Goal: Task Accomplishment & Management: Use online tool/utility

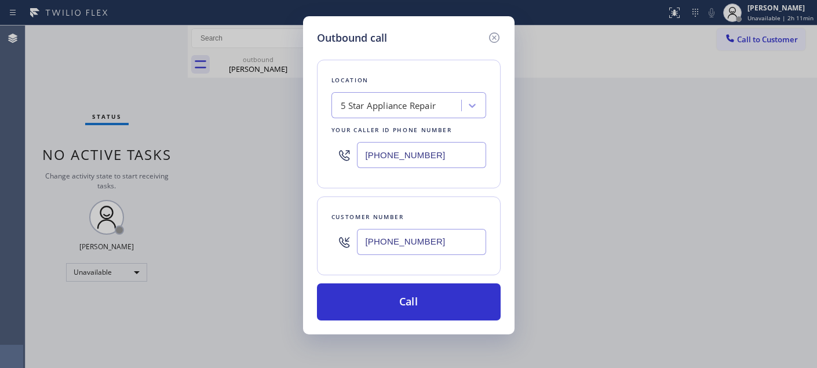
drag, startPoint x: 451, startPoint y: 247, endPoint x: 278, endPoint y: 247, distance: 172.7
click at [280, 247] on div "Outbound call Location 5 Star Appliance Repair Your caller id phone number (855…" at bounding box center [408, 184] width 817 height 368
paste input "303) 396-8574"
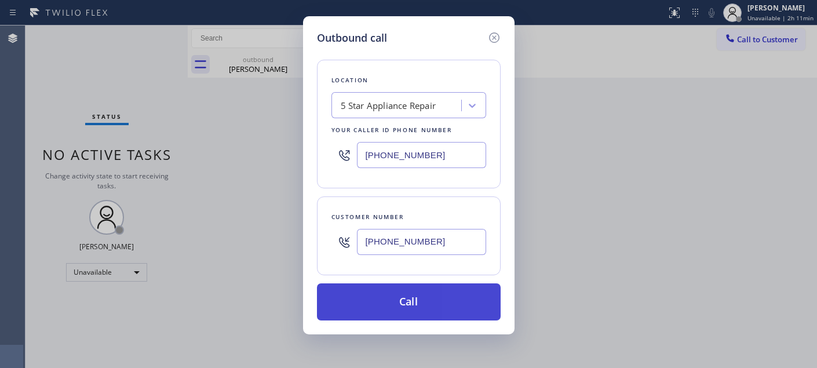
type input "[PHONE_NUMBER]"
click at [447, 293] on button "Call" at bounding box center [409, 301] width 184 height 37
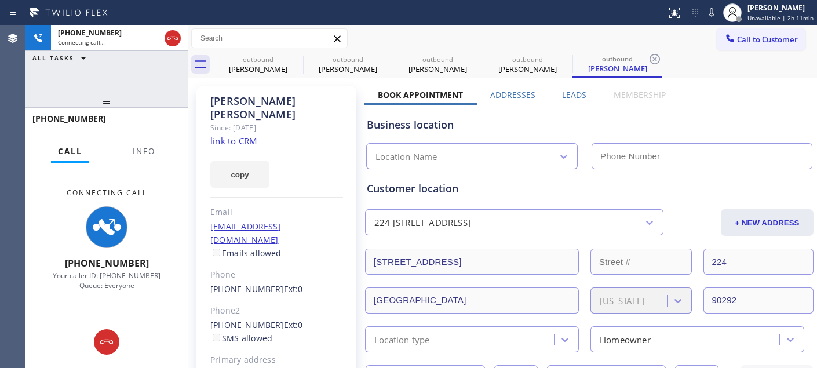
type input "(855) 731-4952"
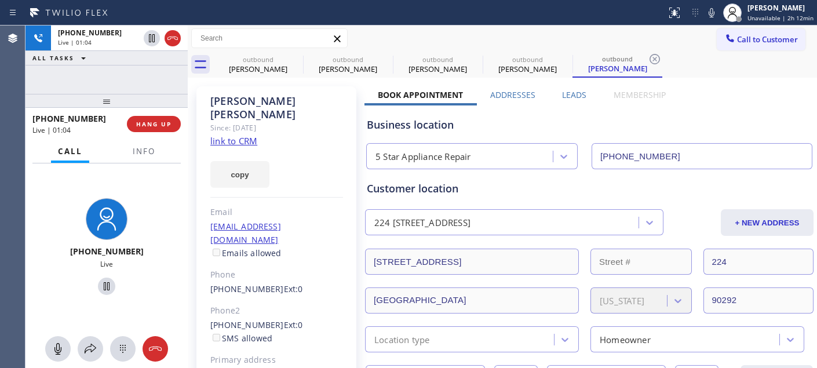
drag, startPoint x: 137, startPoint y: 95, endPoint x: 143, endPoint y: 73, distance: 22.8
click at [137, 88] on div "+13033968574 Live | 01:04 ALL TASKS ALL TASKS ACTIVE TASKS TASKS IN WRAP UP +13…" at bounding box center [107, 197] width 162 height 343
click at [285, 148] on div "copy" at bounding box center [276, 168] width 133 height 40
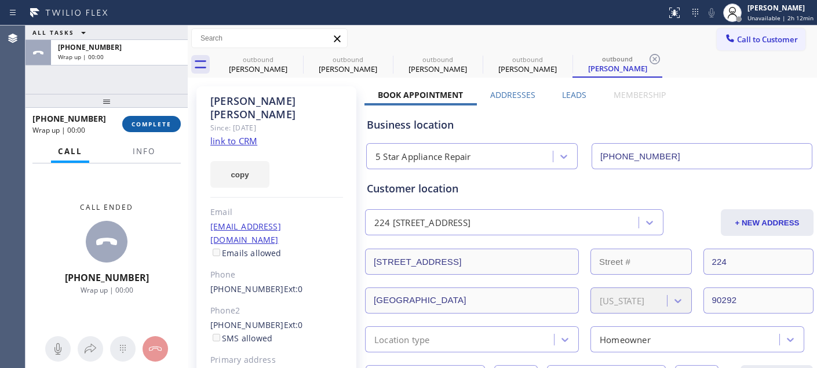
click at [161, 130] on button "COMPLETE" at bounding box center [151, 124] width 59 height 16
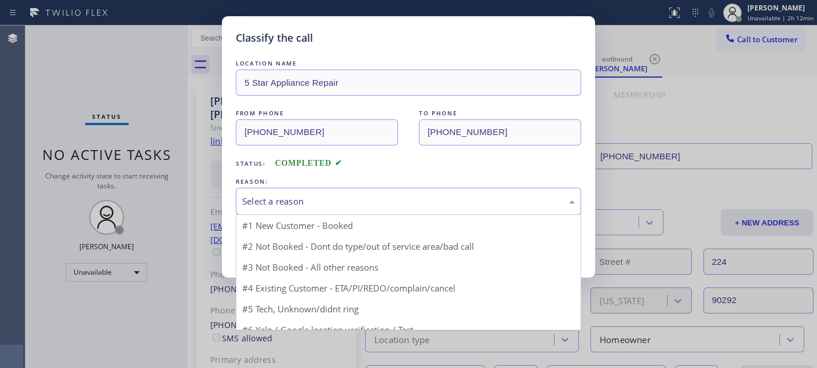
click at [307, 208] on div "Select a reason" at bounding box center [408, 201] width 333 height 13
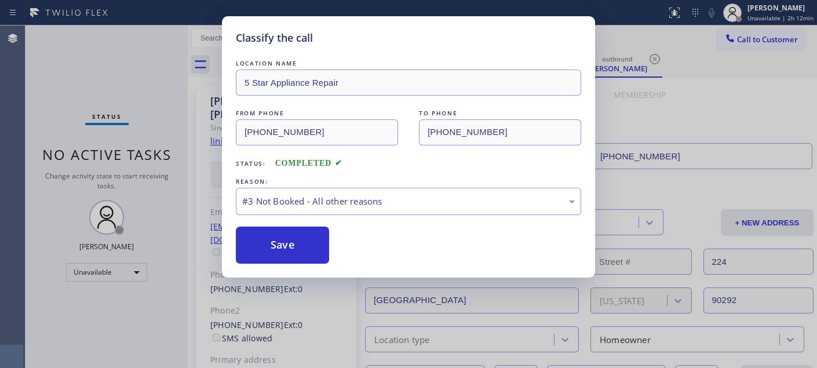
click at [306, 208] on div "#3 Not Booked - All other reasons" at bounding box center [408, 201] width 333 height 13
click at [300, 227] on button "Save" at bounding box center [282, 245] width 93 height 37
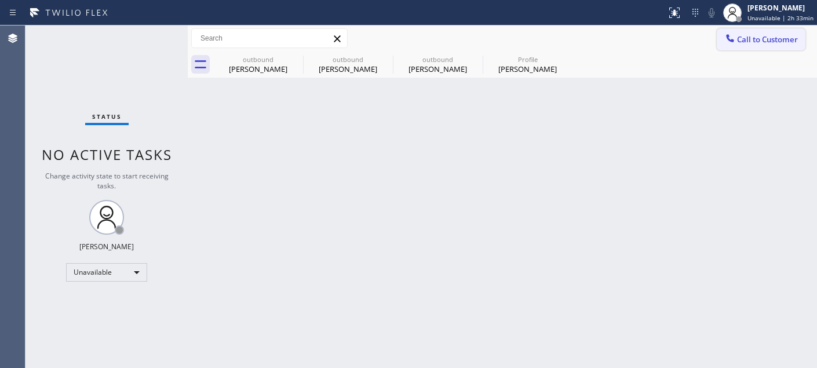
click at [768, 38] on span "Call to Customer" at bounding box center [767, 39] width 61 height 10
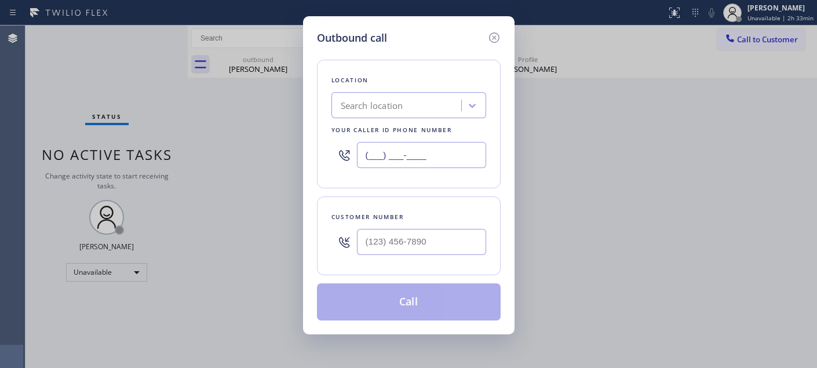
click at [432, 162] on input "(___) ___-____" at bounding box center [421, 155] width 129 height 26
paste input "323) 716-1924"
type input "[PHONE_NUMBER]"
click at [444, 232] on input "(___) ___-____" at bounding box center [421, 242] width 129 height 26
paste input "323) 286-8874"
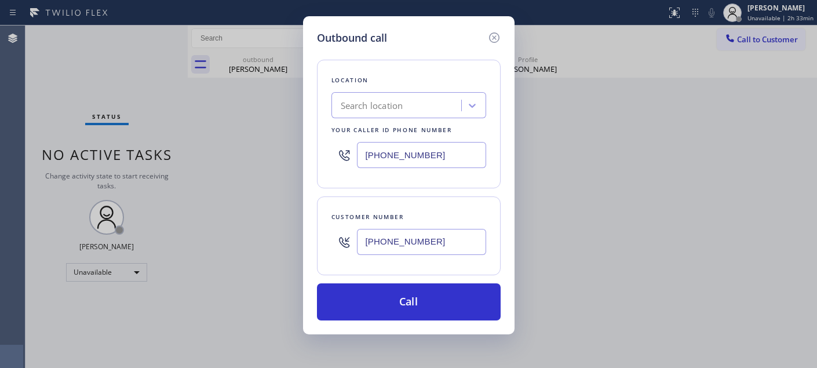
type input "[PHONE_NUMBER]"
drag, startPoint x: 448, startPoint y: 155, endPoint x: 207, endPoint y: 149, distance: 241.2
click at [203, 155] on div "Outbound call Location Search location Your caller id phone number [PHONE_NUMBE…" at bounding box center [408, 184] width 817 height 368
paste input "text"
drag, startPoint x: 447, startPoint y: 153, endPoint x: 318, endPoint y: 147, distance: 129.4
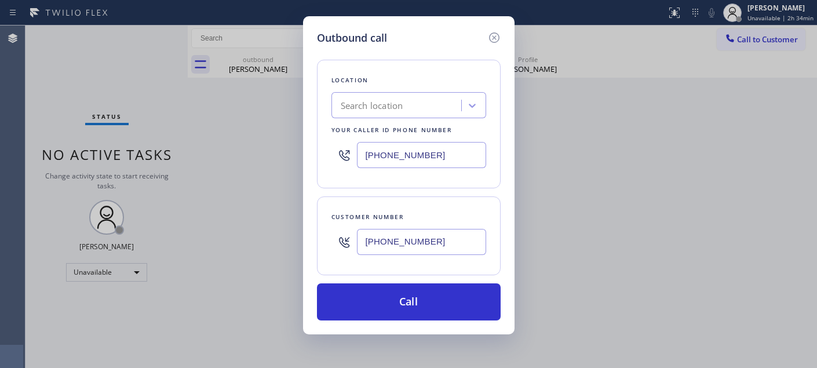
click at [314, 147] on div "Outbound call Location Search location Your caller id phone number [PHONE_NUMBE…" at bounding box center [409, 175] width 212 height 318
type input "[PHONE_NUMBER]"
click at [494, 31] on icon at bounding box center [495, 38] width 14 height 14
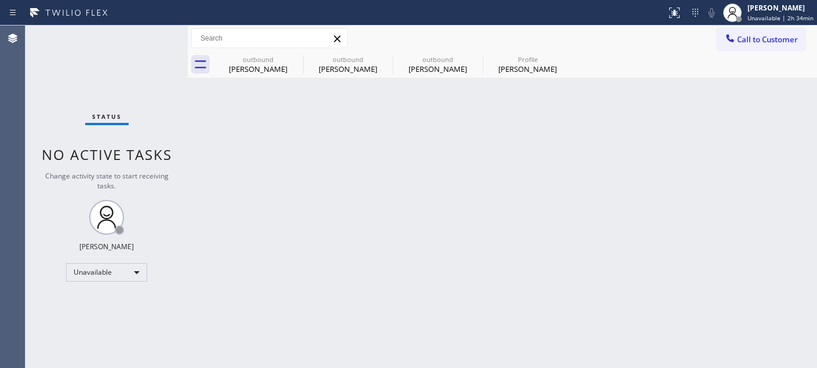
click at [779, 41] on span "Call to Customer" at bounding box center [767, 39] width 61 height 10
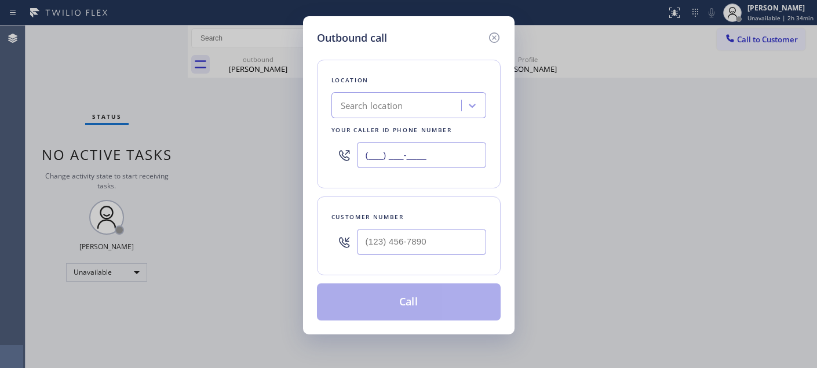
click at [432, 147] on input "(___) ___-____" at bounding box center [421, 155] width 129 height 26
drag, startPoint x: 445, startPoint y: 155, endPoint x: 313, endPoint y: 146, distance: 132.5
click at [304, 150] on div "Outbound call Location Search location Your caller id phone number (___) ___-__…" at bounding box center [409, 175] width 212 height 318
paste input "323) 716-1924"
type input "[PHONE_NUMBER]"
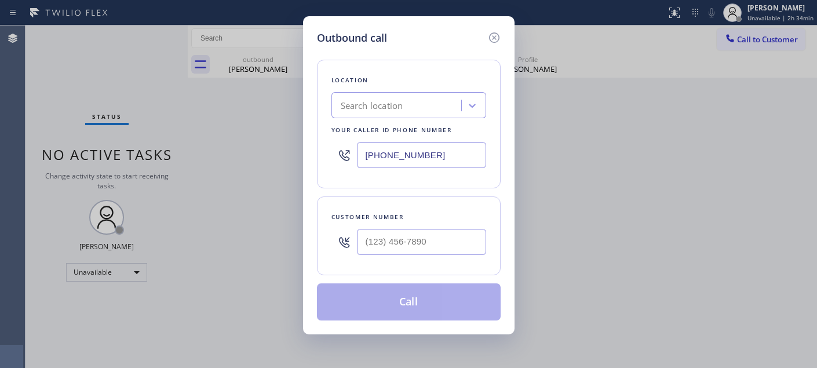
click at [431, 106] on div "Search location" at bounding box center [398, 106] width 126 height 20
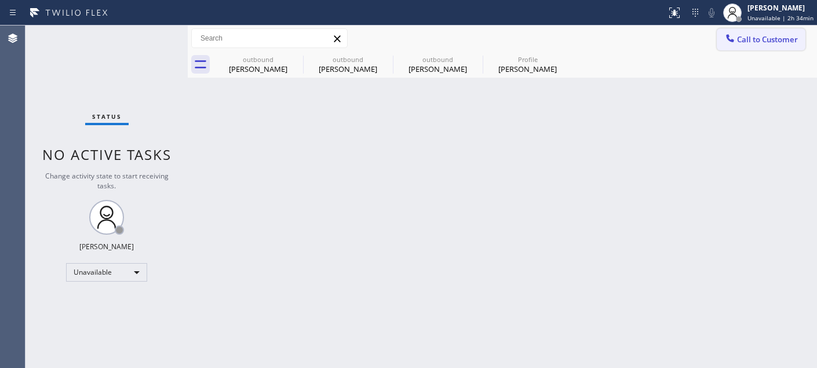
click at [780, 36] on span "Call to Customer" at bounding box center [767, 39] width 61 height 10
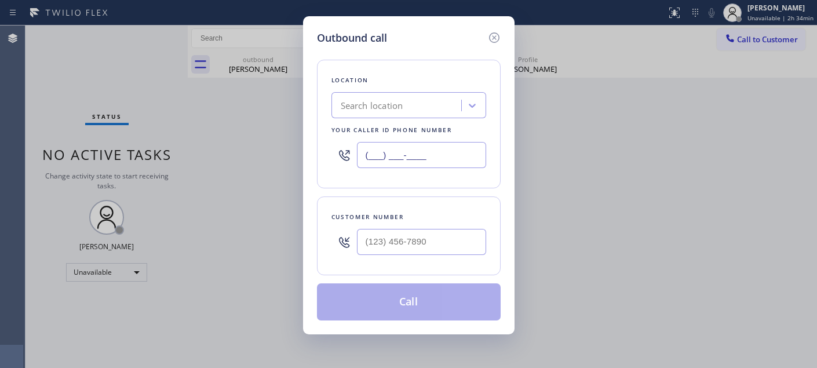
drag, startPoint x: 453, startPoint y: 154, endPoint x: 311, endPoint y: 152, distance: 142.0
click at [322, 152] on div "Location Search location Your caller id phone number (___) ___-____" at bounding box center [409, 124] width 184 height 129
paste input "323) 716-1924"
type input "[PHONE_NUMBER]"
drag, startPoint x: 430, startPoint y: 242, endPoint x: 292, endPoint y: 245, distance: 138.6
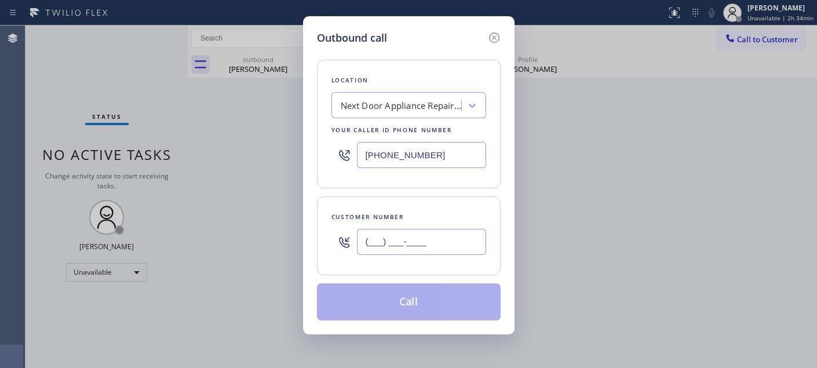
click at [278, 246] on div "Outbound call Location Next Door Appliance Repair El Monte Your caller id phone…" at bounding box center [408, 184] width 817 height 368
paste input "323) 286-8874"
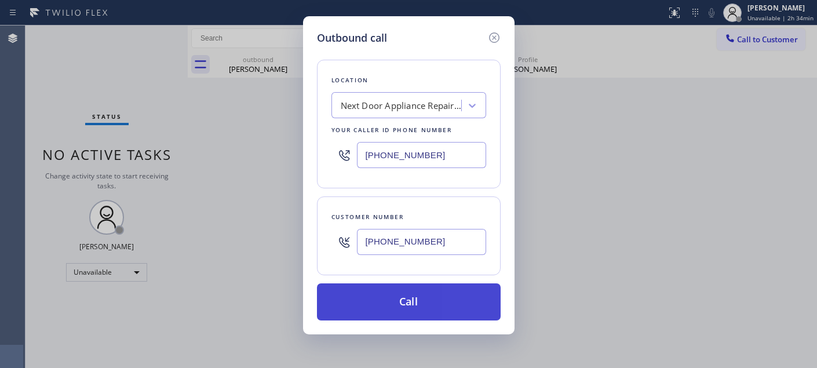
type input "[PHONE_NUMBER]"
click at [441, 303] on button "Call" at bounding box center [409, 301] width 184 height 37
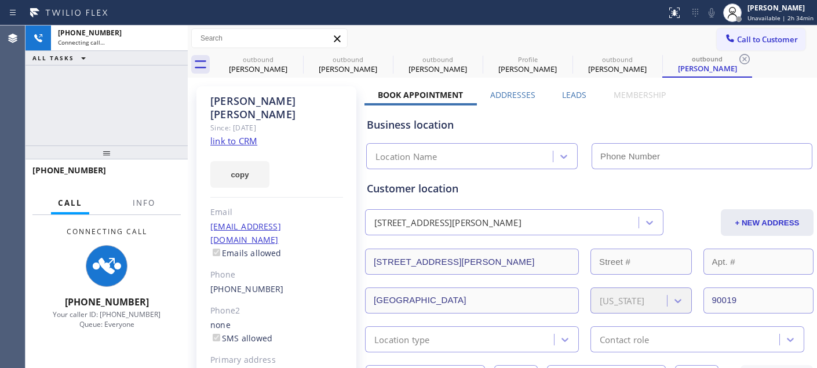
type input "[PHONE_NUMBER]"
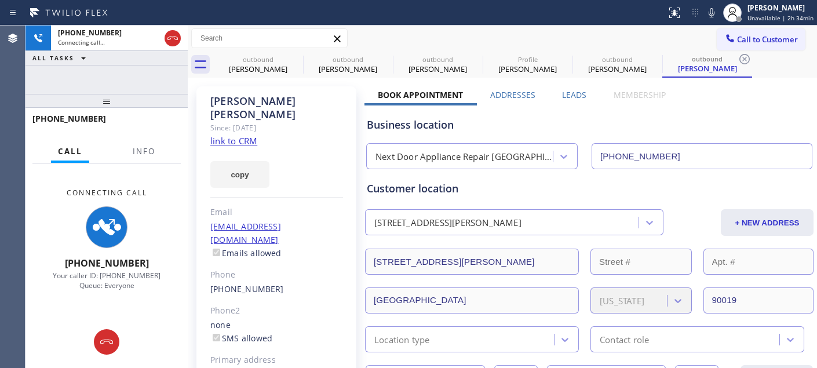
drag, startPoint x: 102, startPoint y: 157, endPoint x: 89, endPoint y: 63, distance: 94.8
click at [89, 63] on div "+13232868874 Connecting call… ALL TASKS ALL TASKS ACTIVE TASKS TASKS IN WRAP UP…" at bounding box center [107, 197] width 162 height 343
drag, startPoint x: 159, startPoint y: 96, endPoint x: 177, endPoint y: 56, distance: 44.1
click at [149, 70] on div "+13232868874 Connecting call… ALL TASKS ALL TASKS ACTIVE TASKS TASKS IN WRAP UP…" at bounding box center [107, 197] width 162 height 343
click at [292, 59] on icon at bounding box center [296, 59] width 14 height 14
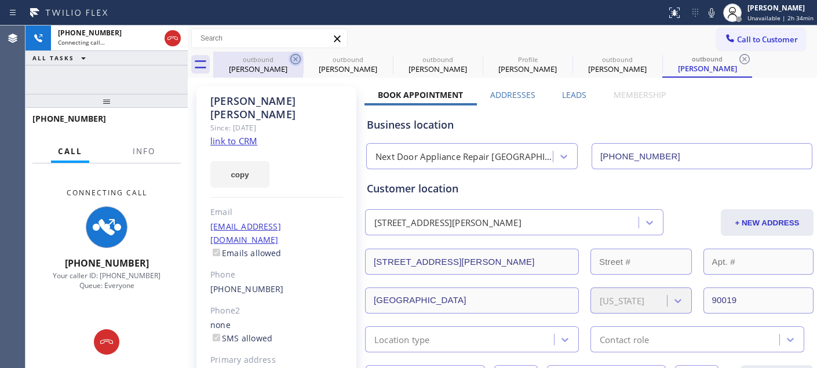
type input "(855) 731-4952"
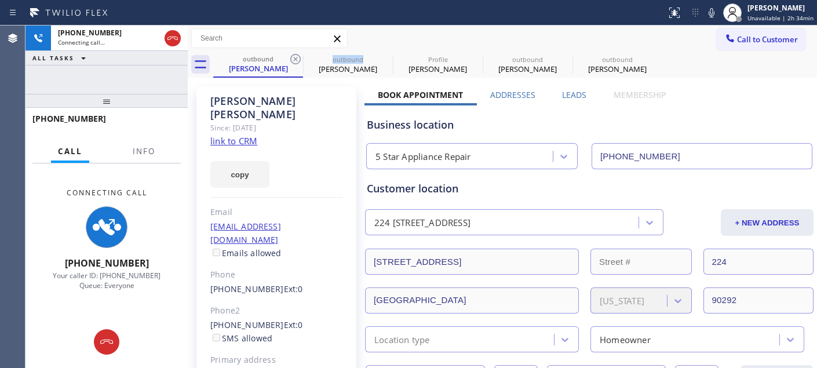
click at [292, 59] on icon at bounding box center [296, 59] width 14 height 14
type input "[PHONE_NUMBER]"
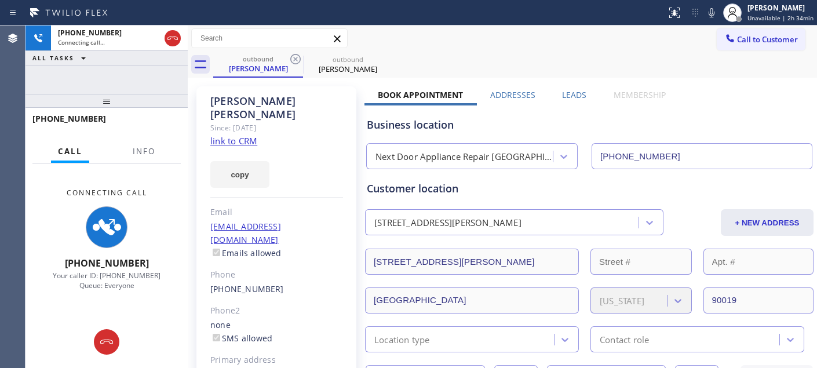
click at [561, 58] on div "outbound Patrick Gilbert outbound Patrick Gilbert" at bounding box center [515, 65] width 604 height 26
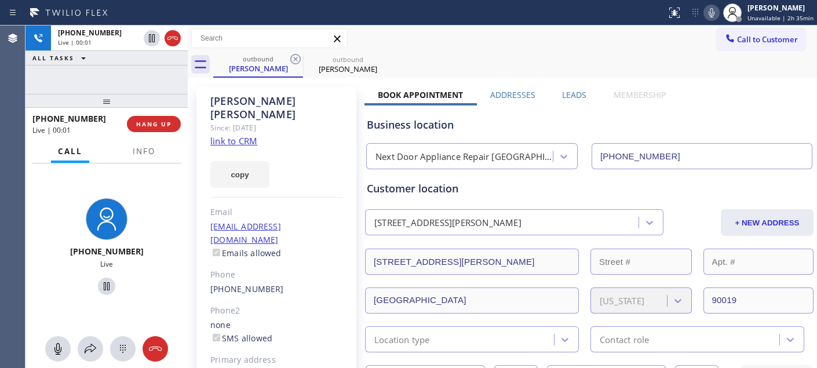
click at [714, 8] on icon at bounding box center [712, 13] width 14 height 14
click at [147, 125] on span "HANG UP" at bounding box center [153, 124] width 35 height 8
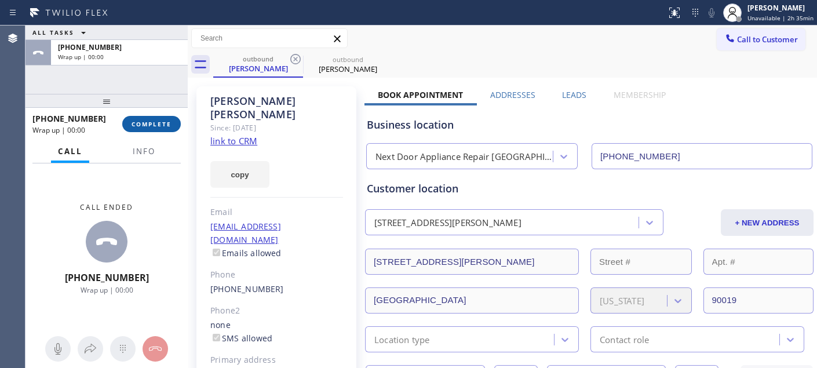
click at [147, 125] on span "COMPLETE" at bounding box center [152, 124] width 40 height 8
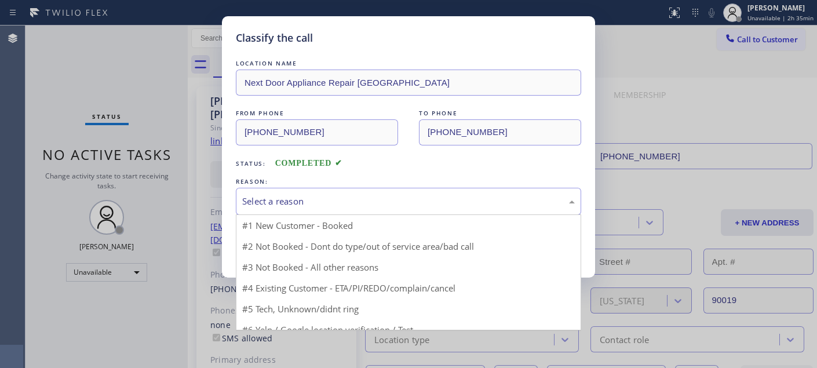
click at [283, 201] on div "Select a reason" at bounding box center [408, 201] width 333 height 13
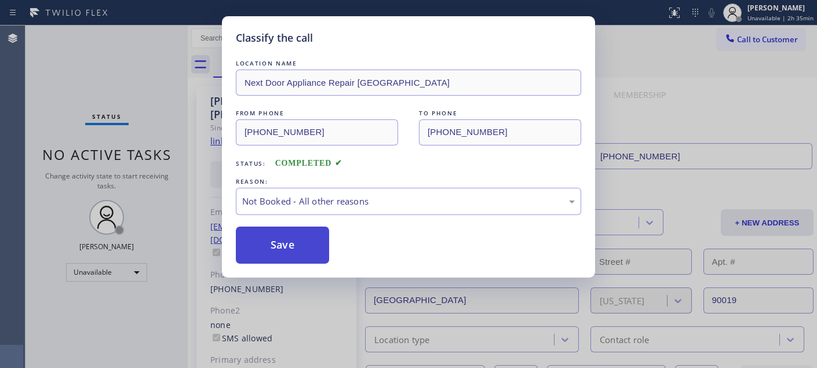
click at [285, 248] on button "Save" at bounding box center [282, 245] width 93 height 37
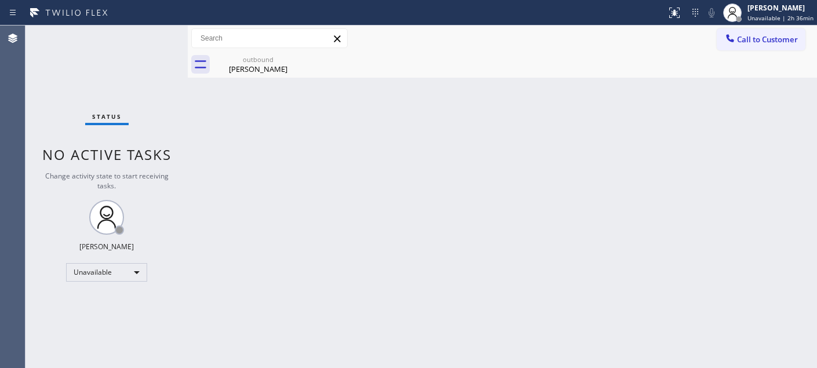
click at [564, 165] on div "Back to Dashboard Change Sender ID Customers Technicians Select a contact Outbo…" at bounding box center [503, 197] width 630 height 343
click at [737, 33] on div at bounding box center [730, 39] width 14 height 14
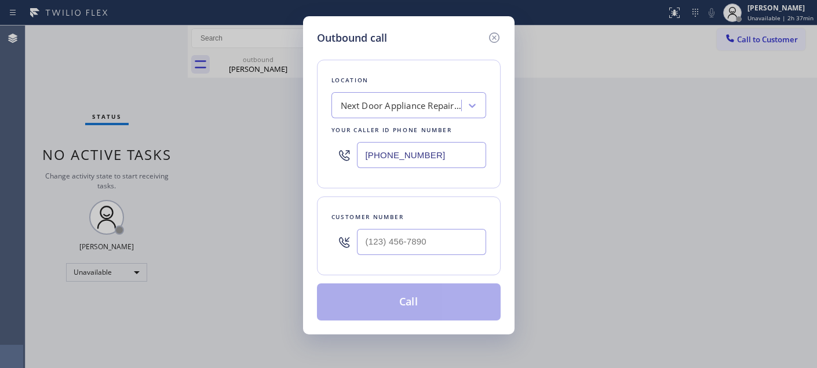
click at [296, 155] on div "Outbound call Location Next Door Appliance Repair El Monte Your caller id phone…" at bounding box center [408, 184] width 817 height 368
paste input "855) 731-4952"
type input "(855) 731-4952"
click at [435, 256] on div at bounding box center [421, 242] width 129 height 38
click at [424, 248] on input "(___) ___-____" at bounding box center [421, 242] width 129 height 26
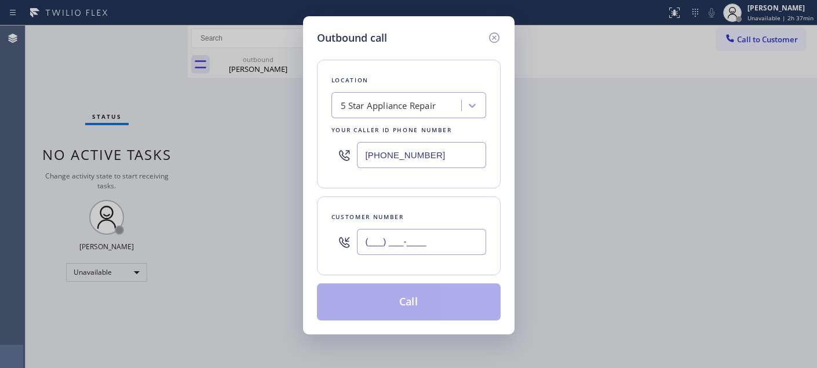
paste input "808) 319-3500"
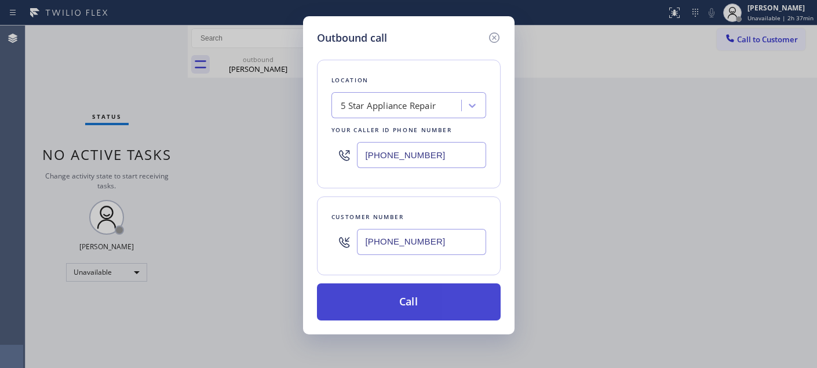
type input "(808) 319-3500"
click at [431, 300] on button "Call" at bounding box center [409, 301] width 184 height 37
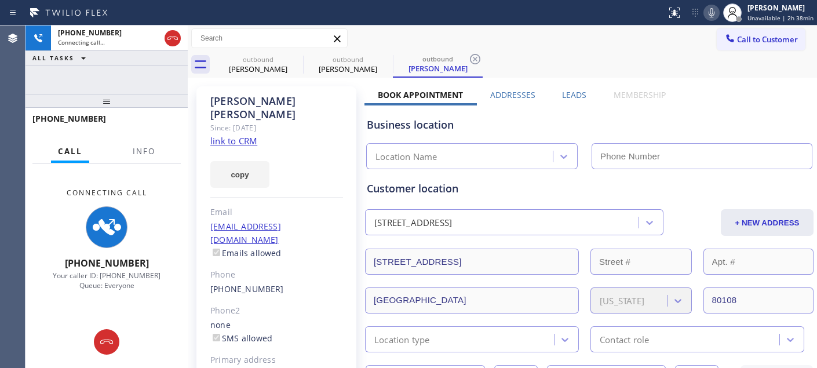
type input "(855) 731-4952"
click at [708, 7] on icon at bounding box center [712, 13] width 14 height 14
drag, startPoint x: 168, startPoint y: 103, endPoint x: 163, endPoint y: 54, distance: 49.5
click at [166, 70] on div "+18083193500 Connecting call… ALL TASKS ALL TASKS ACTIVE TASKS TASKS IN WRAP UP…" at bounding box center [107, 197] width 162 height 343
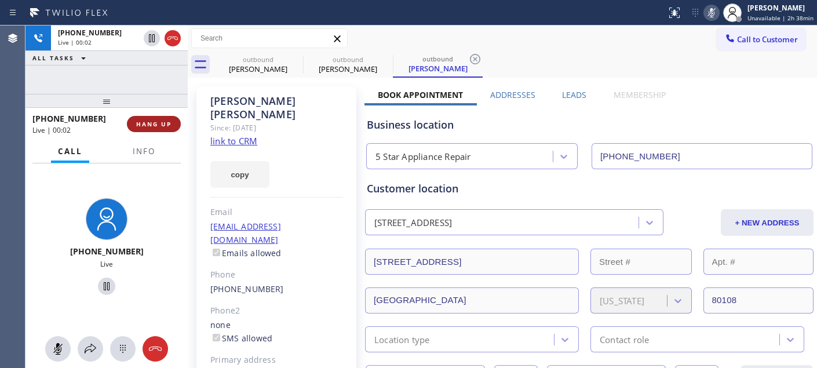
click at [166, 117] on button "HANG UP" at bounding box center [154, 124] width 54 height 16
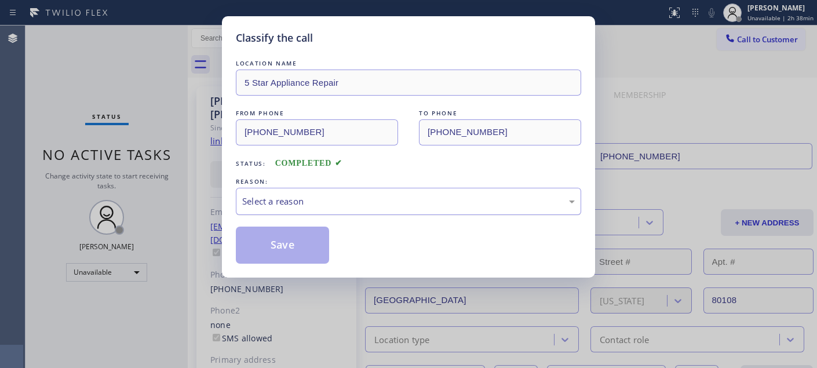
click at [379, 198] on div "Select a reason" at bounding box center [408, 201] width 333 height 13
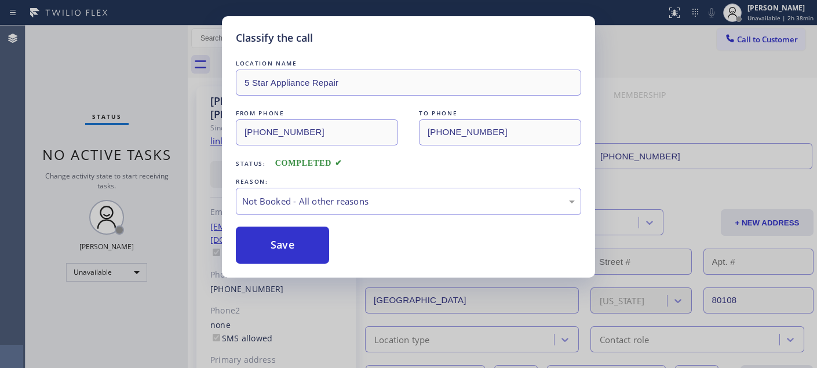
click at [283, 251] on button "Save" at bounding box center [282, 245] width 93 height 37
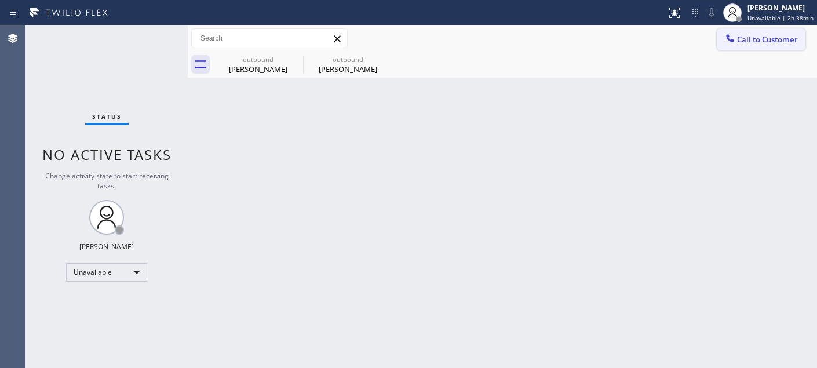
click at [750, 37] on span "Call to Customer" at bounding box center [767, 39] width 61 height 10
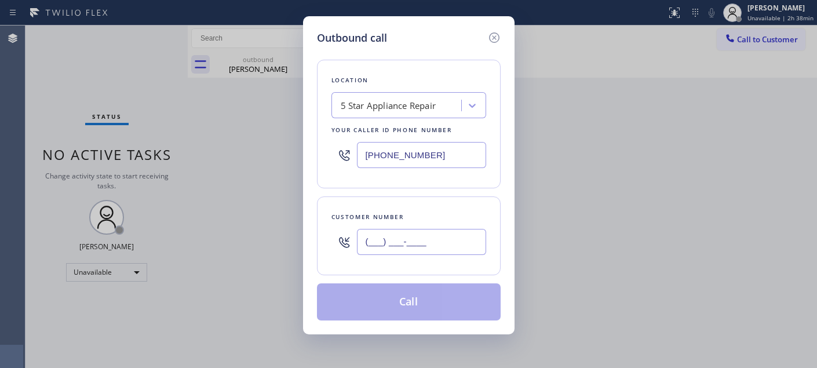
click at [414, 230] on input "(___) ___-____" at bounding box center [421, 242] width 129 height 26
paste input "909) 647-5621"
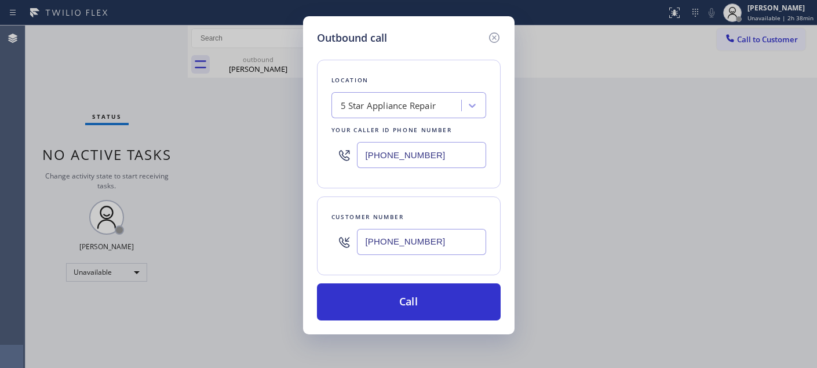
drag, startPoint x: 438, startPoint y: 148, endPoint x: 318, endPoint y: 157, distance: 120.9
click at [198, 147] on div "Outbound call Location 5 Star Appliance Repair Your caller id phone number (855…" at bounding box center [408, 184] width 817 height 368
drag, startPoint x: 431, startPoint y: 236, endPoint x: 343, endPoint y: 245, distance: 88.5
click at [287, 239] on div "Outbound call Location 5 Star Appliance Repair Your caller id phone number (855…" at bounding box center [408, 184] width 817 height 368
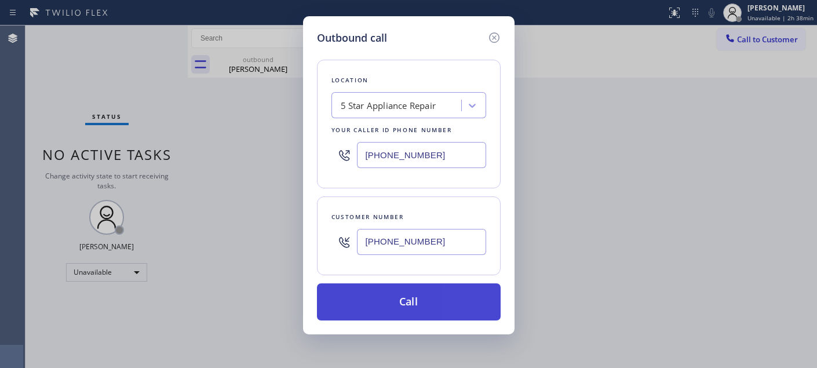
paste input "714) 942-4220"
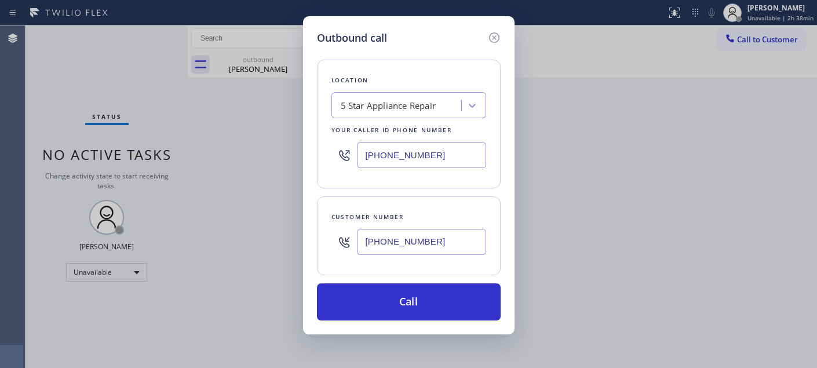
type input "(714) 942-4220"
drag, startPoint x: 458, startPoint y: 153, endPoint x: 318, endPoint y: 146, distance: 140.5
click at [290, 151] on div "Outbound call Location 5 Star Appliance Repair Your caller id phone number (855…" at bounding box center [408, 184] width 817 height 368
paste input "714) 942-4220"
drag, startPoint x: 450, startPoint y: 147, endPoint x: 350, endPoint y: 158, distance: 100.8
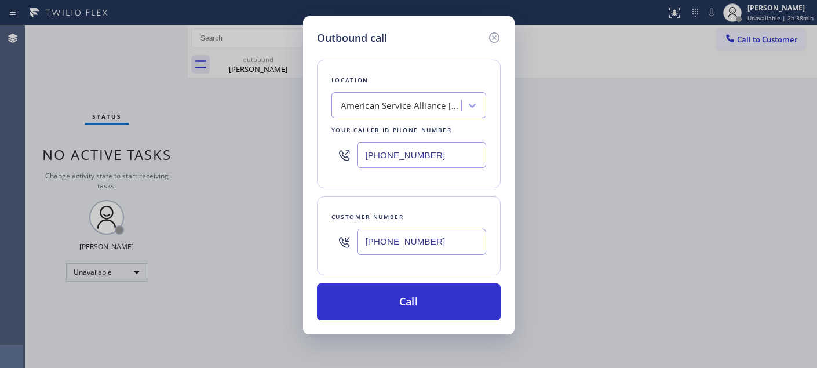
click at [351, 158] on div "(714) 942-4220" at bounding box center [409, 155] width 155 height 38
paste input "text"
type input "(714) 942-4220"
drag, startPoint x: 449, startPoint y: 242, endPoint x: 374, endPoint y: 268, distance: 79.6
click at [255, 251] on div "Outbound call Location American Service Alliance Garden Grove Your caller id ph…" at bounding box center [408, 184] width 817 height 368
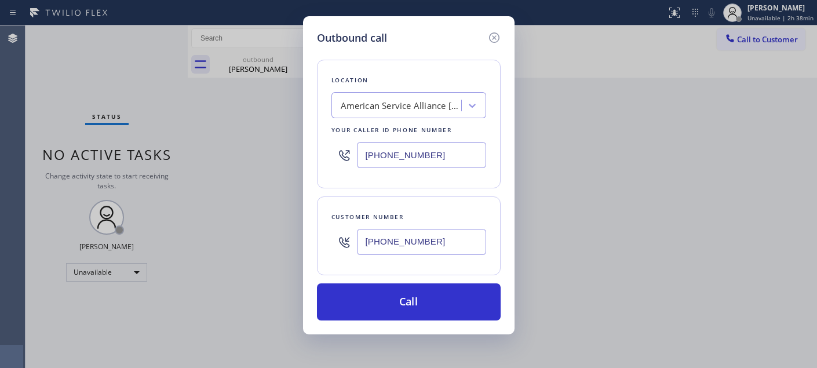
paste input "909) 647-5621"
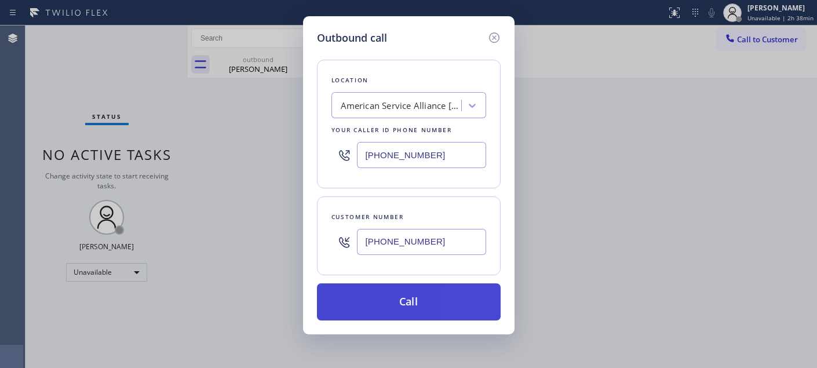
type input "(909) 647-5621"
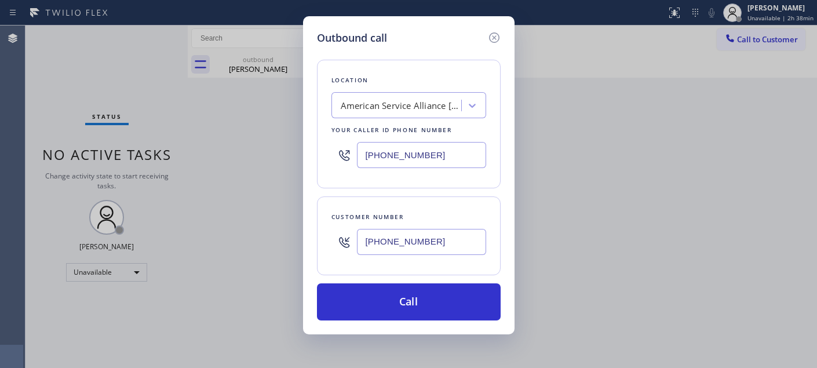
drag, startPoint x: 437, startPoint y: 300, endPoint x: 467, endPoint y: 263, distance: 47.4
click at [437, 299] on button "Call" at bounding box center [409, 301] width 184 height 37
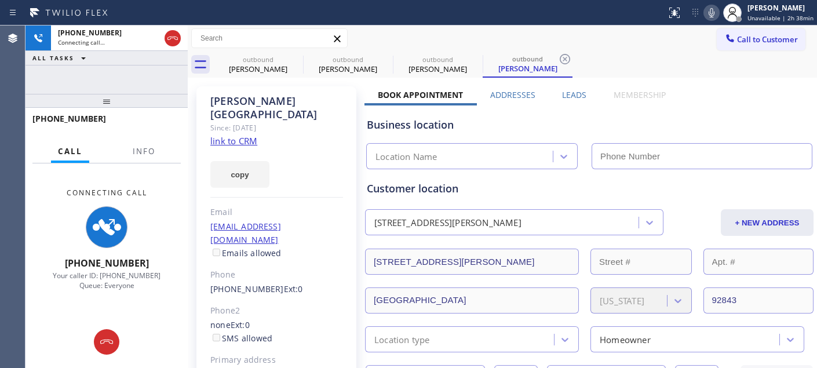
type input "(714) 942-4220"
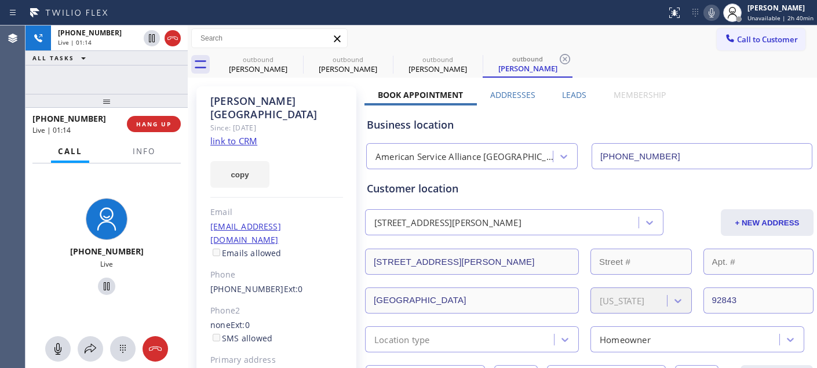
drag, startPoint x: 128, startPoint y: 96, endPoint x: 126, endPoint y: 82, distance: 14.7
click at [126, 88] on div "+19096475621 Live | 01:14 ALL TASKS ALL TASKS ACTIVE TASKS TASKS IN WRAP UP +19…" at bounding box center [107, 197] width 162 height 343
click at [162, 125] on span "HANG UP" at bounding box center [153, 124] width 35 height 8
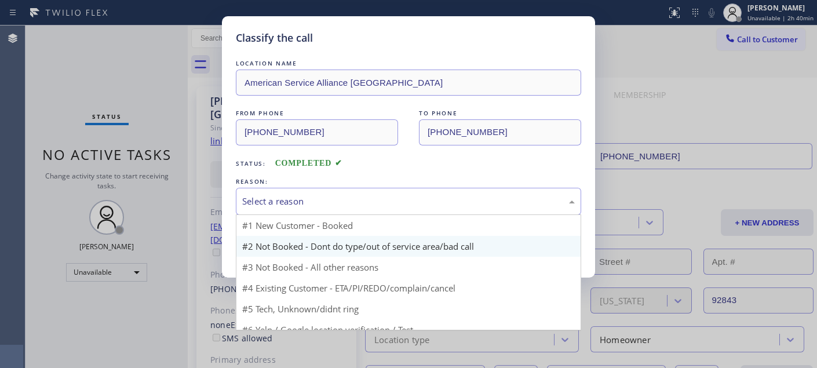
drag, startPoint x: 347, startPoint y: 209, endPoint x: 287, endPoint y: 253, distance: 74.2
click at [346, 208] on div "Select a reason" at bounding box center [408, 201] width 345 height 27
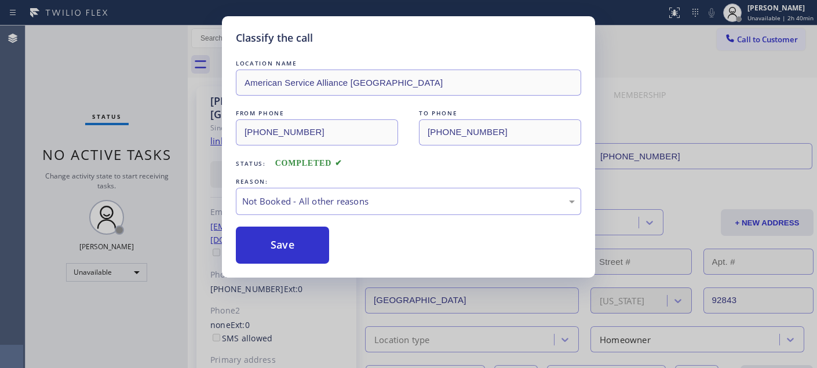
click at [285, 249] on button "Save" at bounding box center [282, 245] width 93 height 37
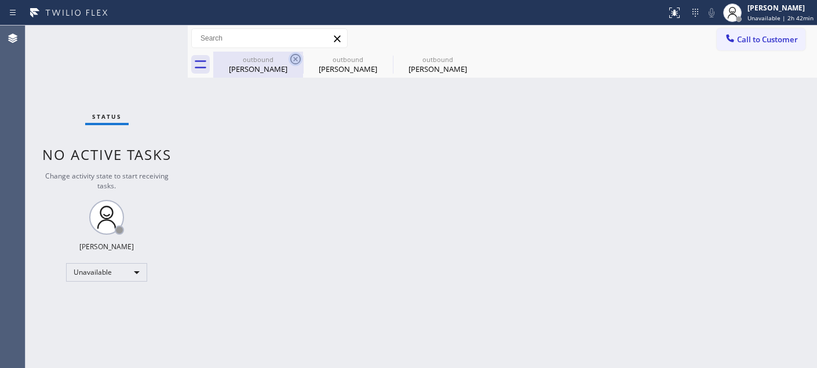
click at [290, 59] on icon at bounding box center [296, 59] width 14 height 14
type input "(855) 731-4952"
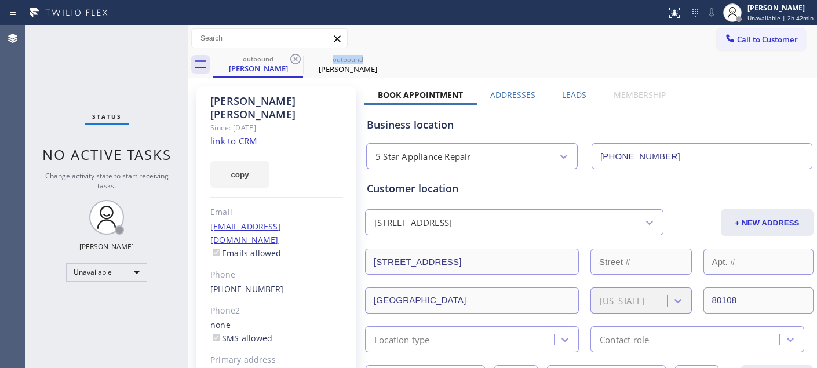
click at [290, 59] on icon at bounding box center [296, 59] width 14 height 14
type input "(714) 942-4220"
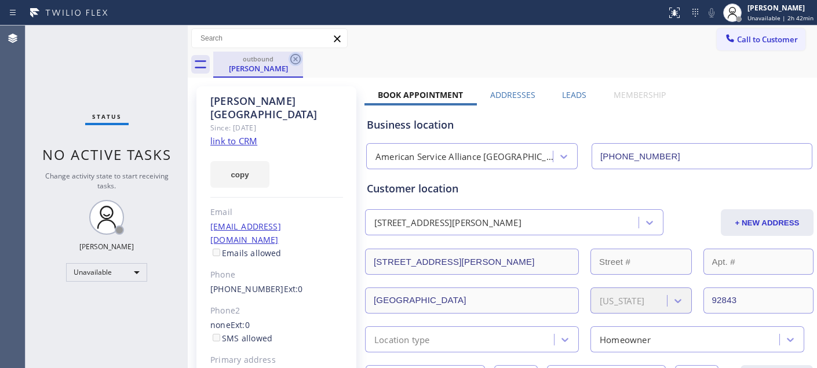
click at [294, 58] on icon at bounding box center [295, 59] width 10 height 10
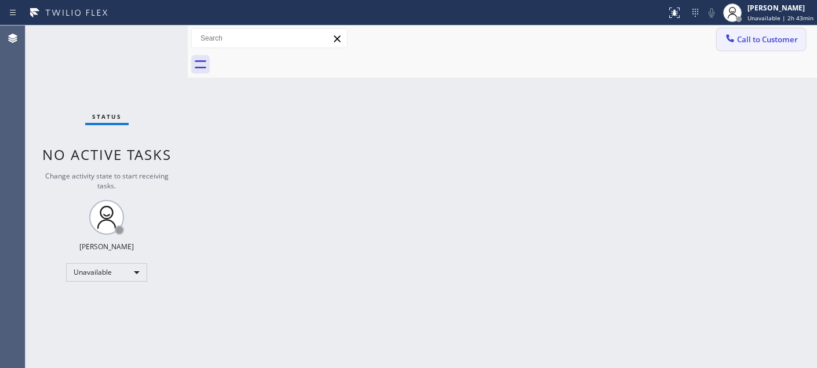
click at [785, 41] on span "Call to Customer" at bounding box center [767, 39] width 61 height 10
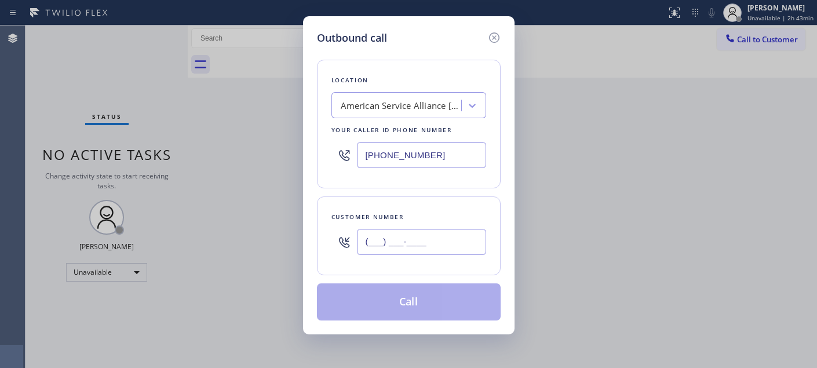
click at [432, 236] on input "(___) ___-____" at bounding box center [421, 242] width 129 height 26
paste input "619) 246-6607"
type input "(619) 246-6607"
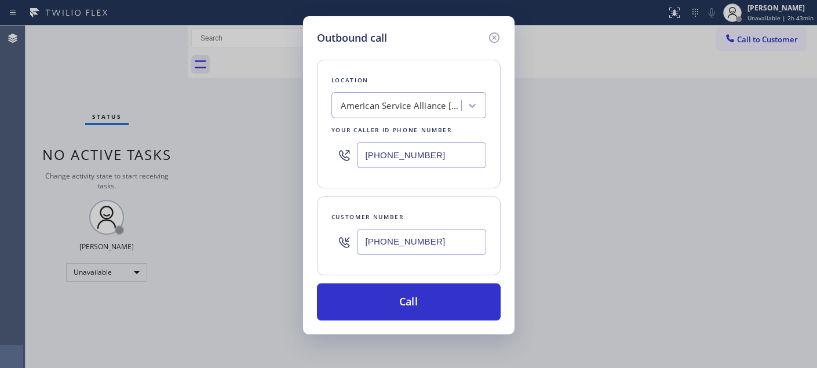
drag, startPoint x: 322, startPoint y: 172, endPoint x: 262, endPoint y: 187, distance: 61.6
click at [265, 184] on div "Outbound call Location American Service Alliance Garden Grove Your caller id ph…" at bounding box center [408, 184] width 817 height 368
paste input "619) 413-040"
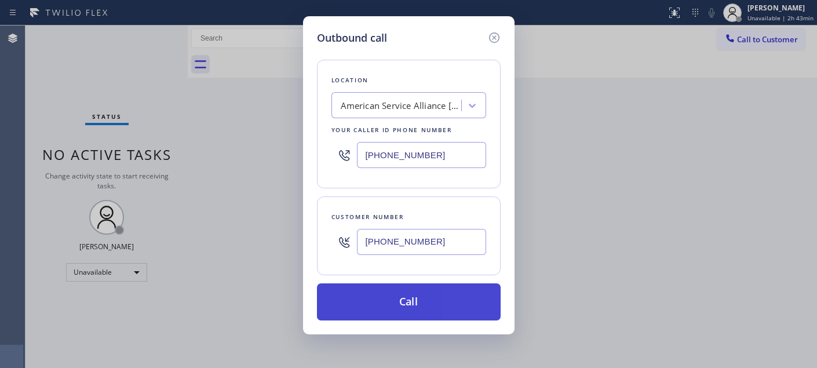
type input "(619) 413-0400"
click at [431, 290] on button "Call" at bounding box center [409, 301] width 184 height 37
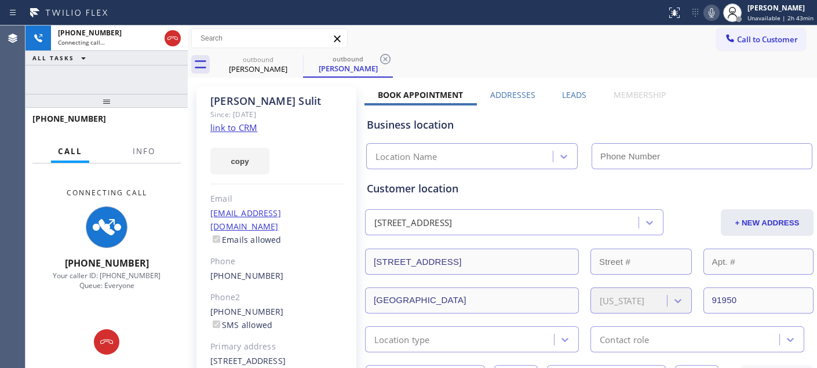
type input "(619) 413-0400"
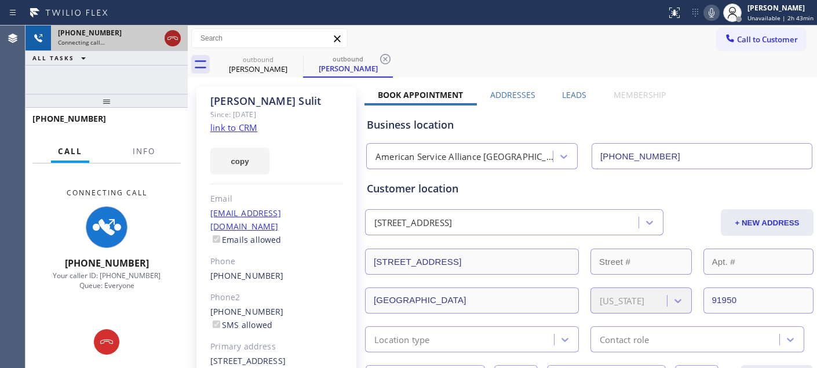
click at [177, 39] on icon at bounding box center [173, 38] width 14 height 14
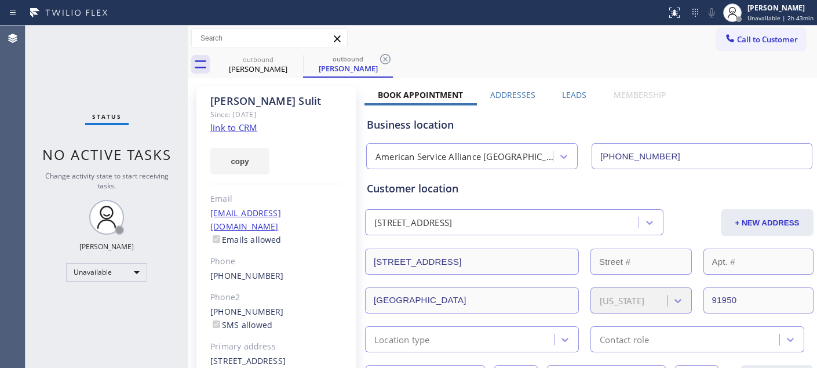
click at [154, 47] on div "Status No active tasks Change activity state to start receiving tasks. Adam Alr…" at bounding box center [107, 197] width 162 height 343
click at [737, 44] on span "Call to Customer" at bounding box center [767, 39] width 61 height 10
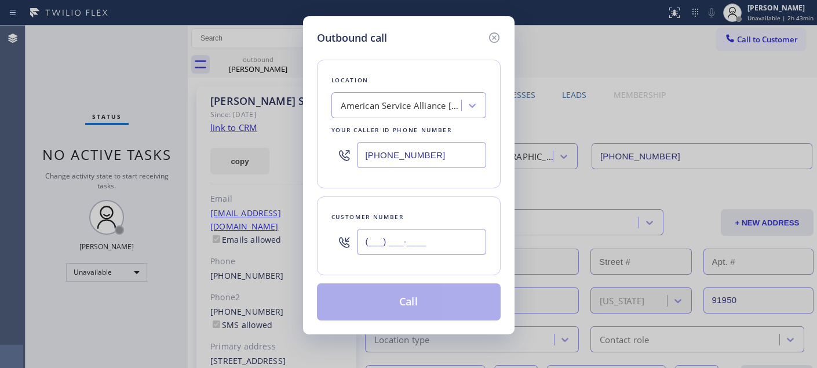
drag, startPoint x: 437, startPoint y: 251, endPoint x: 340, endPoint y: 250, distance: 96.8
click at [341, 250] on div "(___) ___-____" at bounding box center [409, 242] width 155 height 38
paste input "858) 603-5277"
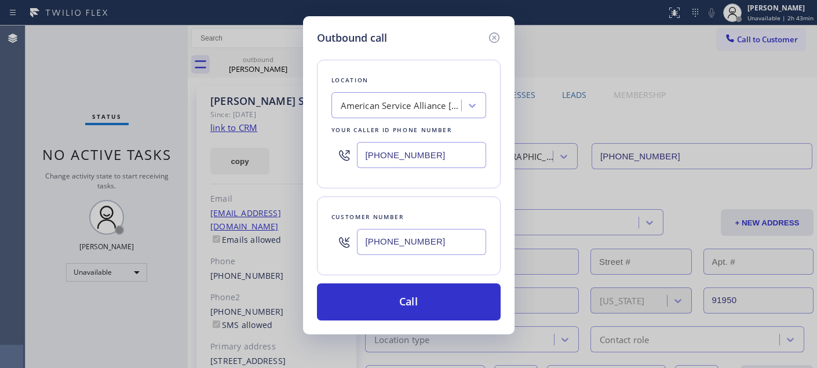
type input "(858) 603-5277"
drag, startPoint x: 336, startPoint y: 152, endPoint x: 311, endPoint y: 150, distance: 25.1
click at [321, 151] on div "Location American Service Alliance San Diego Your caller id phone number (619) …" at bounding box center [409, 124] width 184 height 129
paste input "717-863"
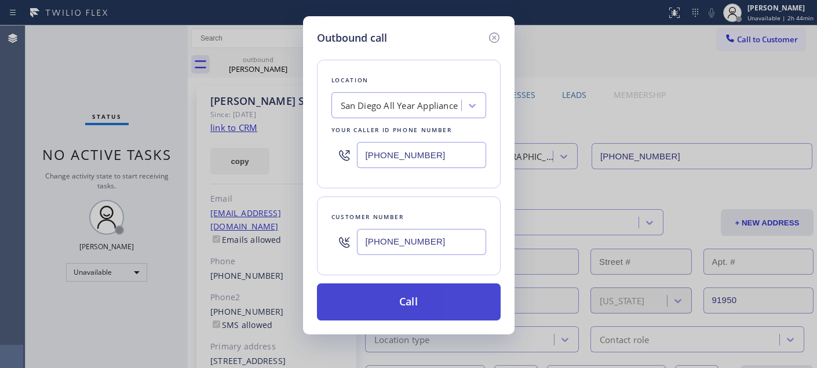
type input "(619) 717-8630"
click at [439, 291] on button "Call" at bounding box center [409, 301] width 184 height 37
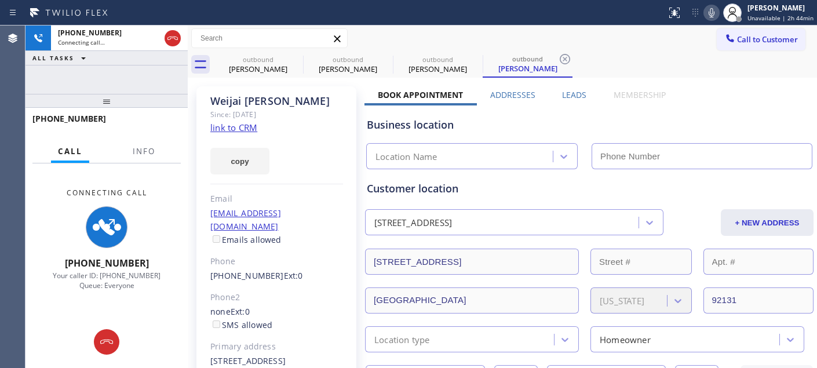
type input "(619) 717-8630"
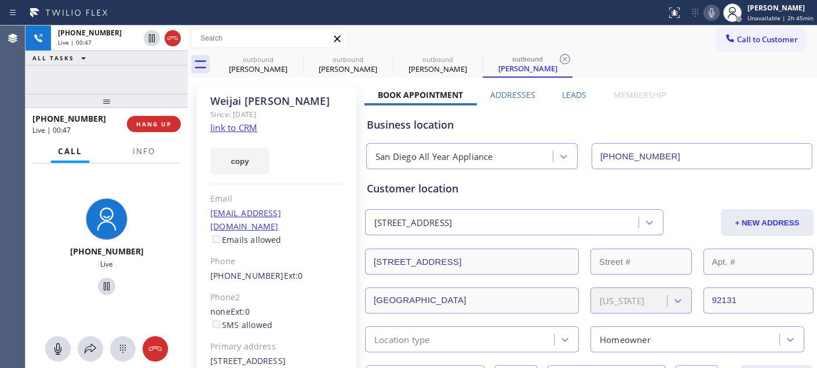
drag, startPoint x: 141, startPoint y: 96, endPoint x: 141, endPoint y: 83, distance: 12.8
click at [141, 90] on div "+18586035277 Live | 00:47 ALL TASKS ALL TASKS ACTIVE TASKS TASKS IN WRAP UP +18…" at bounding box center [107, 197] width 162 height 343
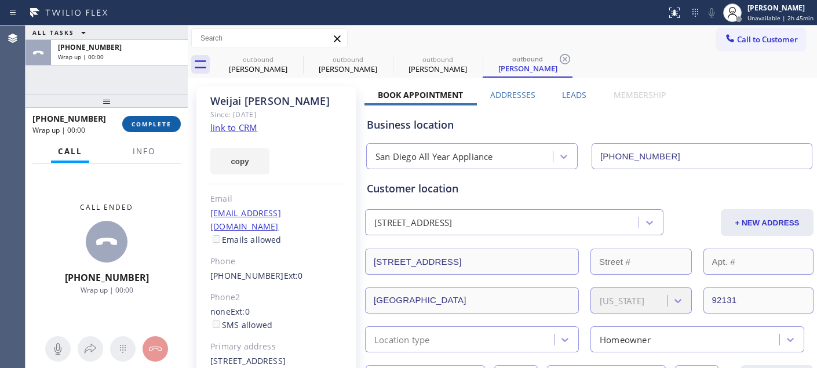
click at [151, 118] on button "COMPLETE" at bounding box center [151, 124] width 59 height 16
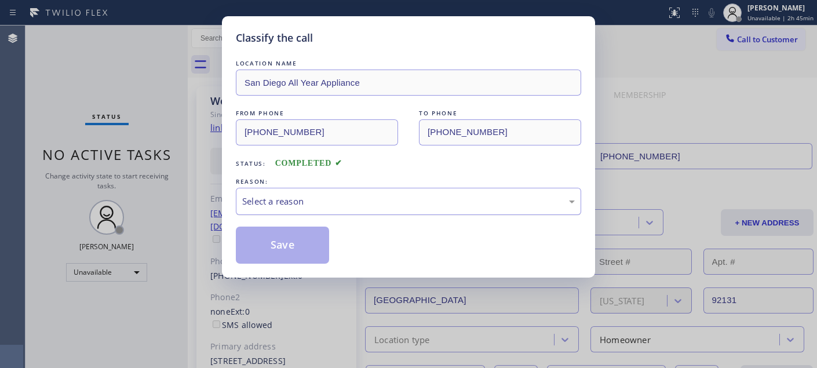
click at [374, 197] on div "Select a reason" at bounding box center [408, 201] width 333 height 13
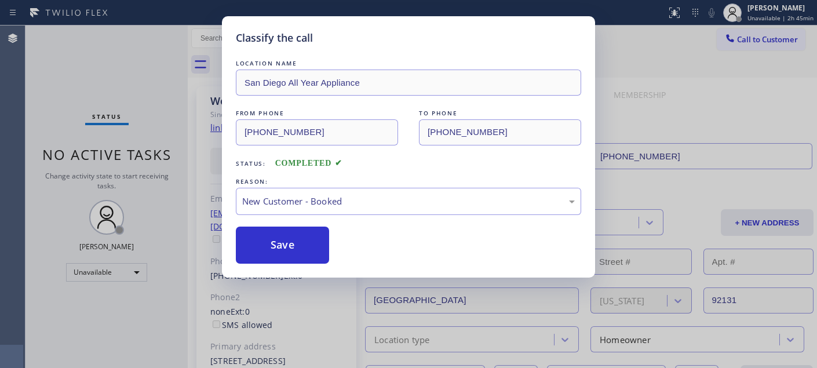
click at [284, 234] on button "Save" at bounding box center [282, 245] width 93 height 37
click at [299, 199] on div "New Customer - Booked" at bounding box center [408, 201] width 333 height 13
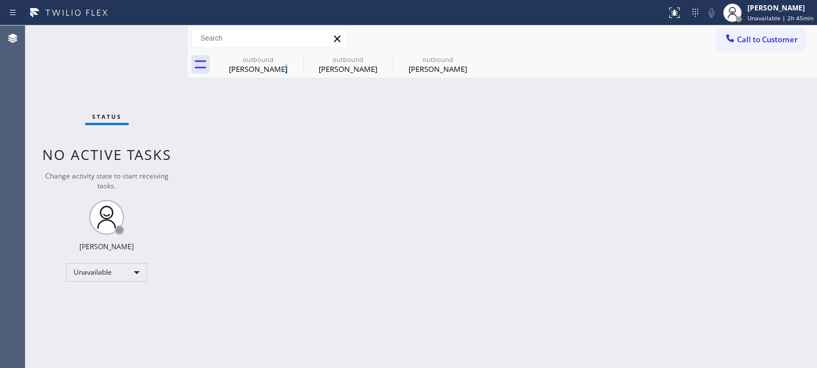
click at [299, 241] on div "Back to Dashboard Change Sender ID Customers Technicians Select a contact Outbo…" at bounding box center [503, 197] width 630 height 343
click at [757, 36] on span "Call to Customer" at bounding box center [767, 39] width 61 height 10
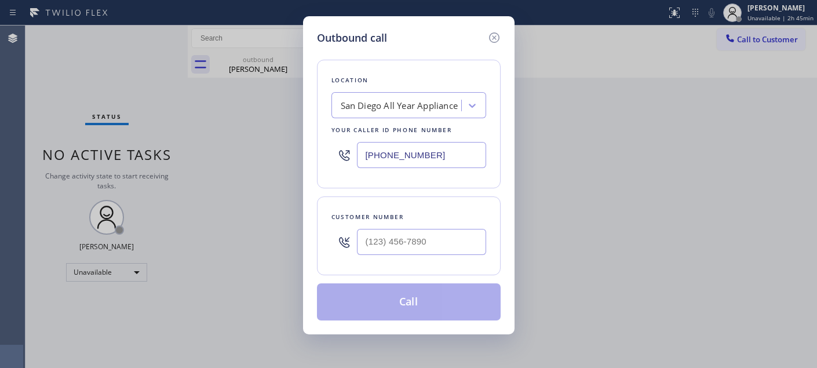
click at [450, 228] on div at bounding box center [421, 242] width 129 height 38
click at [435, 246] on input "(___) ___-____" at bounding box center [421, 242] width 129 height 26
paste input "949) 463-6328"
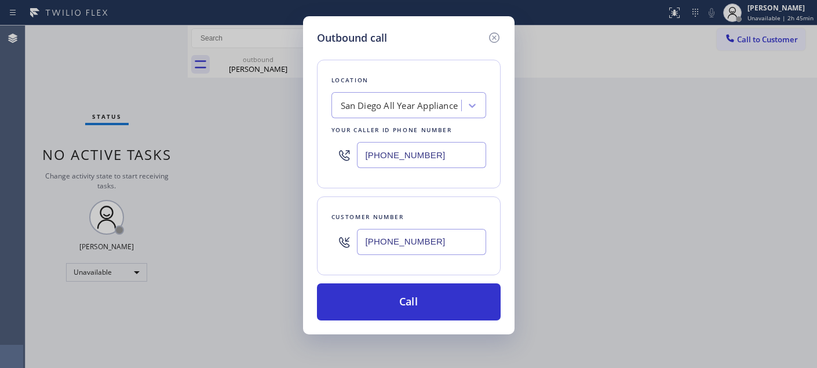
drag, startPoint x: 465, startPoint y: 219, endPoint x: 461, endPoint y: 246, distance: 27.5
click at [461, 238] on div "Customer number (949) 463-6328" at bounding box center [409, 236] width 184 height 79
drag, startPoint x: 403, startPoint y: 246, endPoint x: 361, endPoint y: 245, distance: 42.3
click at [362, 246] on input "(949) 463-6328" at bounding box center [421, 242] width 129 height 26
paste input "text"
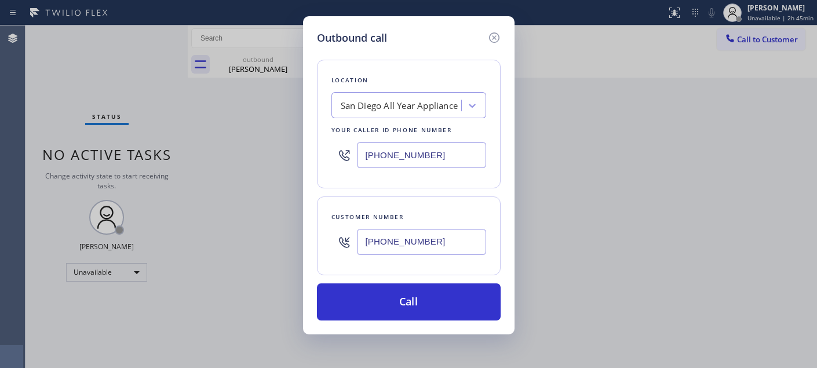
type input "(949) 463-6328"
click at [255, 150] on div "Outbound call Location San Diego All Year Appliance Your caller id phone number…" at bounding box center [408, 184] width 817 height 368
paste input "855) 213-9318"
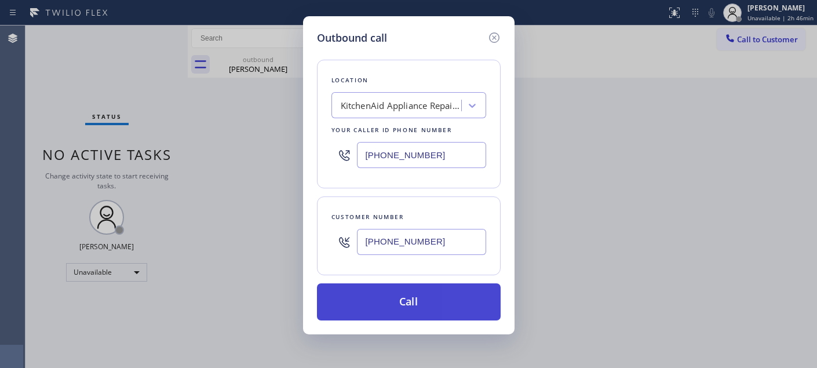
type input "(855) 213-9318"
click at [462, 293] on button "Call" at bounding box center [409, 301] width 184 height 37
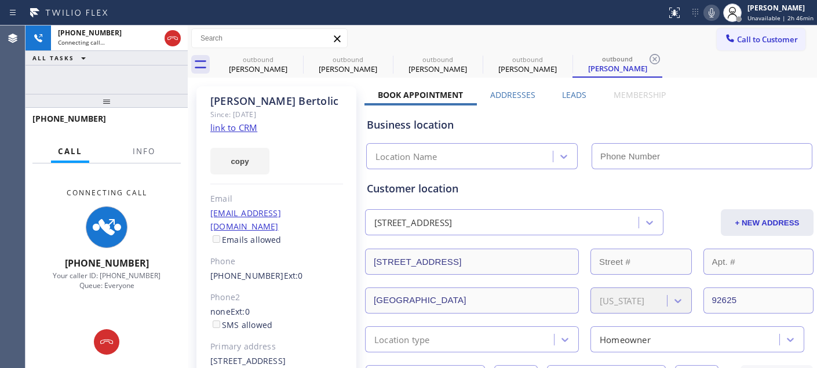
click at [715, 10] on icon at bounding box center [712, 13] width 14 height 14
type input "(855) 213-9318"
click at [296, 58] on icon at bounding box center [295, 59] width 10 height 10
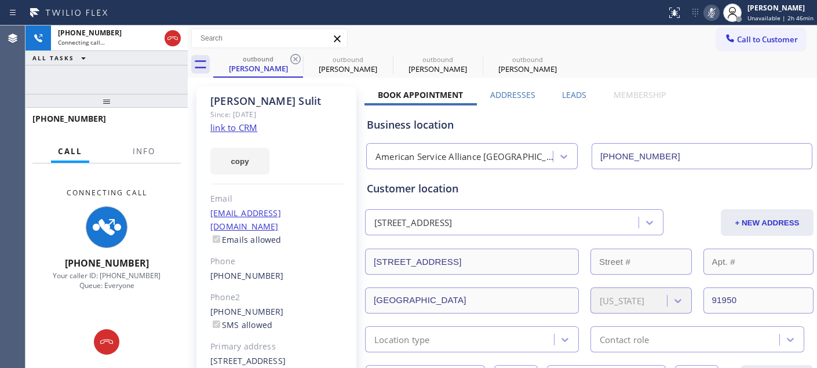
click at [296, 58] on icon at bounding box center [295, 59] width 10 height 10
type input "(619) 717-8630"
click at [296, 58] on icon at bounding box center [295, 59] width 10 height 10
type input "(855) 213-9318"
click at [441, 35] on div "Call to Customer Outbound call Location KitchenAid Appliance Repair Pros - Your…" at bounding box center [503, 38] width 630 height 20
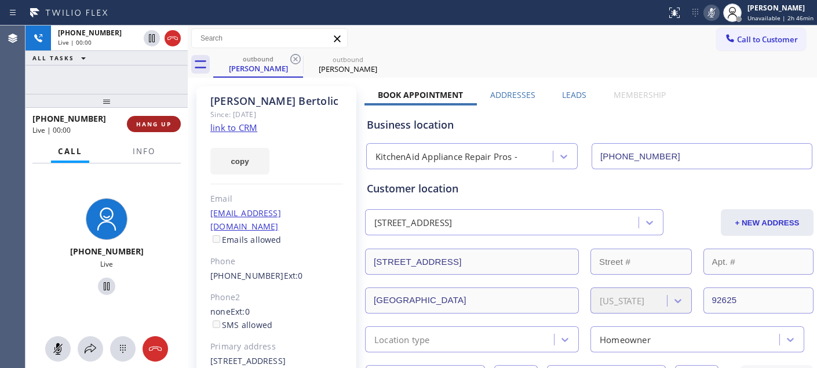
click at [162, 128] on span "HANG UP" at bounding box center [153, 124] width 35 height 8
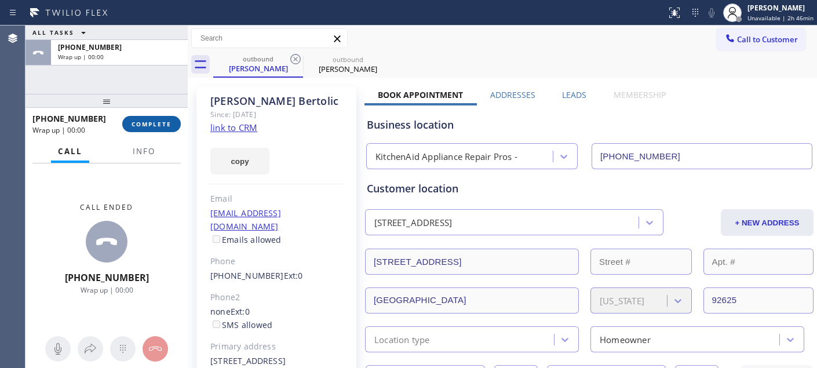
click at [162, 128] on span "COMPLETE" at bounding box center [152, 124] width 40 height 8
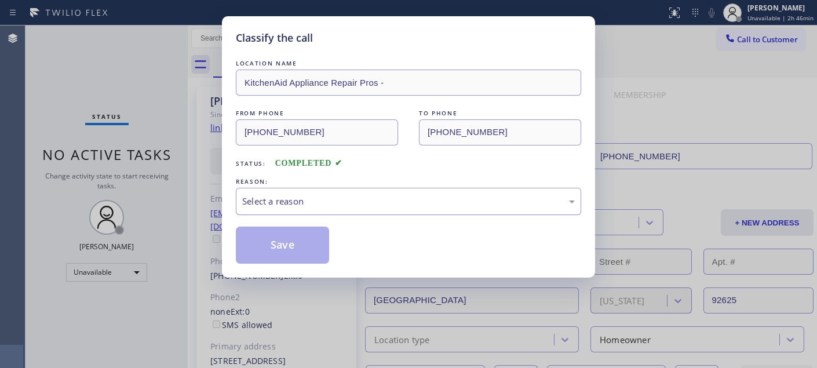
drag, startPoint x: 316, startPoint y: 203, endPoint x: 308, endPoint y: 213, distance: 13.2
click at [315, 203] on div "Select a reason" at bounding box center [408, 201] width 333 height 13
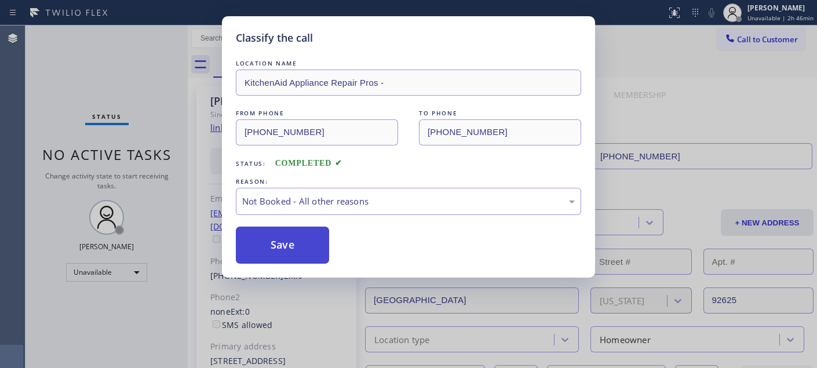
click at [286, 245] on button "Save" at bounding box center [282, 245] width 93 height 37
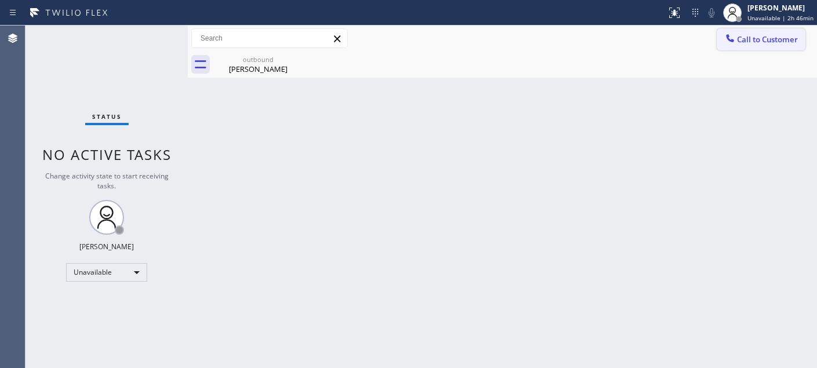
click at [750, 30] on button "Call to Customer" at bounding box center [761, 39] width 89 height 22
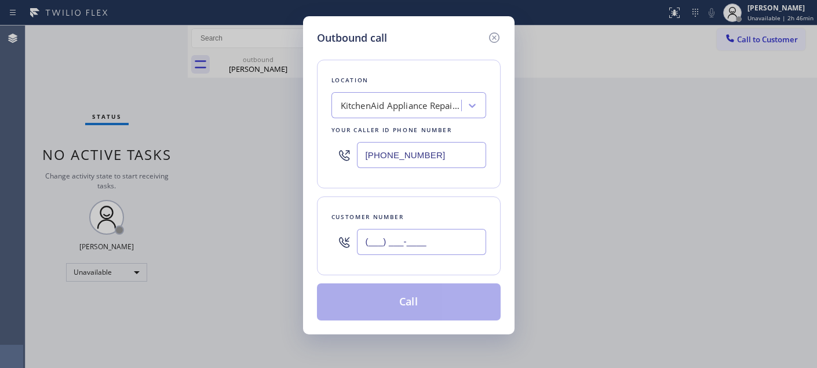
drag, startPoint x: 454, startPoint y: 242, endPoint x: 368, endPoint y: 249, distance: 86.7
click at [397, 249] on input "(___) ___-____" at bounding box center [421, 242] width 129 height 26
paste input "5-6228"
drag, startPoint x: 451, startPoint y: 243, endPoint x: 253, endPoint y: 250, distance: 197.8
click at [270, 253] on div "Outbound call Location KitchenAid Appliance Repair Pros - Your caller id phone …" at bounding box center [408, 184] width 817 height 368
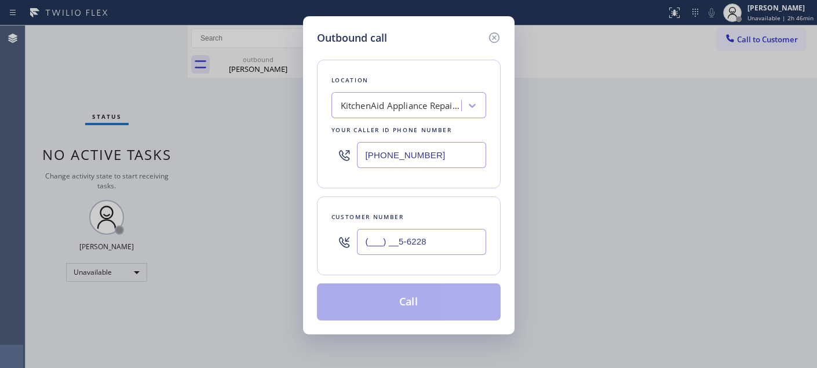
paste input "562) 282-6350"
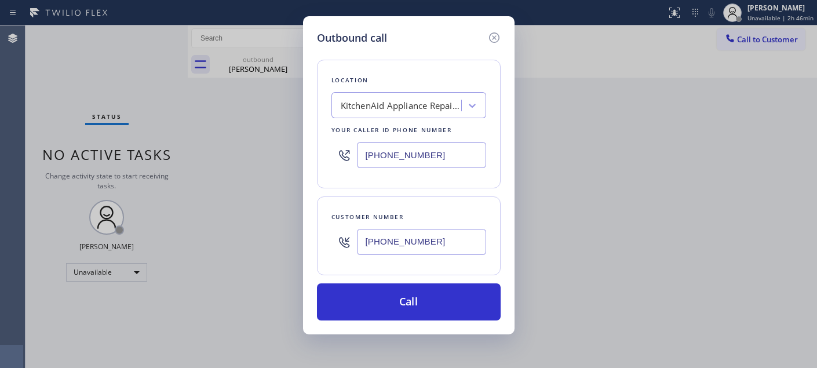
type input "(562) 282-6350"
drag, startPoint x: 438, startPoint y: 148, endPoint x: 263, endPoint y: 161, distance: 175.6
click at [263, 161] on div "Outbound call Location KitchenAid Appliance Repair Pros - Your caller id phone …" at bounding box center [408, 184] width 817 height 368
paste input "731-4952"
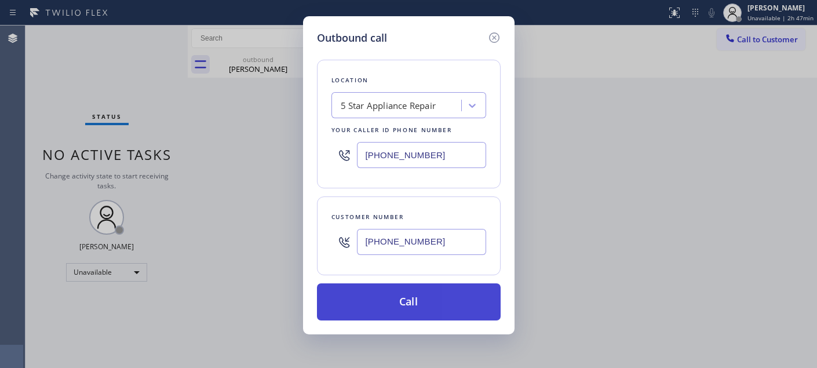
type input "(855) 731-4952"
click at [431, 296] on button "Call" at bounding box center [409, 301] width 184 height 37
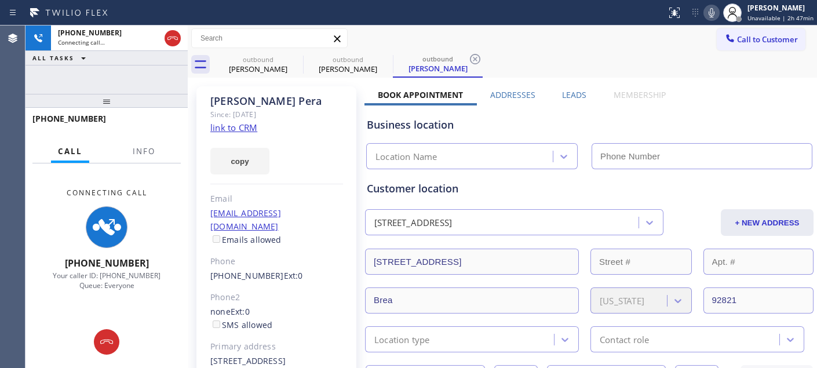
type input "(855) 731-4952"
click at [713, 17] on icon at bounding box center [712, 13] width 14 height 14
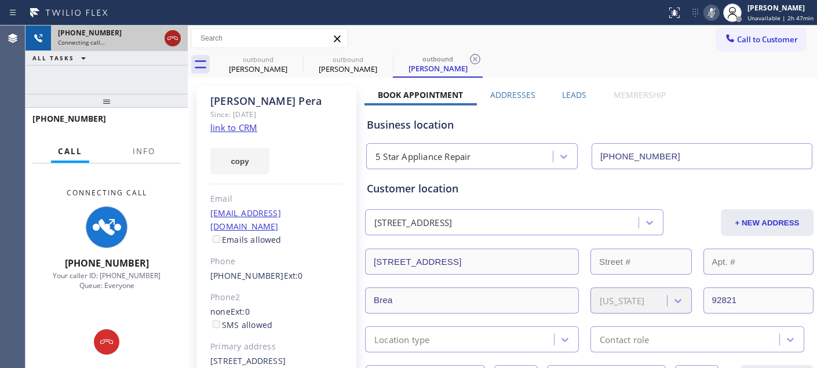
click at [179, 42] on icon at bounding box center [173, 38] width 14 height 14
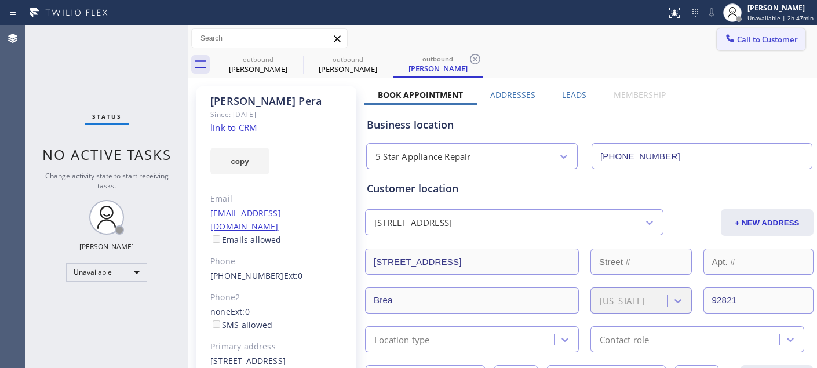
click at [761, 41] on span "Call to Customer" at bounding box center [767, 39] width 61 height 10
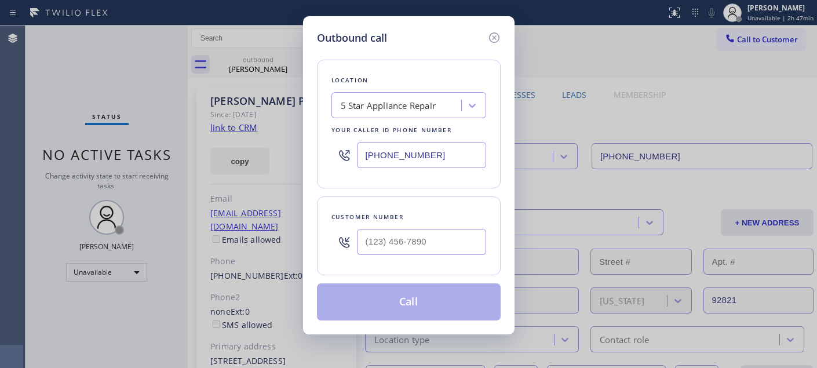
click at [414, 259] on div at bounding box center [421, 242] width 129 height 38
paste input "619) 581-7733"
click at [410, 246] on input "(___) ___-____" at bounding box center [421, 242] width 129 height 26
type input "(619) 581-7733"
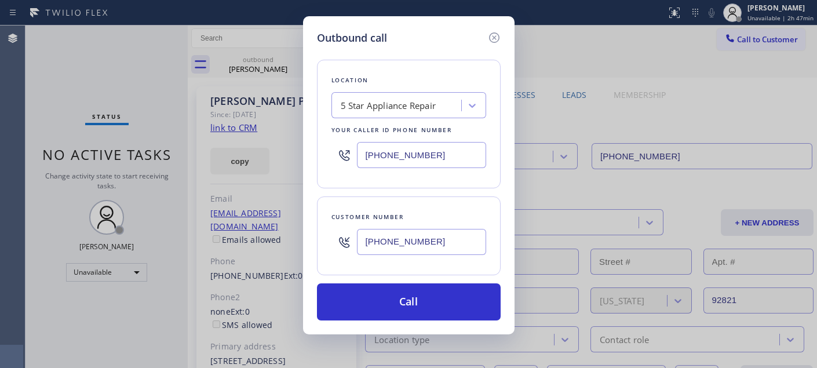
drag, startPoint x: 361, startPoint y: 155, endPoint x: 294, endPoint y: 153, distance: 66.7
click at [311, 155] on div "Outbound call Location 5 Star Appliance Repair Your caller id phone number (855…" at bounding box center [409, 175] width 212 height 318
paste input "619) 724-4288"
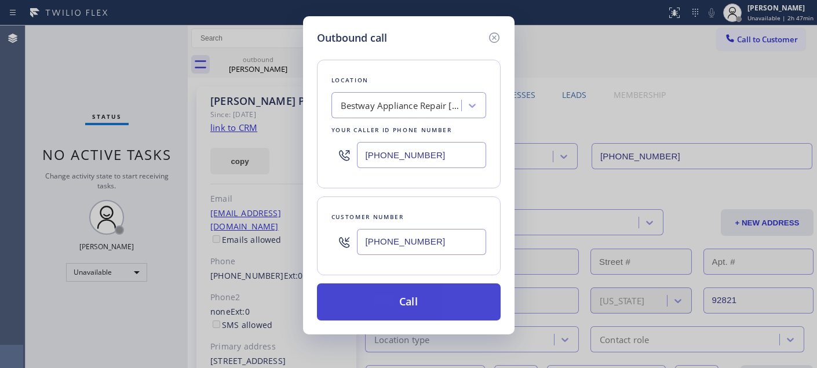
type input "(619) 724-4288"
click at [413, 303] on button "Call" at bounding box center [409, 301] width 184 height 37
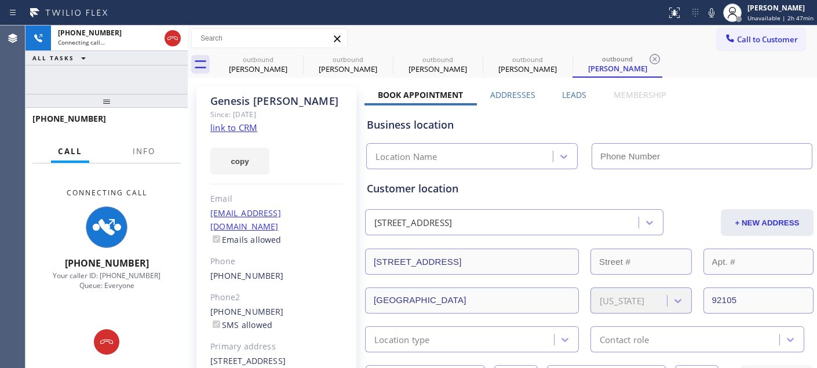
drag, startPoint x: 716, startPoint y: 9, endPoint x: 705, endPoint y: 16, distance: 12.7
click at [716, 9] on icon at bounding box center [712, 13] width 14 height 14
type input "(619) 724-4288"
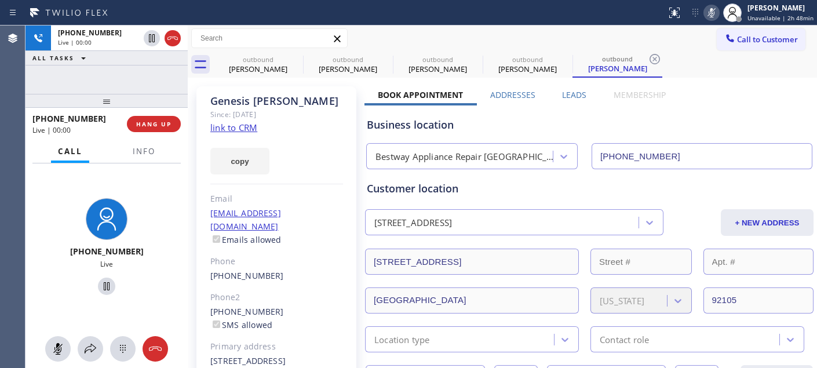
click at [712, 12] on icon at bounding box center [712, 12] width 6 height 9
drag, startPoint x: 146, startPoint y: 92, endPoint x: 219, endPoint y: 7, distance: 112.2
click at [150, 82] on div "+16195817733 Live | 00:19 ALL TASKS ALL TASKS ACTIVE TASKS TASKS IN WRAP UP +16…" at bounding box center [107, 197] width 162 height 343
drag, startPoint x: 152, startPoint y: 99, endPoint x: 236, endPoint y: 6, distance: 125.2
click at [170, 61] on div "+16195817733 Live | 00:32 ALL TASKS ALL TASKS ACTIVE TASKS TASKS IN WRAP UP +16…" at bounding box center [107, 197] width 162 height 343
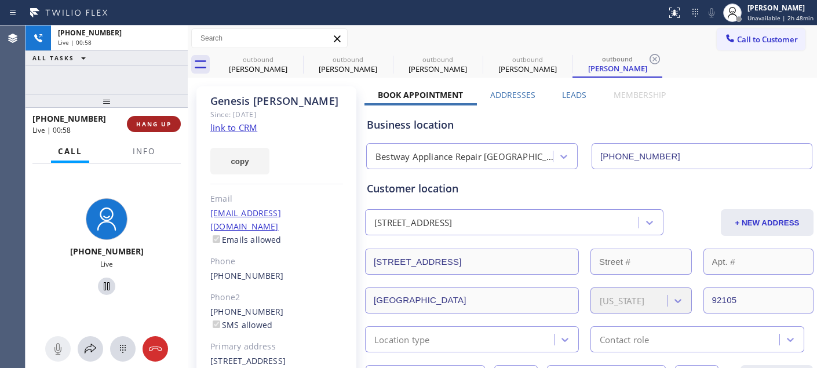
click at [166, 122] on span "HANG UP" at bounding box center [153, 124] width 35 height 8
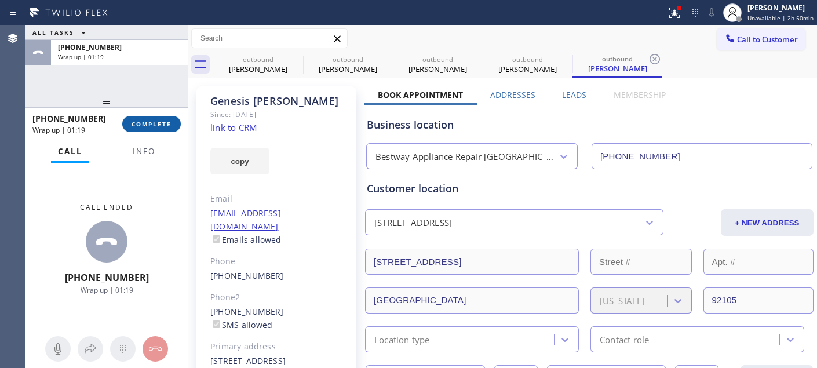
click at [143, 123] on span "COMPLETE" at bounding box center [152, 124] width 40 height 8
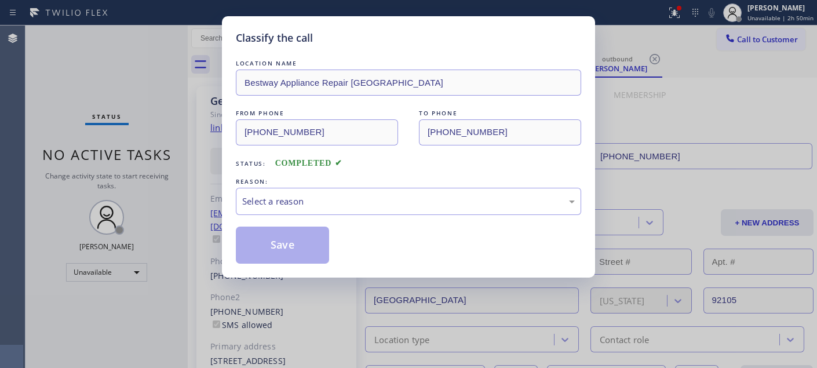
click at [264, 190] on div "Select a reason" at bounding box center [408, 201] width 345 height 27
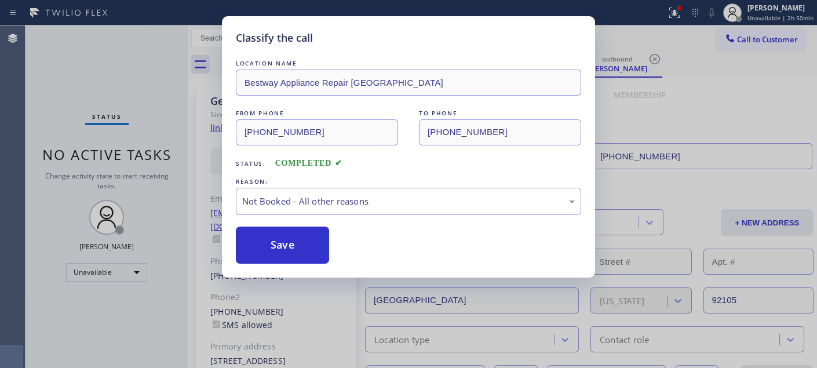
click at [267, 252] on button "Save" at bounding box center [282, 245] width 93 height 37
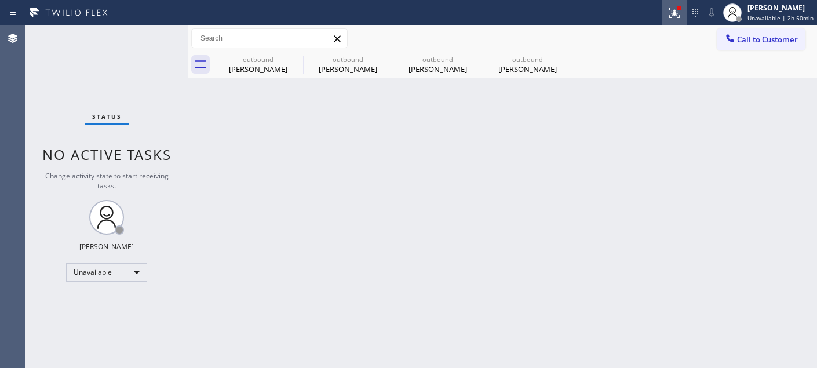
click at [675, 20] on button at bounding box center [675, 13] width 26 height 26
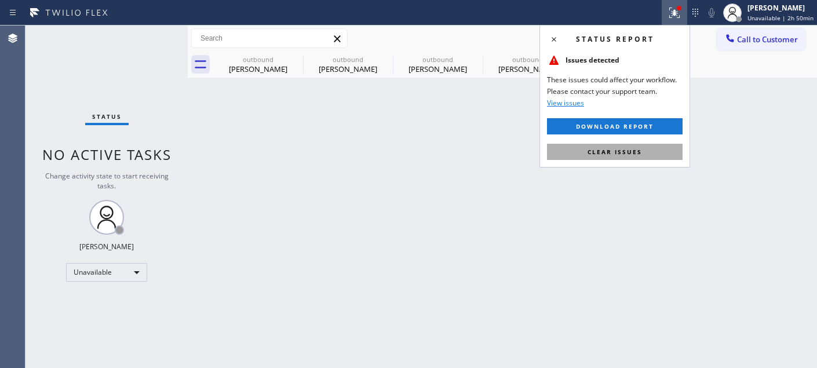
click at [576, 155] on button "Clear issues" at bounding box center [615, 152] width 136 height 16
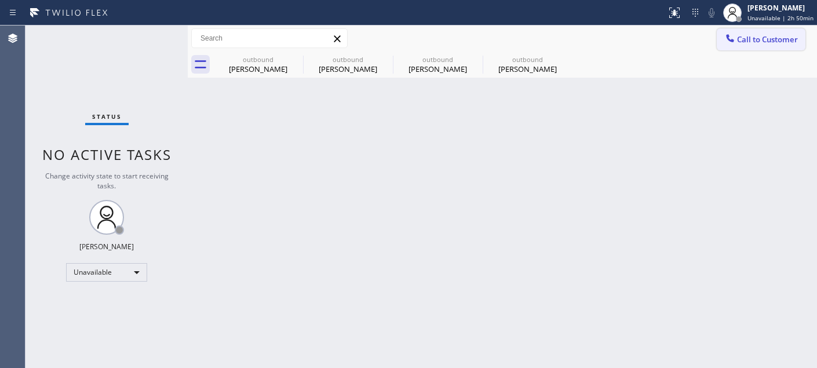
click at [756, 41] on span "Call to Customer" at bounding box center [767, 39] width 61 height 10
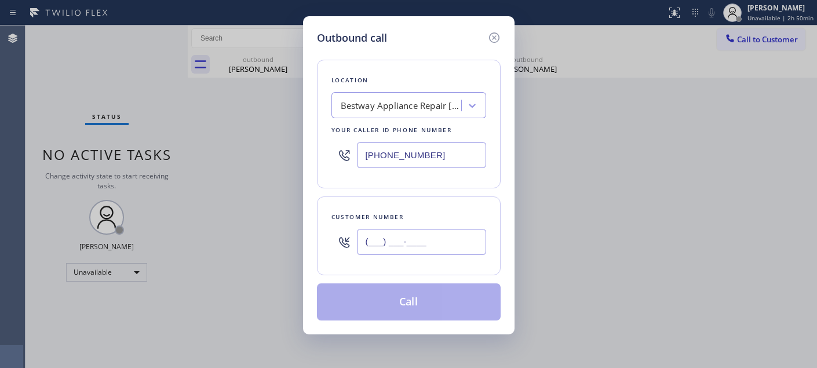
click at [459, 245] on input "(___) ___-____" at bounding box center [421, 242] width 129 height 26
paste input "650) 619-3122"
type input "(650) 619-3122"
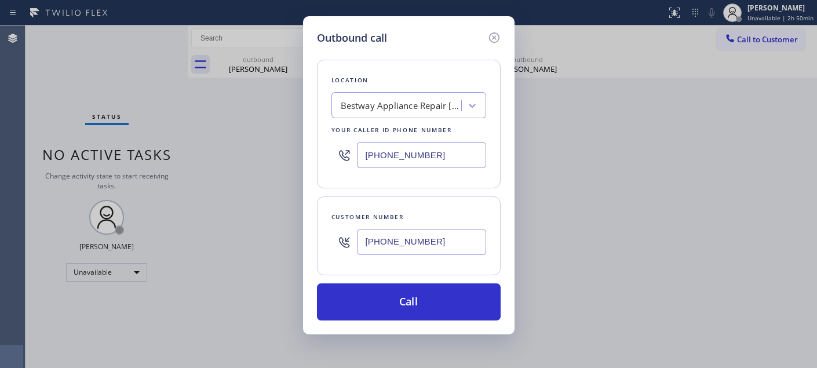
drag, startPoint x: 417, startPoint y: 155, endPoint x: 331, endPoint y: 158, distance: 86.4
click at [332, 158] on div "(619) 724-4288" at bounding box center [409, 155] width 155 height 38
paste input "877) 777-0796"
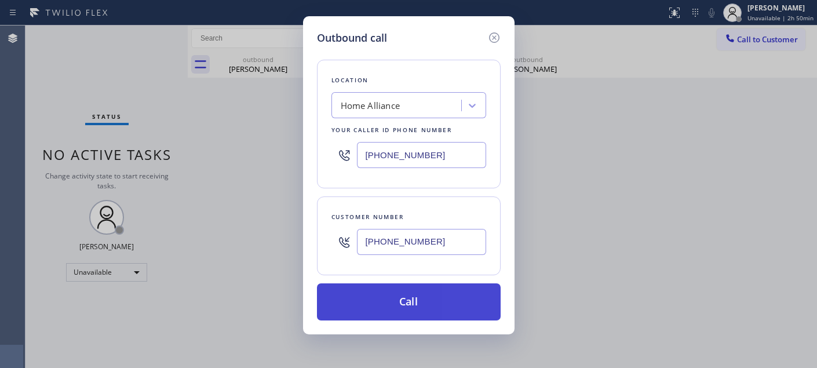
type input "(877) 777-0796"
click at [460, 296] on button "Call" at bounding box center [409, 301] width 184 height 37
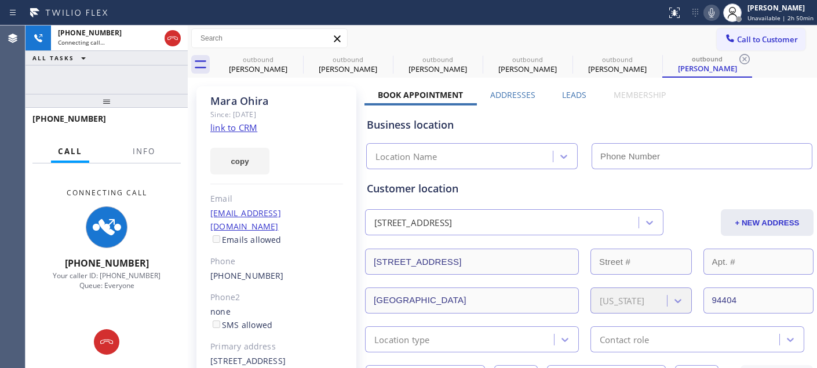
type input "(877) 777-0796"
drag, startPoint x: 721, startPoint y: 13, endPoint x: 700, endPoint y: 13, distance: 21.4
click at [719, 13] on icon at bounding box center [712, 13] width 14 height 14
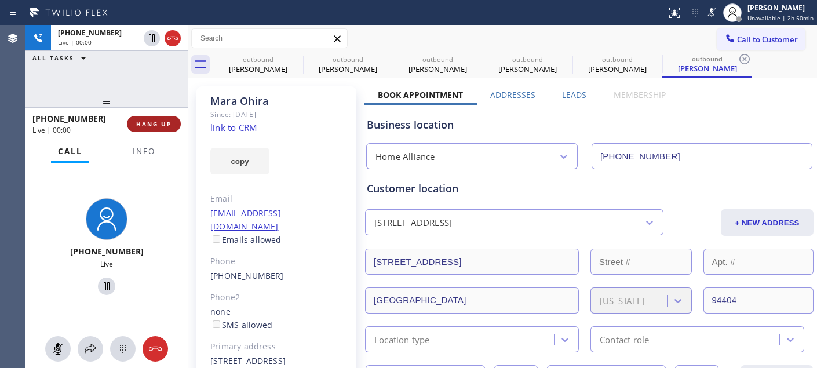
click at [155, 128] on span "HANG UP" at bounding box center [153, 124] width 35 height 8
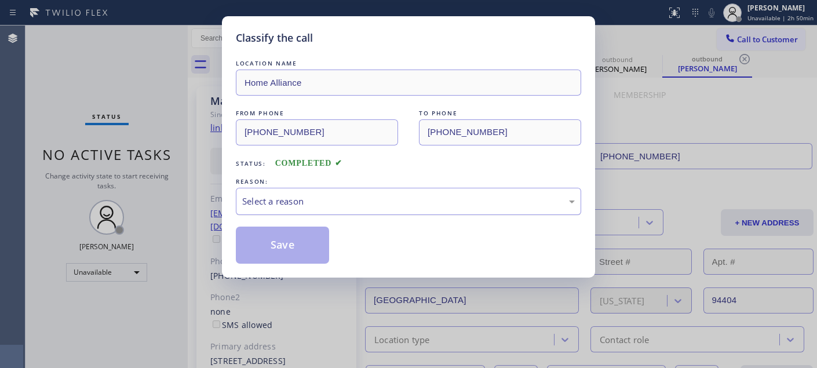
click at [305, 199] on div "Select a reason" at bounding box center [408, 201] width 333 height 13
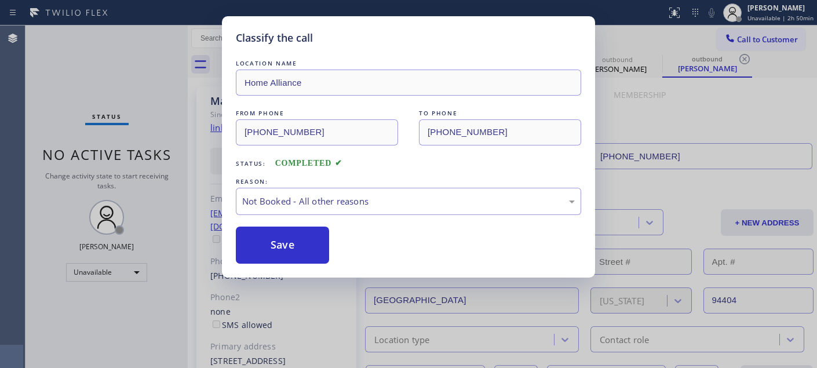
click at [275, 243] on button "Save" at bounding box center [282, 245] width 93 height 37
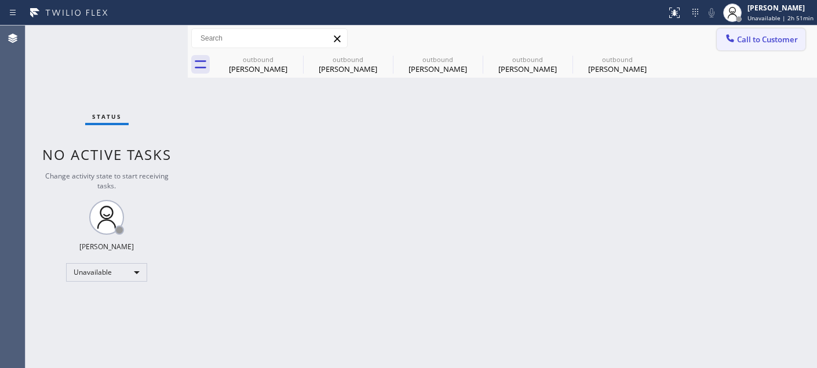
click at [801, 49] on button "Call to Customer" at bounding box center [761, 39] width 89 height 22
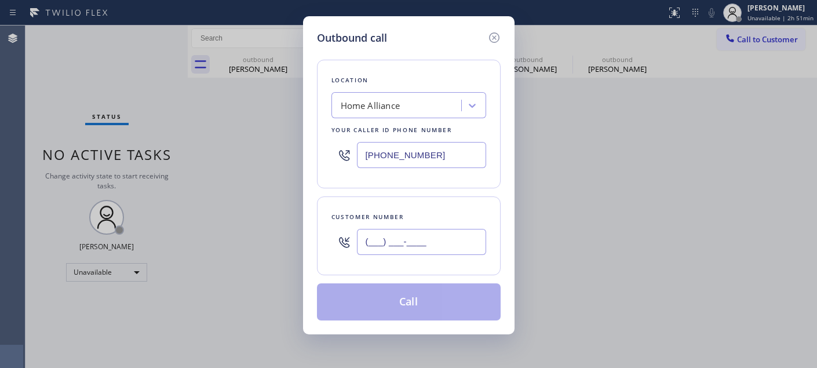
click at [434, 246] on input "(___) ___-____" at bounding box center [421, 242] width 129 height 26
paste input "619) 922-0499"
type input "(619) 922-0499"
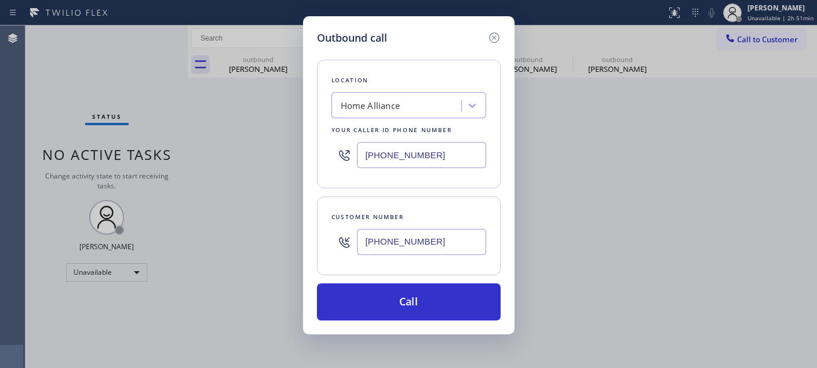
drag, startPoint x: 362, startPoint y: 151, endPoint x: 311, endPoint y: 152, distance: 51.0
click at [315, 151] on div "Outbound call Location Home Alliance Your caller id phone number (877) 777-0796…" at bounding box center [409, 175] width 212 height 318
paste input "55) 731-4952"
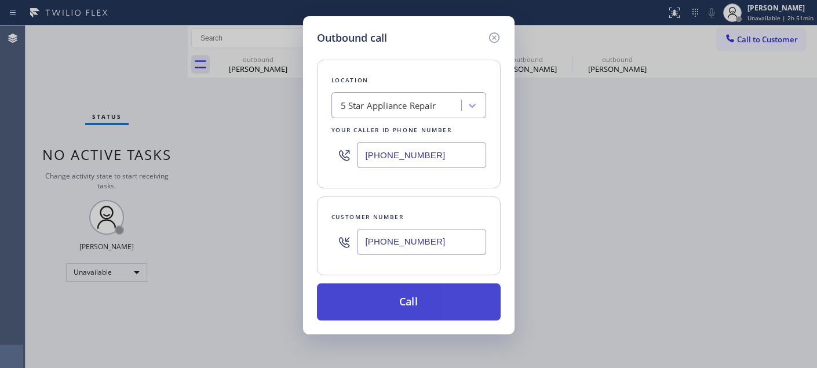
type input "(855) 731-4952"
click at [442, 284] on button "Call" at bounding box center [409, 301] width 184 height 37
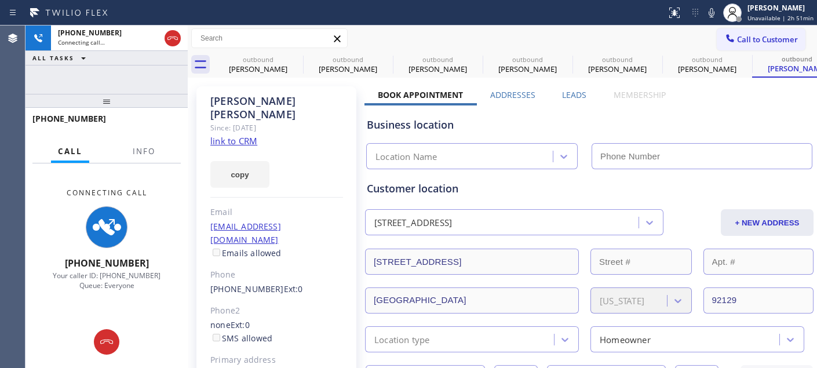
type input "(855) 731-4952"
click at [297, 59] on icon at bounding box center [296, 59] width 14 height 14
click at [0, 0] on icon at bounding box center [0, 0] width 0 height 0
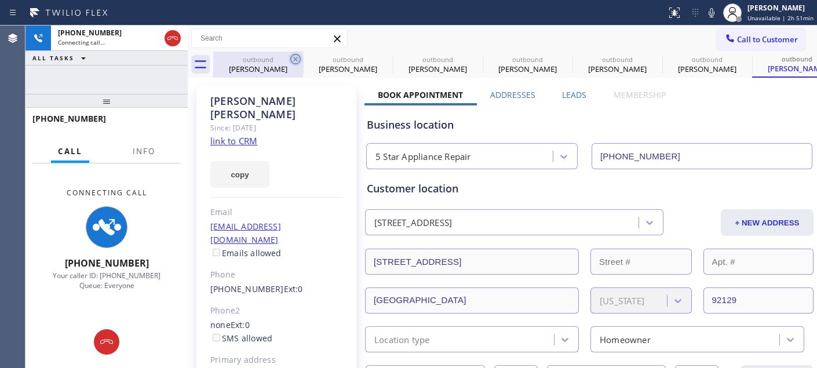
click at [0, 0] on icon at bounding box center [0, 0] width 0 height 0
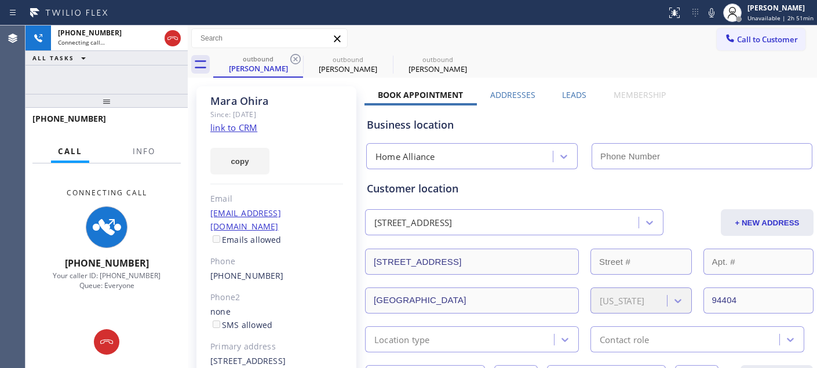
type input "(877) 777-0796"
click at [297, 59] on icon at bounding box center [296, 59] width 14 height 14
type input "(855) 731-4952"
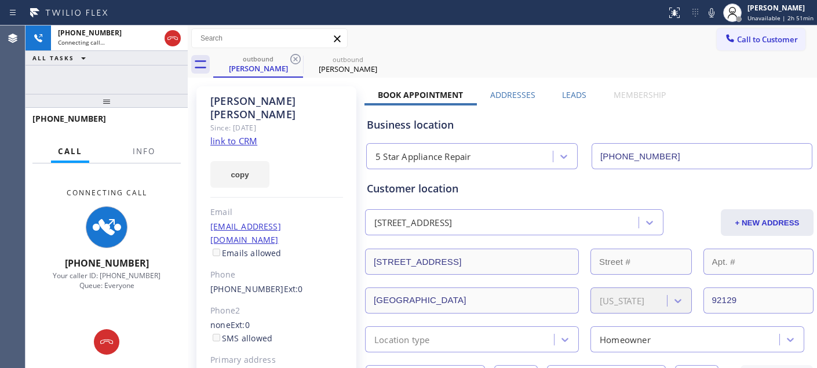
click at [554, 56] on div "outbound Marcella Nino outbound Marcella Nino" at bounding box center [515, 65] width 604 height 26
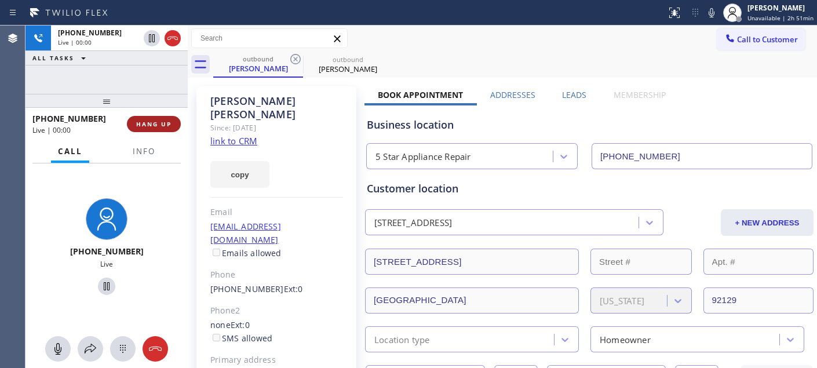
click at [169, 122] on span "HANG UP" at bounding box center [153, 124] width 35 height 8
click at [168, 123] on span "HANG UP" at bounding box center [153, 124] width 35 height 8
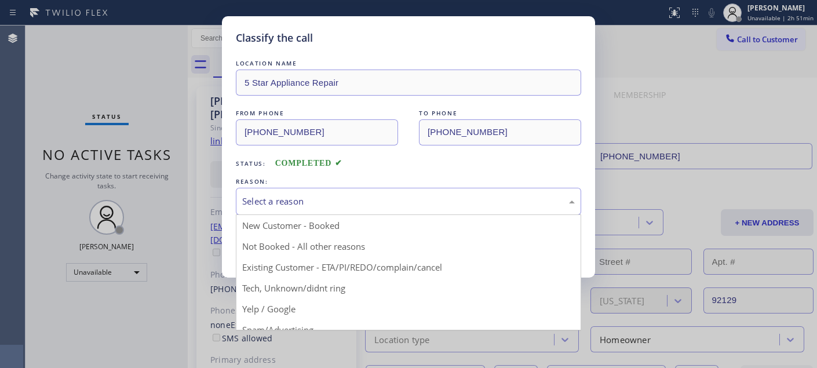
click at [370, 209] on div "Select a reason" at bounding box center [408, 201] width 345 height 27
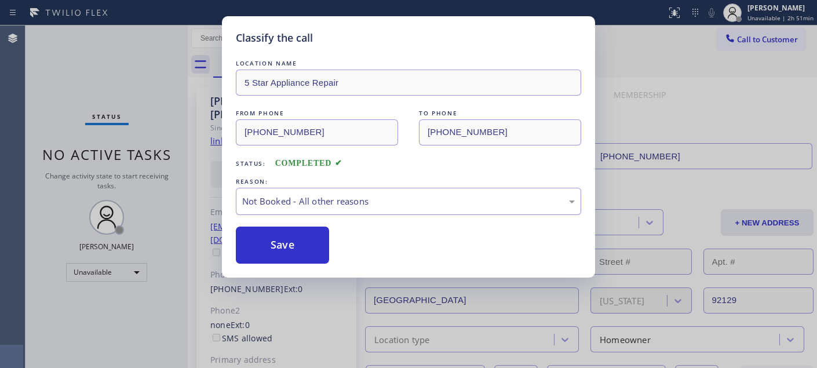
click at [298, 247] on button "Save" at bounding box center [282, 245] width 93 height 37
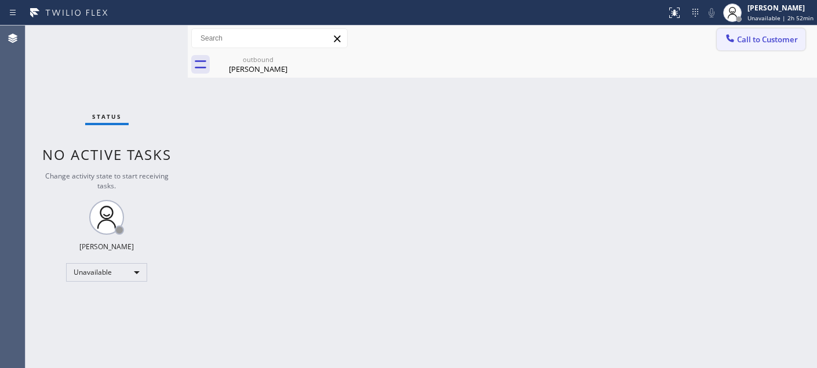
click at [781, 35] on span "Call to Customer" at bounding box center [767, 39] width 61 height 10
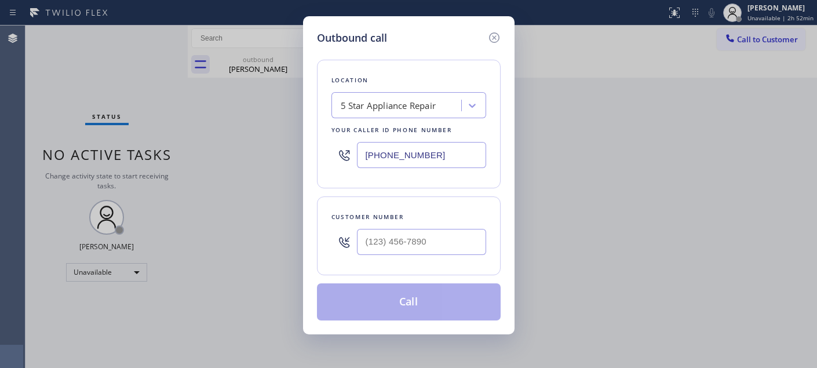
drag, startPoint x: 431, startPoint y: 225, endPoint x: 425, endPoint y: 234, distance: 10.9
click at [431, 227] on div at bounding box center [421, 242] width 129 height 38
click at [424, 236] on input "(___) ___-____" at bounding box center [421, 242] width 129 height 26
paste input "917) 838-3322"
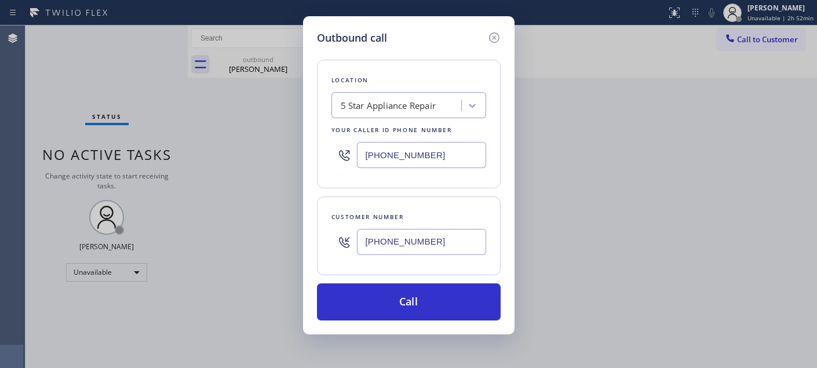
drag, startPoint x: 435, startPoint y: 242, endPoint x: 281, endPoint y: 223, distance: 154.8
click at [264, 235] on div "Outbound call Location 5 Star Appliance Repair Your caller id phone number (855…" at bounding box center [408, 184] width 817 height 368
paste input "323) 656-6361"
type input "(323) 656-6361"
drag, startPoint x: 441, startPoint y: 149, endPoint x: 271, endPoint y: 158, distance: 169.5
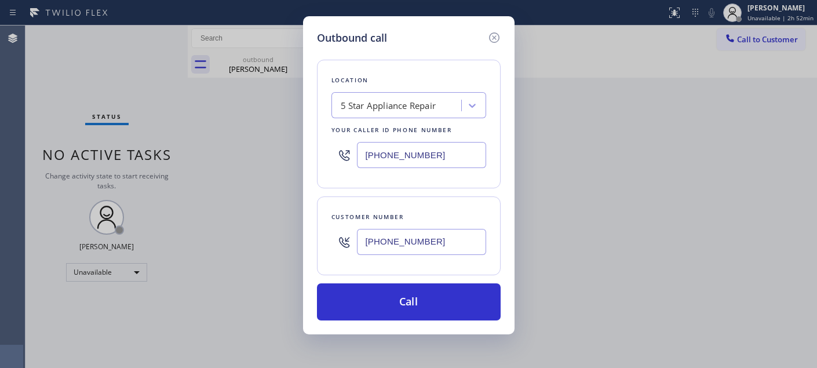
click at [317, 158] on div "Location 5 Star Appliance Repair Your caller id phone number (855) 731-4952" at bounding box center [409, 124] width 184 height 129
paste input "323) 870-7123"
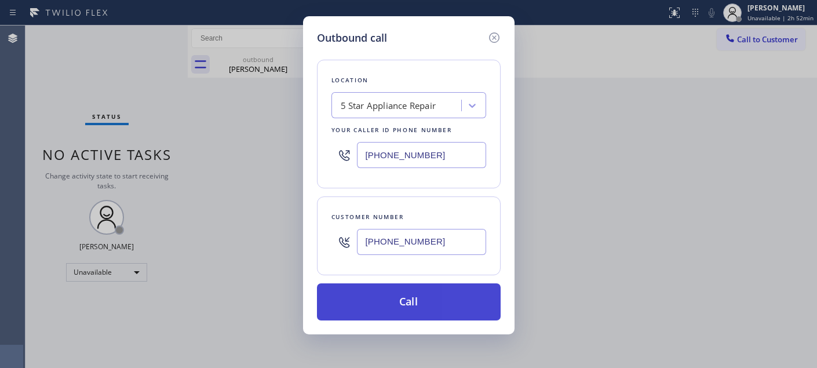
type input "(323) 870-7123"
click at [433, 300] on button "Call" at bounding box center [409, 301] width 184 height 37
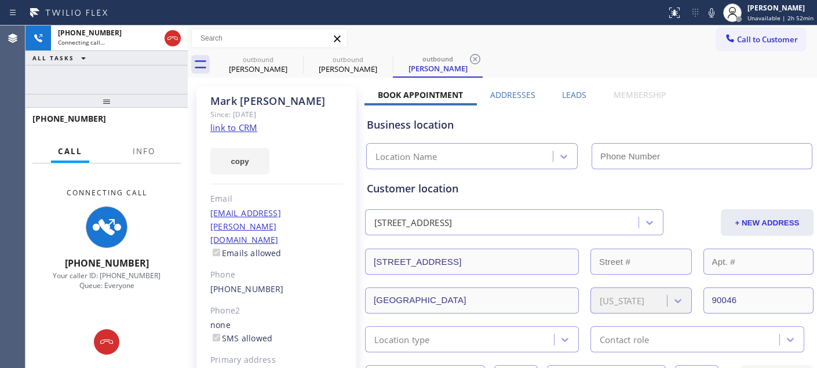
type input "(323) 870-7123"
drag, startPoint x: 721, startPoint y: 8, endPoint x: 685, endPoint y: 33, distance: 43.3
click at [719, 8] on icon at bounding box center [712, 13] width 14 height 14
click at [0, 0] on icon at bounding box center [0, 0] width 0 height 0
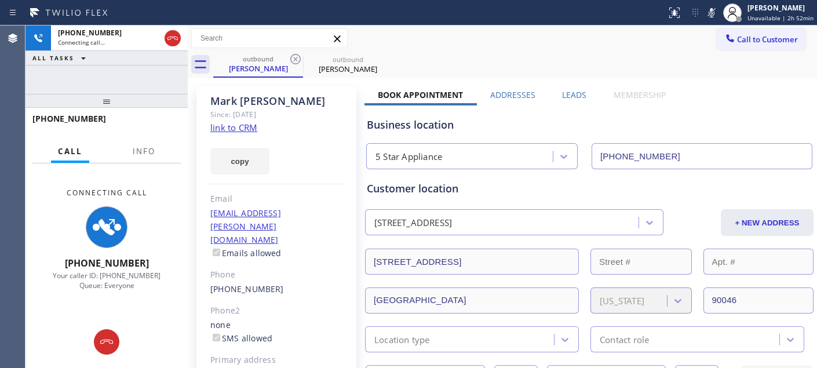
click at [502, 45] on div "Call to Customer Outbound call Location 5 Star Appliance Your caller id phone n…" at bounding box center [503, 38] width 630 height 20
drag, startPoint x: 141, startPoint y: 97, endPoint x: 180, endPoint y: 27, distance: 80.2
click at [151, 74] on div "+13236566361 Connecting call… ALL TASKS ALL TASKS ACTIVE TASKS TASKS IN WRAP UP…" at bounding box center [107, 197] width 162 height 343
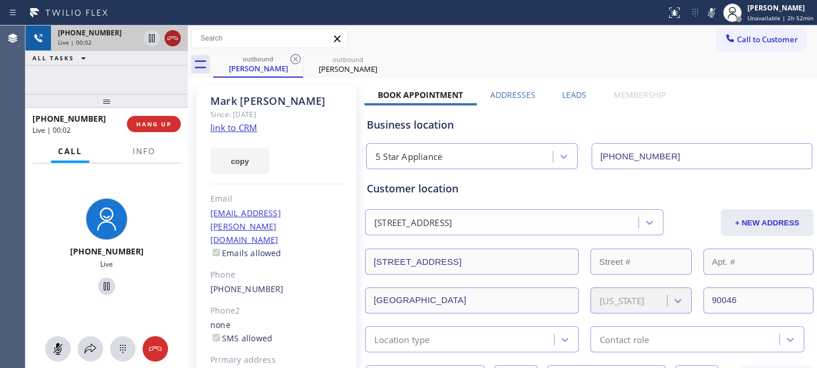
click at [177, 36] on icon at bounding box center [173, 38] width 14 height 14
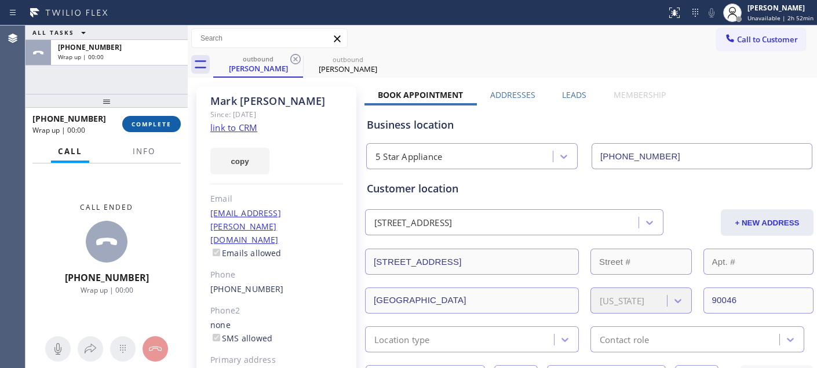
click at [165, 122] on button "COMPLETE" at bounding box center [151, 124] width 59 height 16
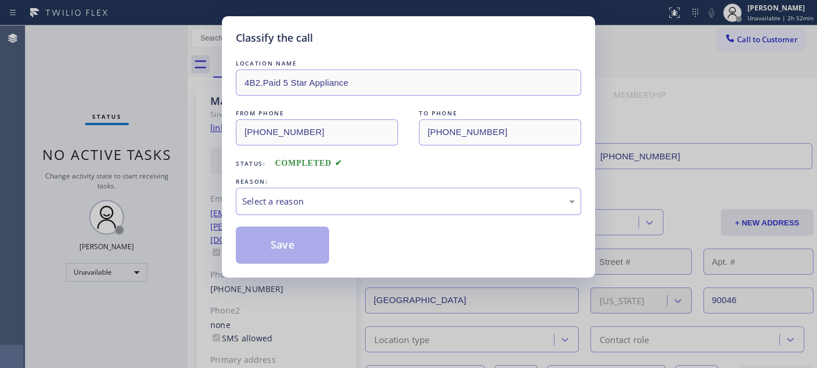
click at [304, 197] on div "Select a reason" at bounding box center [408, 201] width 333 height 13
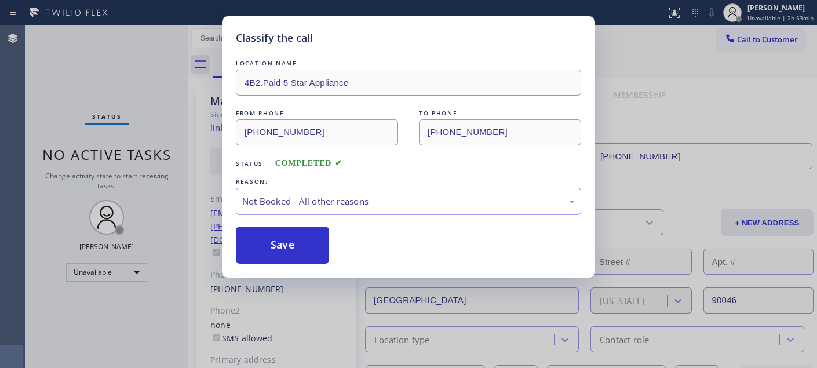
click at [275, 244] on button "Save" at bounding box center [282, 245] width 93 height 37
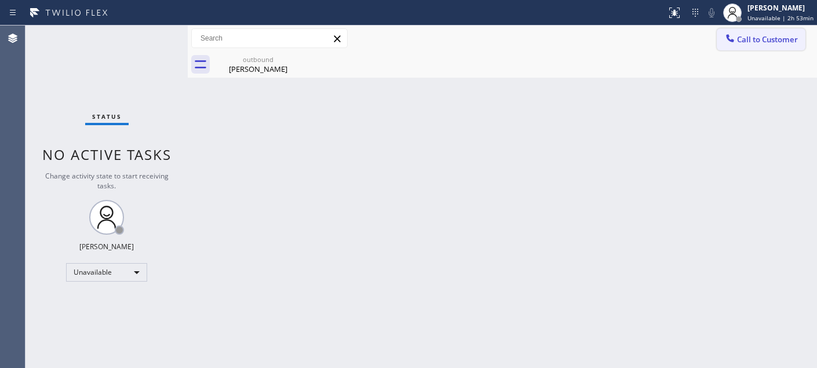
click at [742, 30] on button "Call to Customer" at bounding box center [761, 39] width 89 height 22
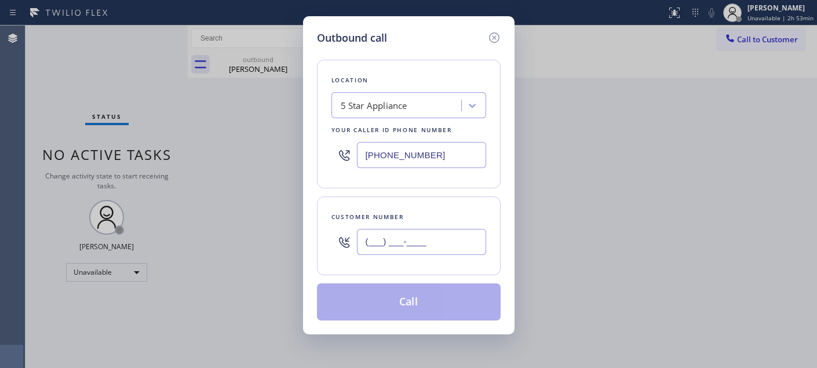
click at [409, 239] on input "(___) ___-____" at bounding box center [421, 242] width 129 height 26
paste input "626) 482-6884"
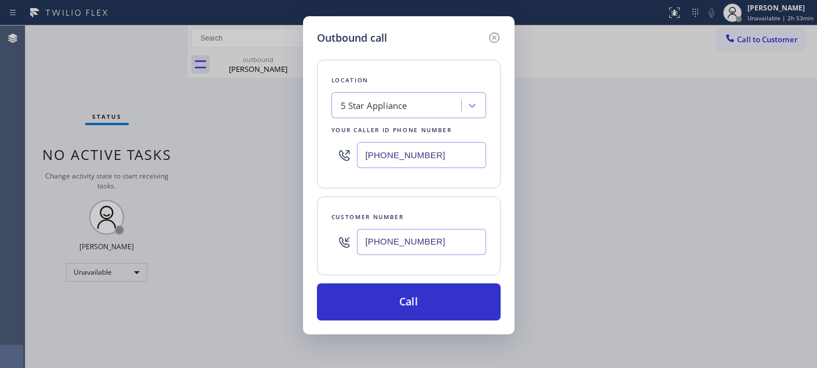
type input "(626) 482-6884"
drag, startPoint x: 430, startPoint y: 158, endPoint x: 207, endPoint y: 148, distance: 223.4
click at [259, 148] on div "Outbound call Location 5 Star Appliance Your caller id phone number (323) 870-7…" at bounding box center [408, 184] width 817 height 368
paste input "213) 277-6121"
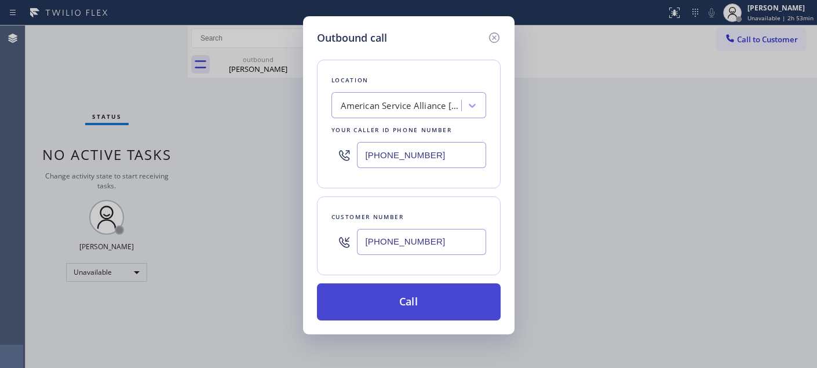
type input "(213) 277-6121"
click at [438, 287] on button "Call" at bounding box center [409, 301] width 184 height 37
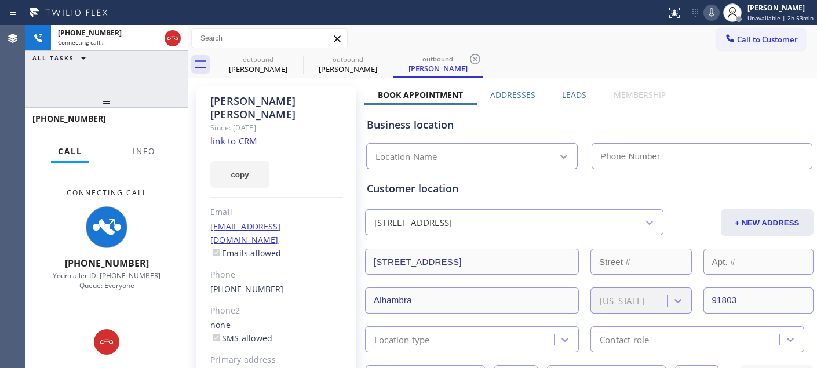
type input "(213) 277-6121"
click at [709, 12] on icon at bounding box center [712, 13] width 14 height 14
type input "(213) 277-6121"
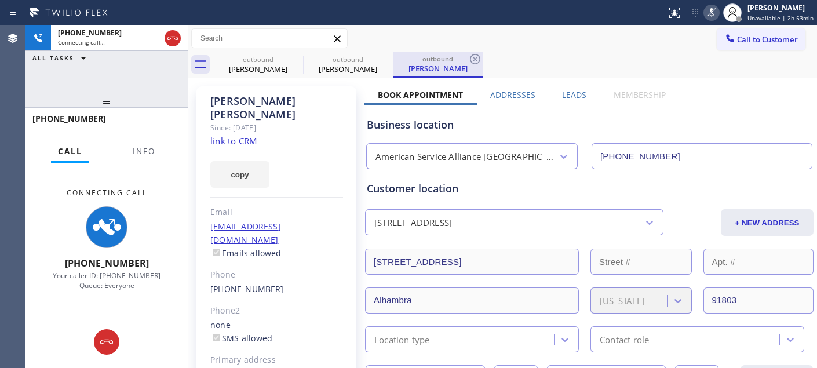
drag, startPoint x: 293, startPoint y: 60, endPoint x: 319, endPoint y: 60, distance: 26.7
click at [0, 0] on icon at bounding box center [0, 0] width 0 height 0
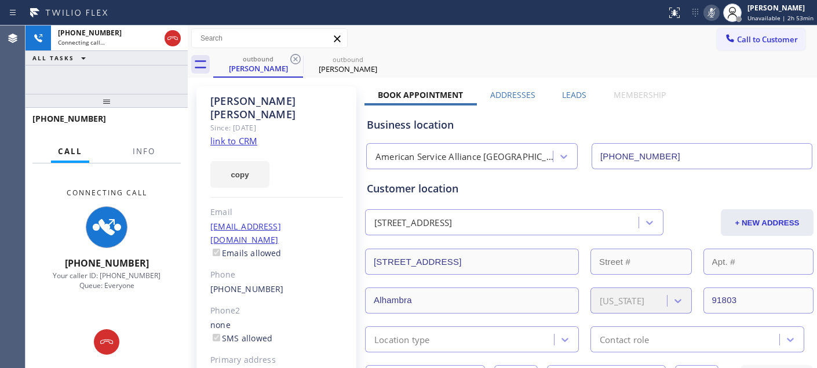
drag, startPoint x: 154, startPoint y: 93, endPoint x: 206, endPoint y: 27, distance: 83.8
click at [151, 61] on div "+16264826884 Connecting call… ALL TASKS ALL TASKS ACTIVE TASKS TASKS IN WRAP UP…" at bounding box center [107, 197] width 162 height 343
drag, startPoint x: 147, startPoint y: 97, endPoint x: 188, endPoint y: 38, distance: 72.5
click at [147, 77] on div "+16264826884 Connecting call… ALL TASKS ALL TASKS ACTIVE TASKS TASKS IN WRAP UP…" at bounding box center [107, 197] width 162 height 343
click at [170, 42] on icon at bounding box center [173, 38] width 14 height 14
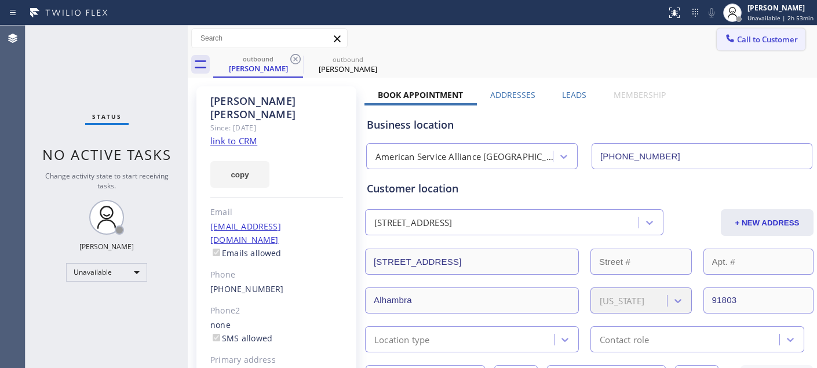
click at [748, 31] on button "Call to Customer" at bounding box center [761, 39] width 89 height 22
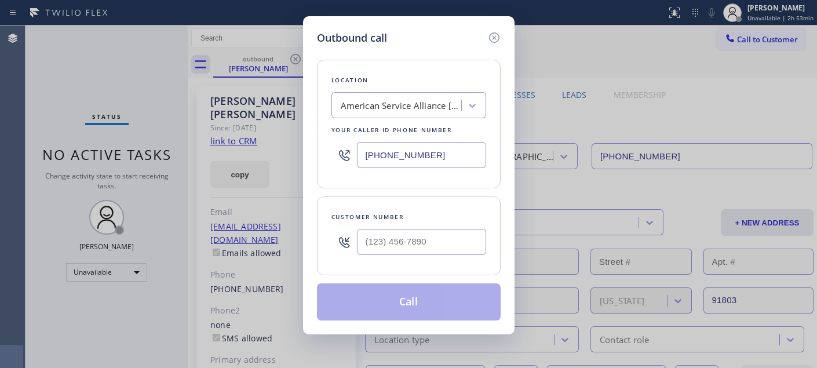
click at [432, 224] on div at bounding box center [421, 242] width 129 height 38
click at [430, 231] on div at bounding box center [421, 242] width 129 height 38
click at [425, 243] on input "(___) ___-____" at bounding box center [421, 242] width 129 height 26
paste input "312) 629-4729"
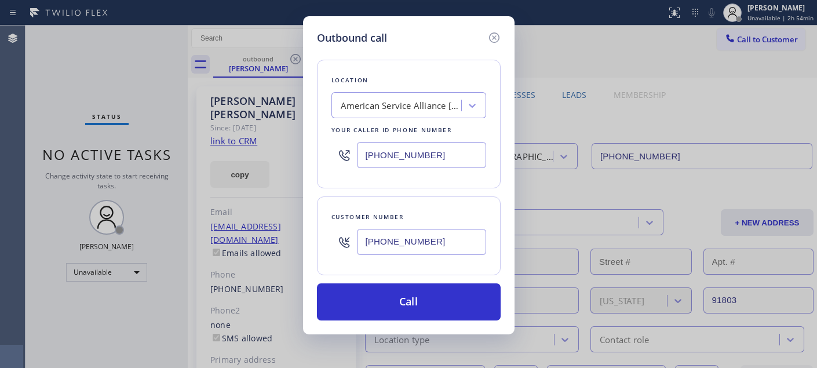
drag, startPoint x: 343, startPoint y: 238, endPoint x: 334, endPoint y: 238, distance: 9.3
click at [335, 238] on div "(312) 629-4729" at bounding box center [409, 242] width 155 height 38
paste input "909) 227-6768"
type input "(909) 227-6768"
drag, startPoint x: 420, startPoint y: 144, endPoint x: 308, endPoint y: 159, distance: 112.9
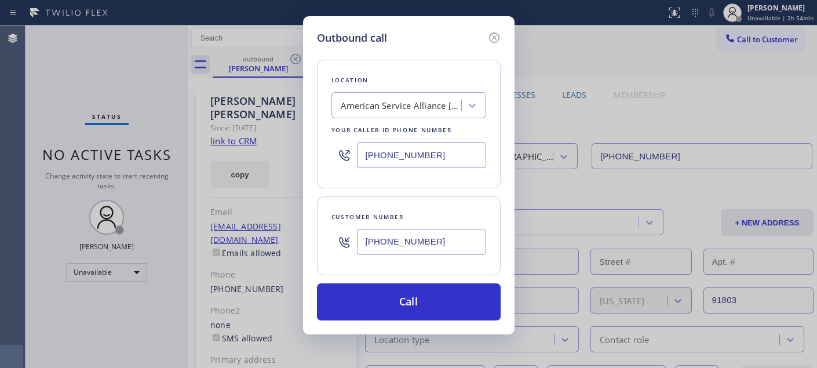
click at [308, 159] on div "Outbound call Location American Service Alliance Alhambra Your caller id phone …" at bounding box center [409, 175] width 212 height 318
paste input "714) 627-5469"
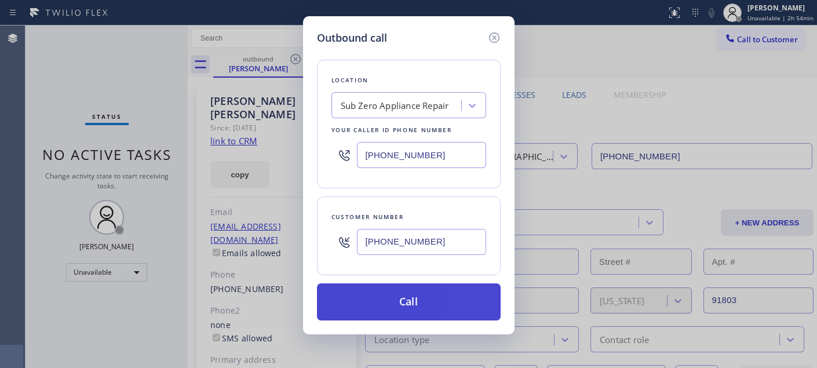
type input "(714) 627-5469"
click at [437, 293] on button "Call" at bounding box center [409, 301] width 184 height 37
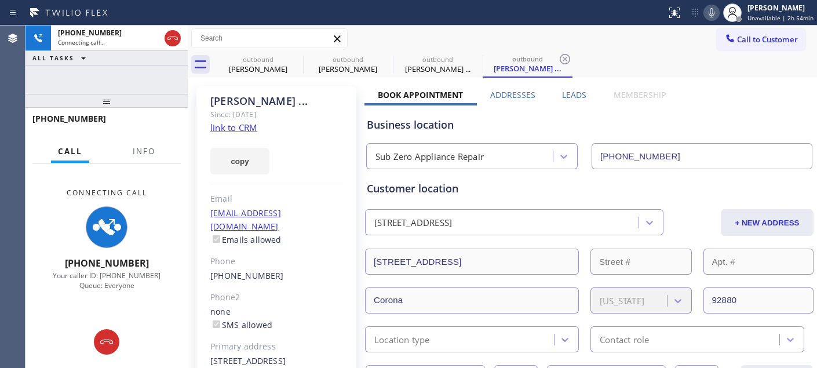
click at [716, 12] on icon at bounding box center [712, 13] width 14 height 14
click at [296, 57] on icon at bounding box center [296, 59] width 14 height 14
click at [0, 0] on icon at bounding box center [0, 0] width 0 height 0
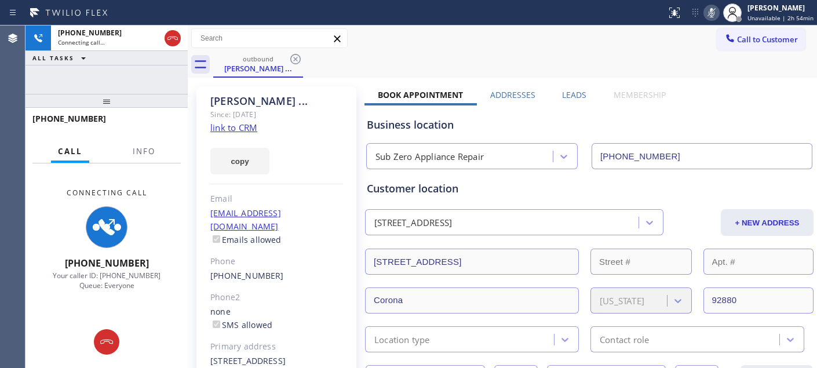
type input "(714) 627-5469"
click at [560, 52] on div "outbound Jeff ..." at bounding box center [515, 65] width 604 height 26
click at [172, 38] on icon at bounding box center [173, 38] width 14 height 14
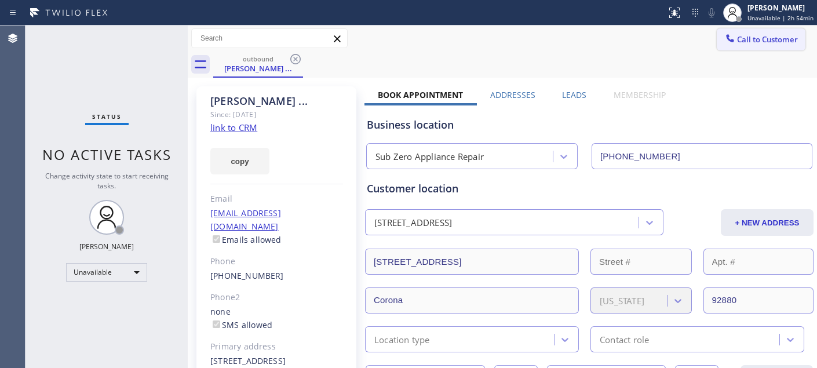
click at [762, 45] on button "Call to Customer" at bounding box center [761, 39] width 89 height 22
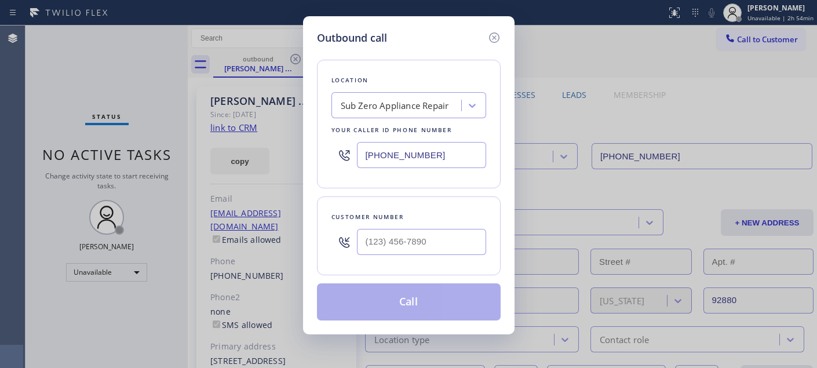
click at [415, 259] on div at bounding box center [421, 242] width 129 height 38
click at [417, 253] on input "(___) ___-____" at bounding box center [421, 242] width 129 height 26
paste input "310) 701-4906"
type input "(310) 701-4906"
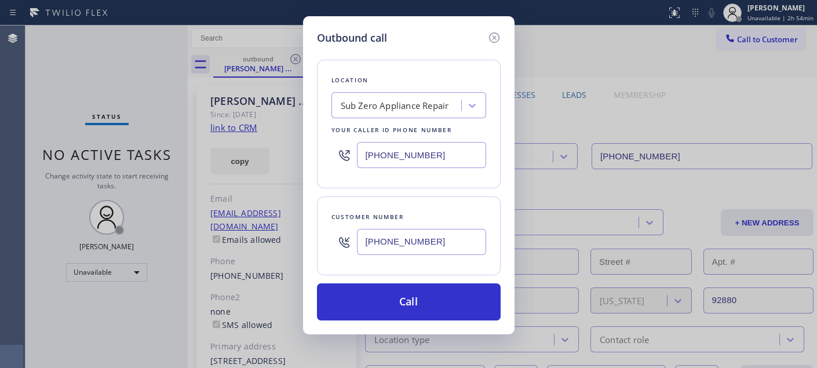
drag, startPoint x: 425, startPoint y: 153, endPoint x: 243, endPoint y: 157, distance: 182.1
click at [294, 157] on div "Outbound call Location Sub Zero Appliance Repair Your caller id phone number (7…" at bounding box center [408, 184] width 817 height 368
paste input "408) 741-9140"
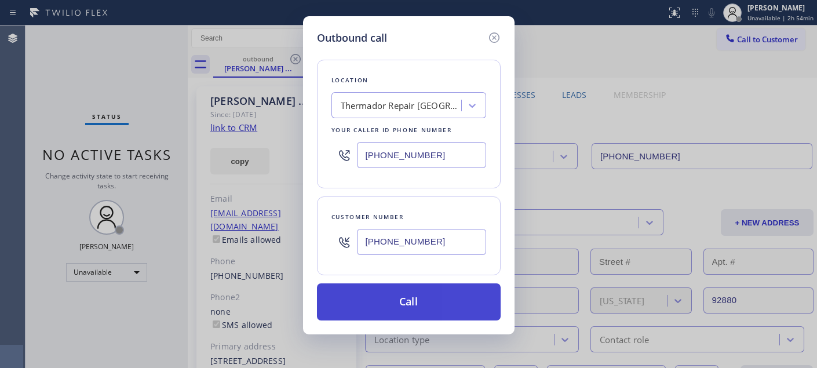
type input "(408) 741-9140"
click at [445, 288] on button "Call" at bounding box center [409, 301] width 184 height 37
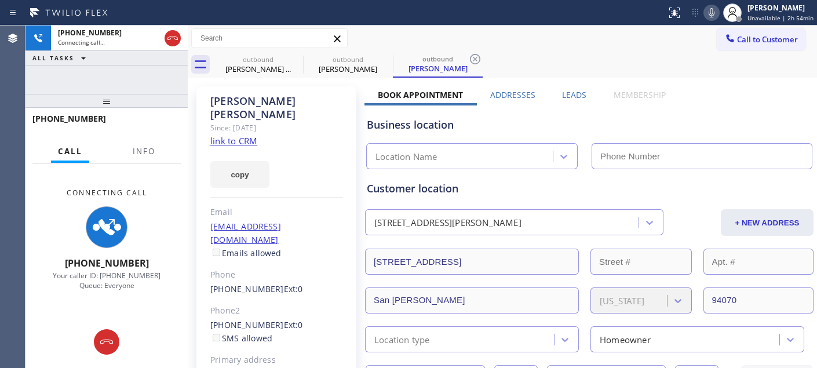
click at [710, 12] on icon at bounding box center [712, 13] width 14 height 14
type input "(408) 741-9140"
drag, startPoint x: 136, startPoint y: 102, endPoint x: 263, endPoint y: 43, distance: 139.3
click at [134, 61] on div "+13107014906 Connecting call… ALL TASKS ALL TASKS ACTIVE TASKS TASKS IN WRAP UP…" at bounding box center [107, 197] width 162 height 343
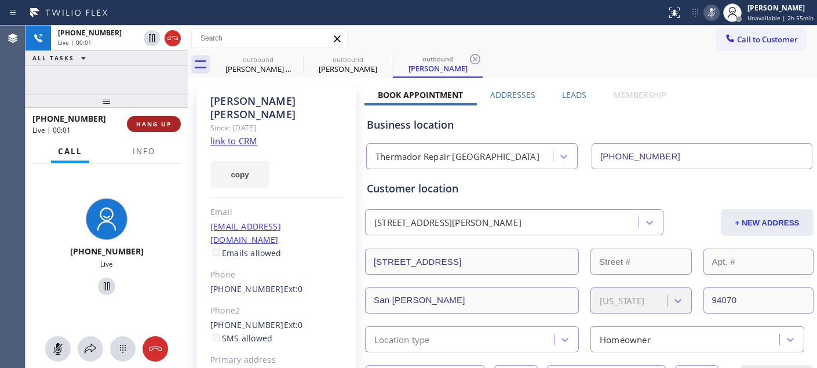
click at [152, 126] on span "HANG UP" at bounding box center [153, 124] width 35 height 8
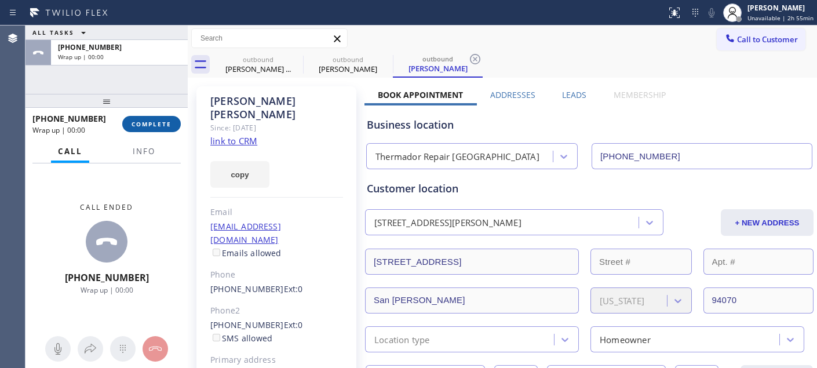
click at [152, 126] on span "COMPLETE" at bounding box center [152, 124] width 40 height 8
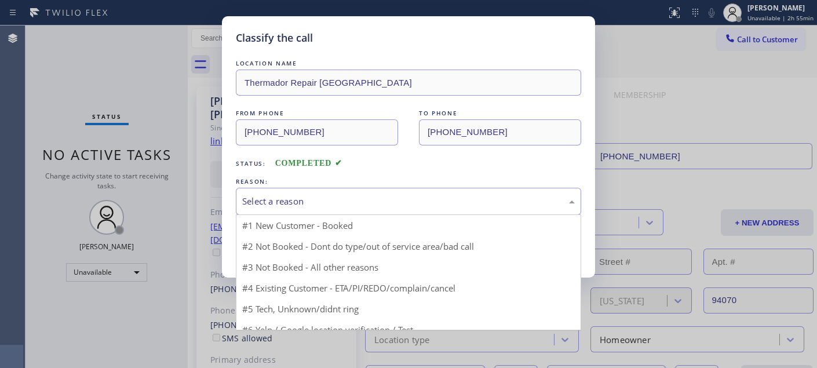
click at [357, 198] on div "Select a reason" at bounding box center [408, 201] width 333 height 13
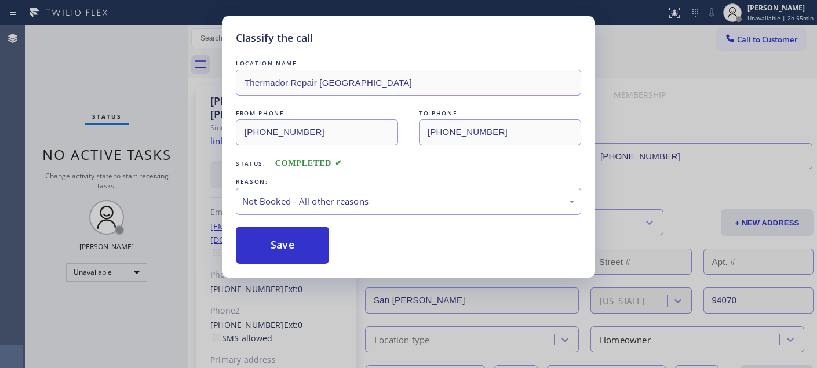
click at [304, 246] on button "Save" at bounding box center [282, 245] width 93 height 37
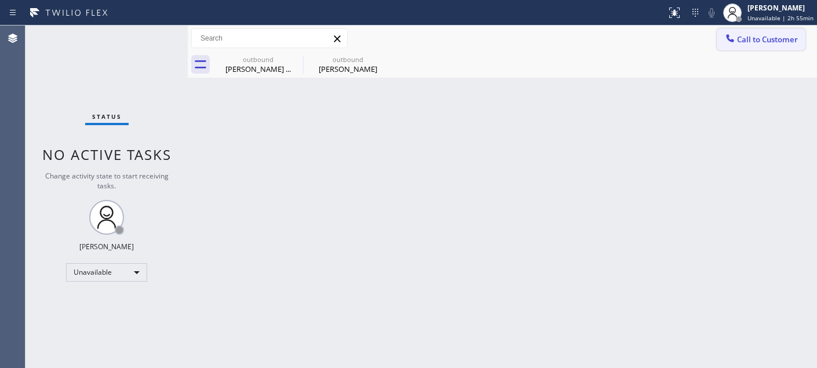
click at [754, 31] on button "Call to Customer" at bounding box center [761, 39] width 89 height 22
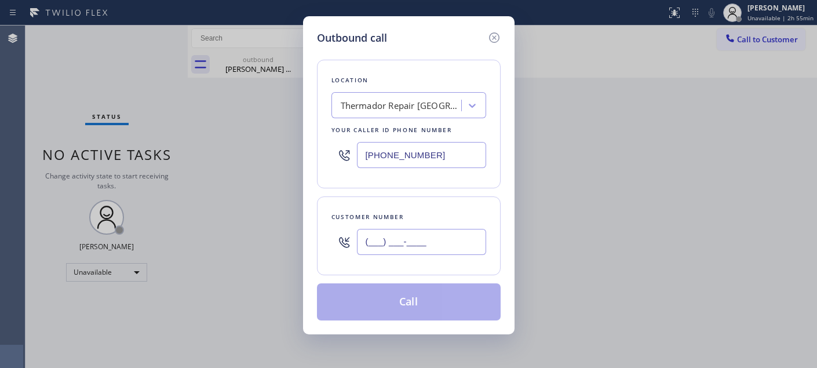
click at [428, 237] on input "(___) ___-____" at bounding box center [421, 242] width 129 height 26
paste input "415) 601-8908"
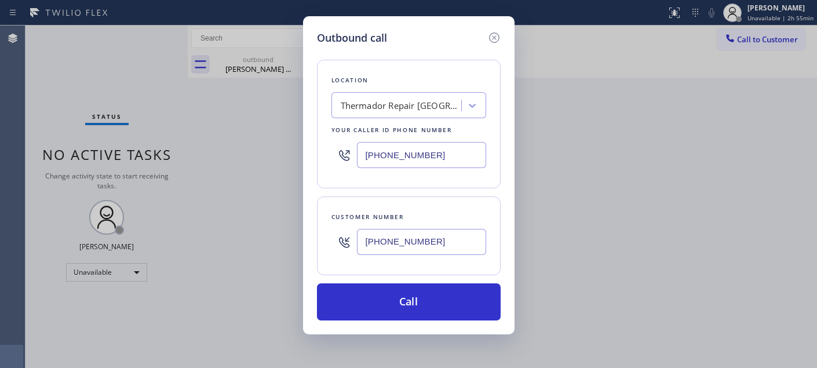
drag, startPoint x: 445, startPoint y: 244, endPoint x: 304, endPoint y: 224, distance: 142.2
click at [293, 244] on div "Outbound call Location Thermador Repair San Mateo Your caller id phone number (…" at bounding box center [408, 184] width 817 height 368
paste input "909) 282-686"
type input "(909) 282-6868"
drag, startPoint x: 461, startPoint y: 158, endPoint x: 233, endPoint y: 158, distance: 228.4
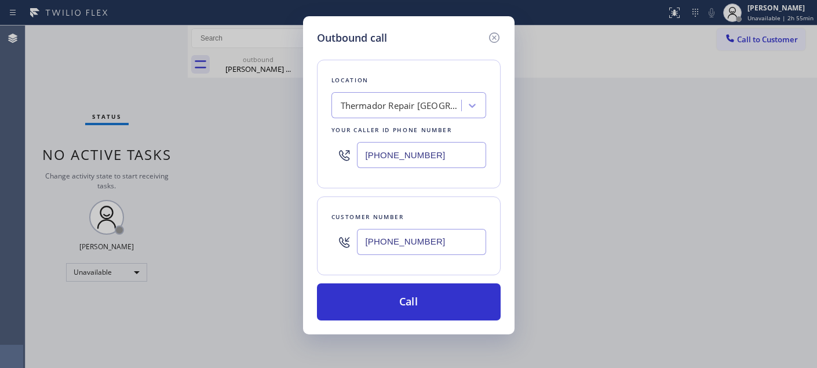
click at [241, 158] on div "Outbound call Location Thermador Repair San Mateo Your caller id phone number (…" at bounding box center [408, 184] width 817 height 368
paste input "657) 315-191"
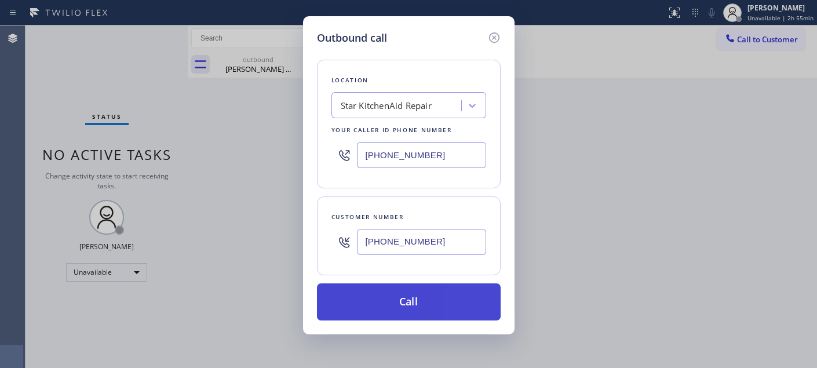
type input "(657) 315-1910"
click at [459, 299] on button "Call" at bounding box center [409, 301] width 184 height 37
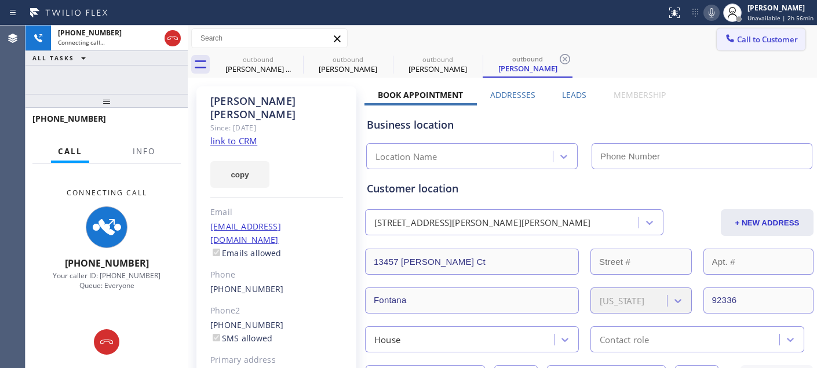
type input "(657) 315-1910"
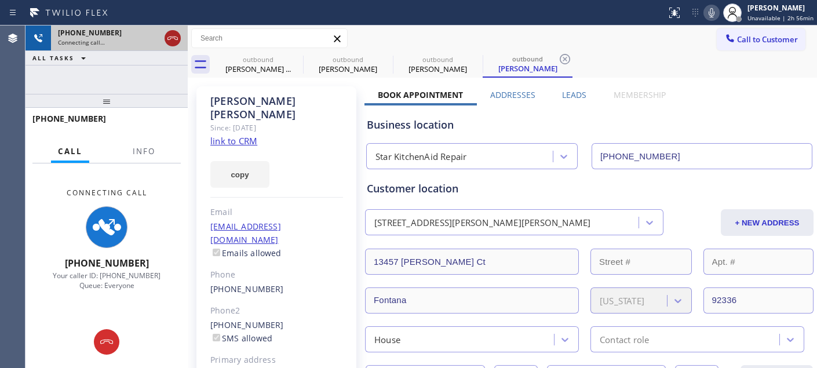
click at [170, 39] on icon at bounding box center [173, 38] width 10 height 3
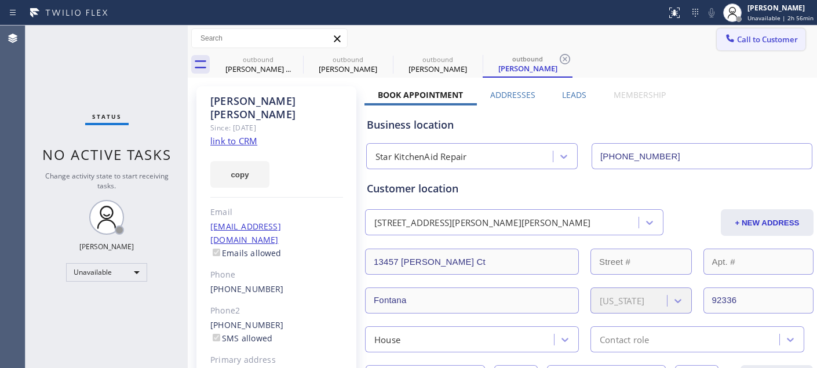
click at [766, 44] on span "Call to Customer" at bounding box center [767, 39] width 61 height 10
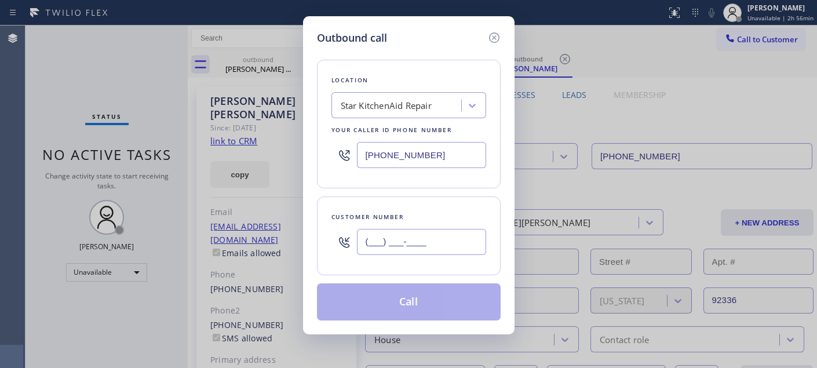
click at [438, 246] on input "(___) ___-____" at bounding box center [421, 242] width 129 height 26
paste input "516) 244-4350"
type input "(516) 244-4350"
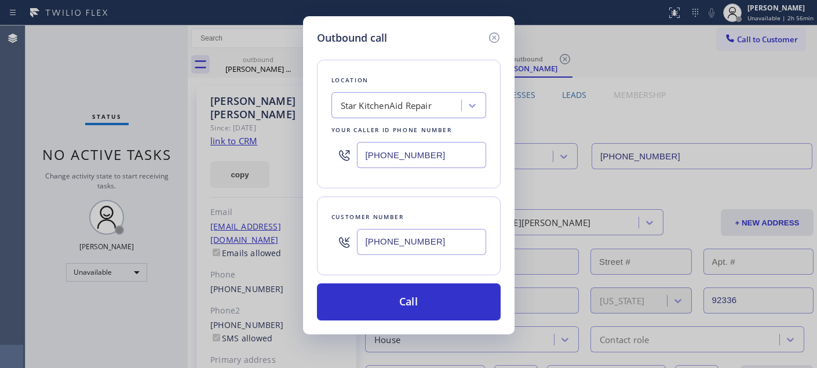
drag, startPoint x: 358, startPoint y: 154, endPoint x: 349, endPoint y: 155, distance: 9.3
click at [321, 154] on div "Location Star KitchenAid Repair Your caller id phone number (657) 315-1910" at bounding box center [409, 124] width 184 height 129
paste input "347) 284-6179"
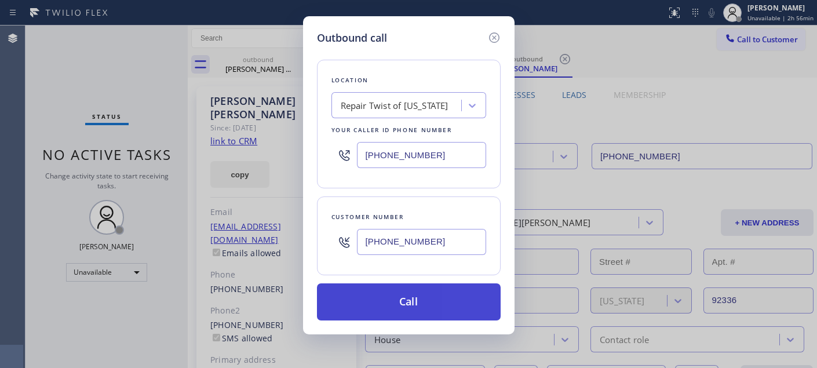
type input "(347) 284-6179"
click at [435, 298] on button "Call" at bounding box center [409, 301] width 184 height 37
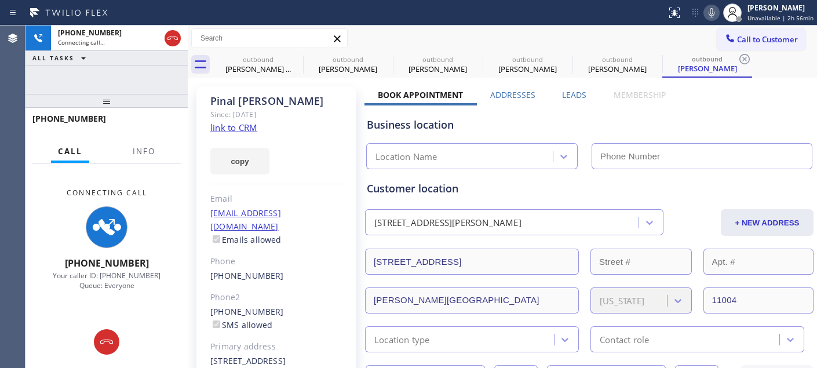
type input "(347) 284-6179"
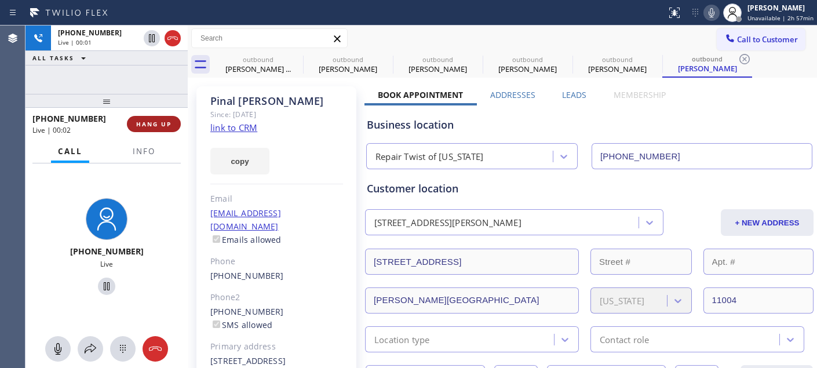
click at [169, 120] on button "HANG UP" at bounding box center [154, 124] width 54 height 16
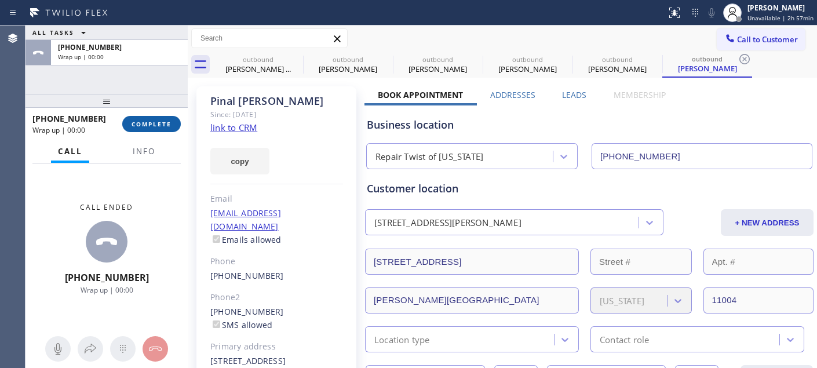
click at [169, 120] on span "COMPLETE" at bounding box center [152, 124] width 40 height 8
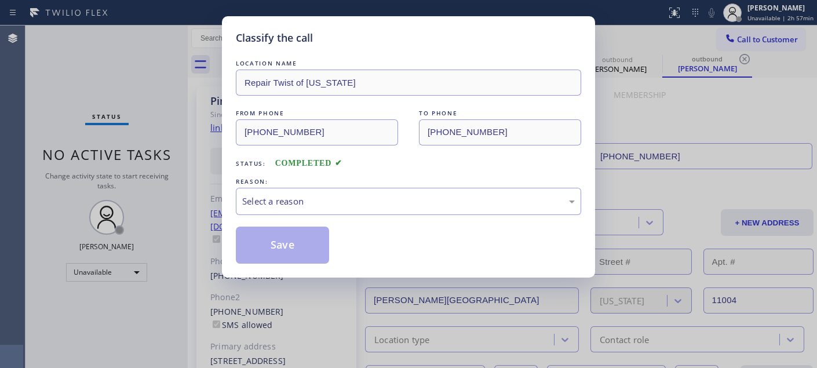
click at [359, 187] on div "REASON:" at bounding box center [408, 182] width 345 height 12
click at [337, 201] on div "Select a reason" at bounding box center [408, 201] width 333 height 13
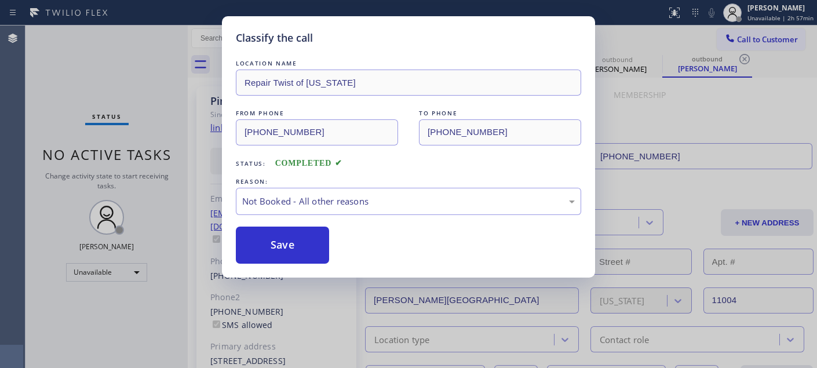
click at [273, 239] on button "Save" at bounding box center [282, 245] width 93 height 37
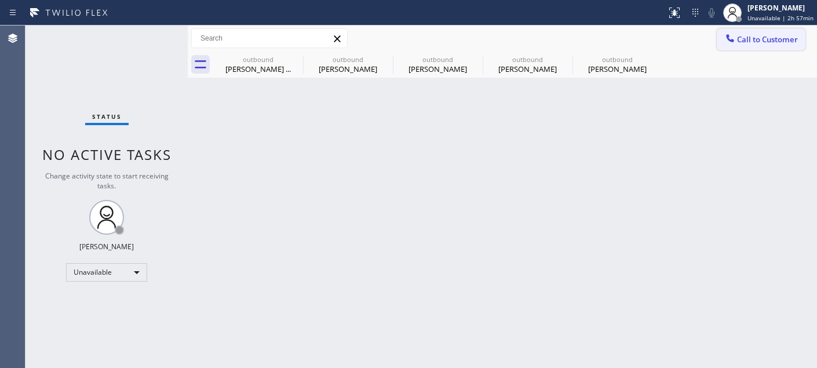
click at [746, 35] on span "Call to Customer" at bounding box center [767, 39] width 61 height 10
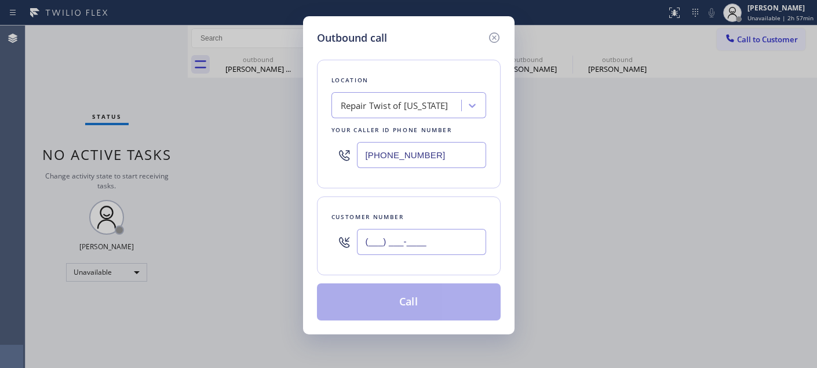
click at [427, 244] on input "(___) ___-____" at bounding box center [421, 242] width 129 height 26
paste input "562) 522-9875"
type input "(562) 522-9875"
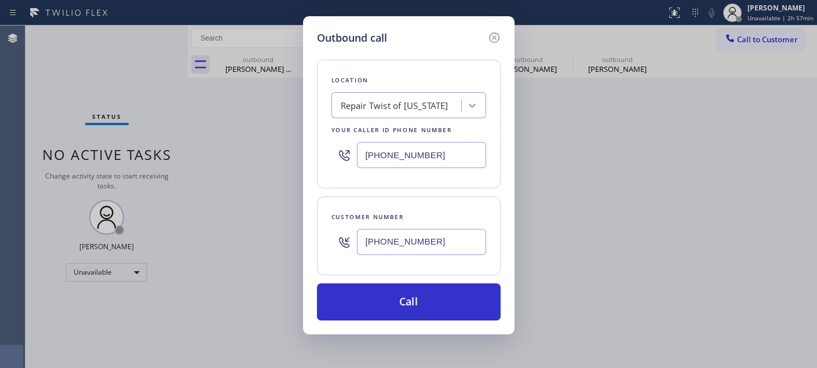
drag, startPoint x: 431, startPoint y: 151, endPoint x: 336, endPoint y: 155, distance: 94.6
click at [357, 154] on div "(347) 284-6179" at bounding box center [409, 155] width 155 height 38
paste input "562) 379-4943"
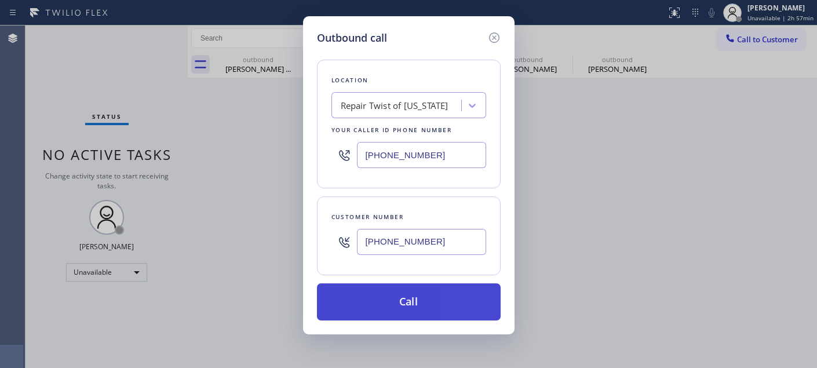
type input "(562) 379-4943"
click at [446, 306] on button "Call" at bounding box center [409, 301] width 184 height 37
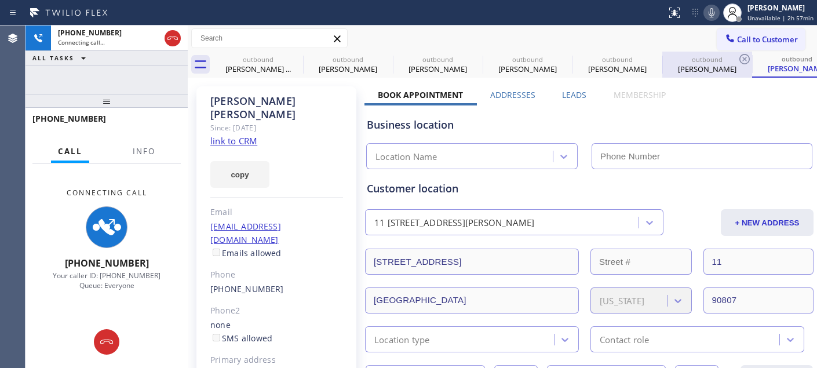
type input "(562) 379-4943"
click at [718, 12] on icon at bounding box center [712, 13] width 14 height 14
drag, startPoint x: 174, startPoint y: 94, endPoint x: 188, endPoint y: 39, distance: 56.8
click at [174, 57] on div "+15625229875 Connecting call… ALL TASKS ALL TASKS ACTIVE TASKS TASKS IN WRAP UP…" at bounding box center [107, 197] width 162 height 343
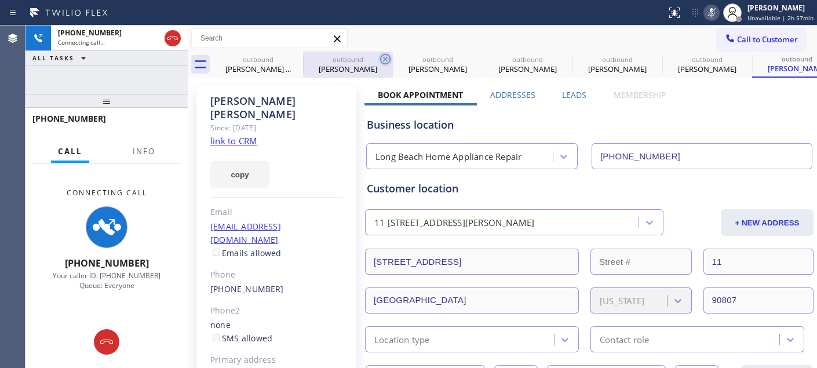
click at [0, 0] on icon at bounding box center [0, 0] width 0 height 0
click at [379, 57] on icon at bounding box center [386, 59] width 14 height 14
click at [0, 0] on icon at bounding box center [0, 0] width 0 height 0
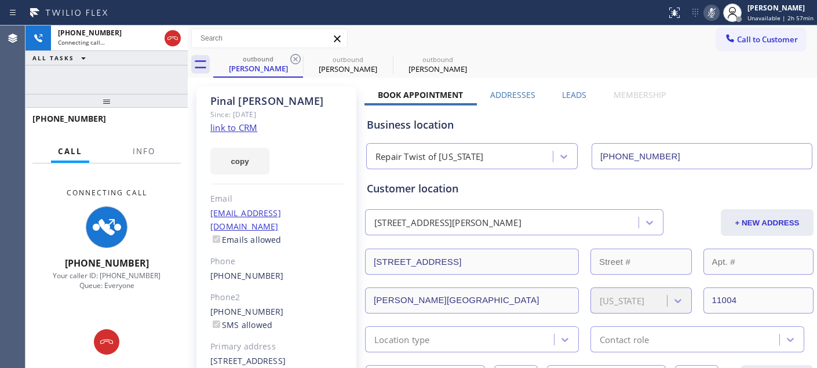
click at [298, 57] on icon at bounding box center [296, 59] width 14 height 14
type input "(562) 379-4943"
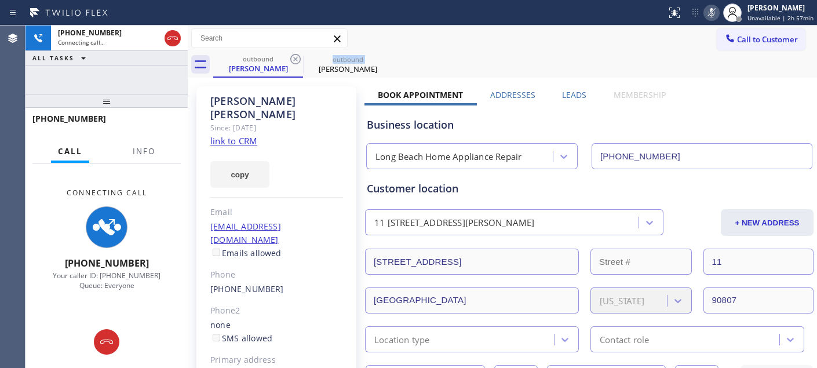
click at [298, 57] on icon at bounding box center [296, 59] width 14 height 14
click at [456, 54] on div "outbound Mary Silva" at bounding box center [515, 65] width 604 height 26
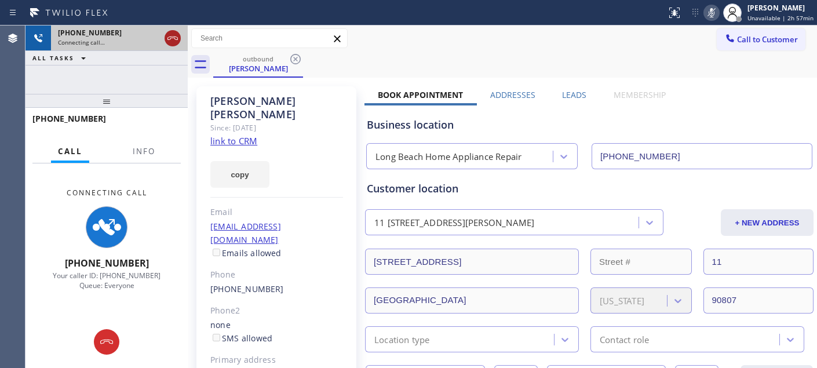
click at [176, 38] on icon at bounding box center [173, 38] width 14 height 14
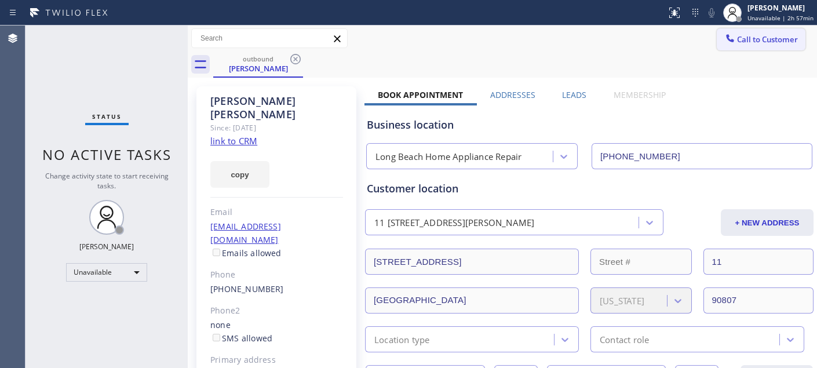
click at [727, 37] on div at bounding box center [730, 39] width 14 height 14
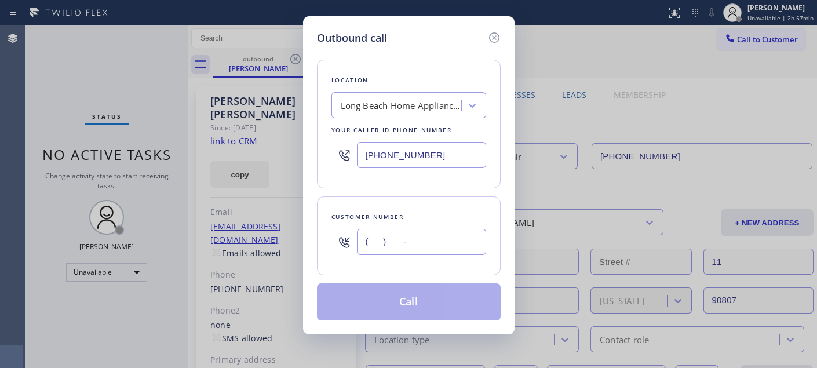
click at [448, 244] on input "(___) ___-____" at bounding box center [421, 242] width 129 height 26
paste input "818) 970-4726"
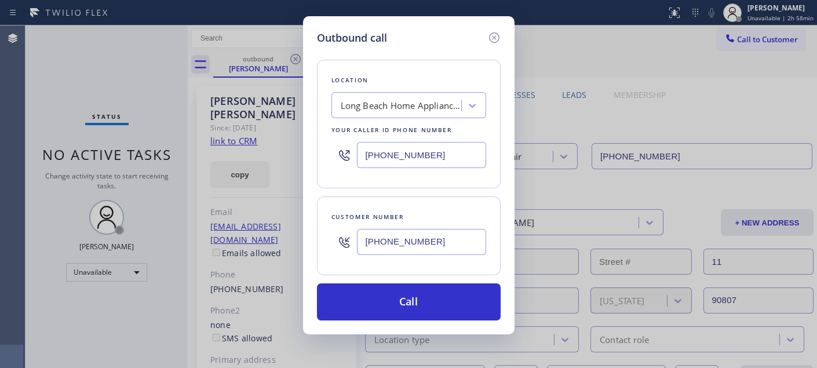
drag, startPoint x: 438, startPoint y: 241, endPoint x: 307, endPoint y: 241, distance: 130.4
click at [308, 241] on div "Outbound call Location Long Beach Home Appliance Repair Your caller id phone nu…" at bounding box center [409, 175] width 212 height 318
paste input "650) 274-1034"
drag, startPoint x: 446, startPoint y: 239, endPoint x: 348, endPoint y: 227, distance: 99.4
click at [340, 239] on div "(650) 274-1034" at bounding box center [409, 242] width 155 height 38
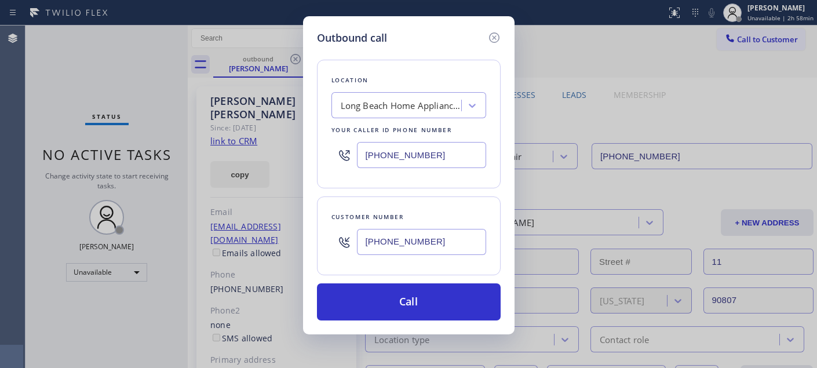
paste input "text"
type input "(650) 274-1034"
drag, startPoint x: 355, startPoint y: 158, endPoint x: 313, endPoint y: 157, distance: 41.8
click at [318, 155] on div "Location Long Beach Home Appliance Repair Your caller id phone number (562) 379…" at bounding box center [409, 124] width 184 height 129
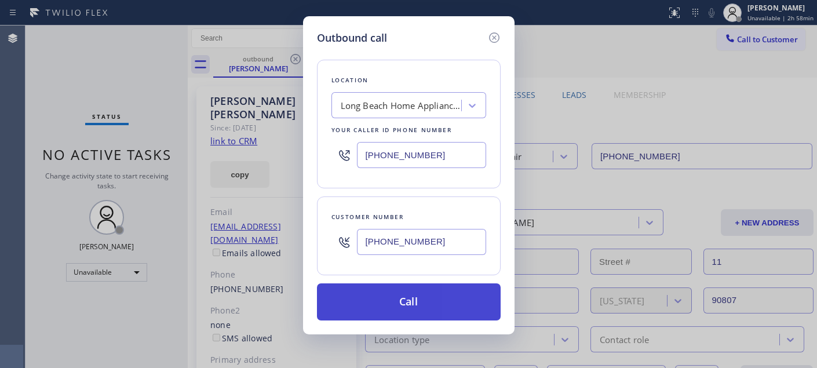
paste input "650) 679-7117"
type input "(650) 679-7117"
click at [449, 298] on button "Call" at bounding box center [409, 301] width 184 height 37
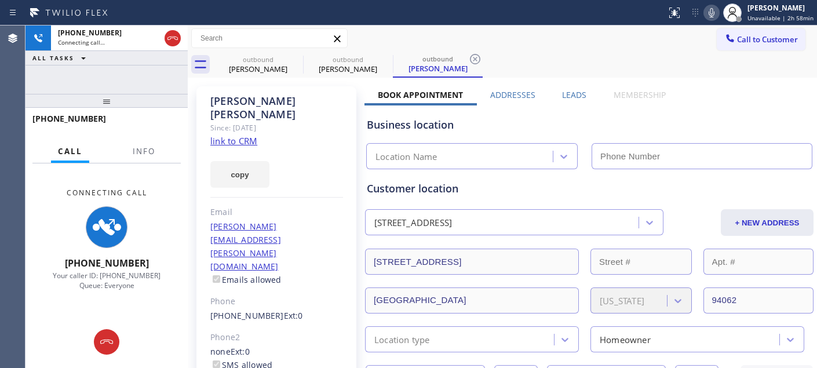
type input "(650) 679-7117"
drag, startPoint x: 174, startPoint y: 96, endPoint x: 171, endPoint y: 67, distance: 29.2
click at [168, 82] on div "+16502741034 Connecting call… ALL TASKS ALL TASKS ACTIVE TASKS TASKS IN WRAP UP…" at bounding box center [107, 197] width 162 height 343
click at [714, 10] on icon at bounding box center [712, 12] width 6 height 9
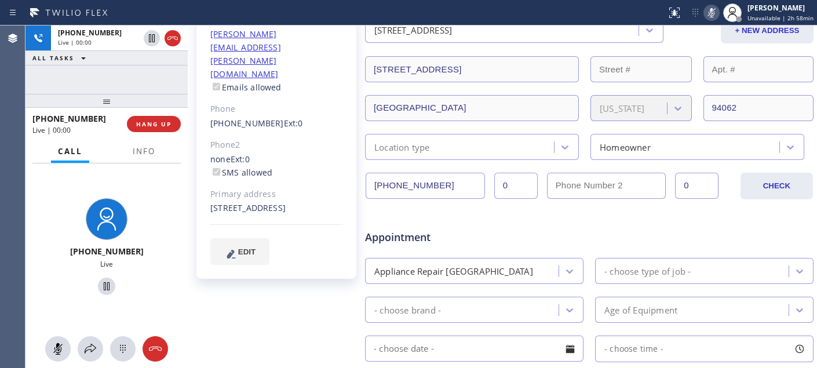
scroll to position [193, 0]
drag, startPoint x: 719, startPoint y: 13, endPoint x: 699, endPoint y: 23, distance: 23.3
click at [719, 13] on icon at bounding box center [712, 13] width 14 height 14
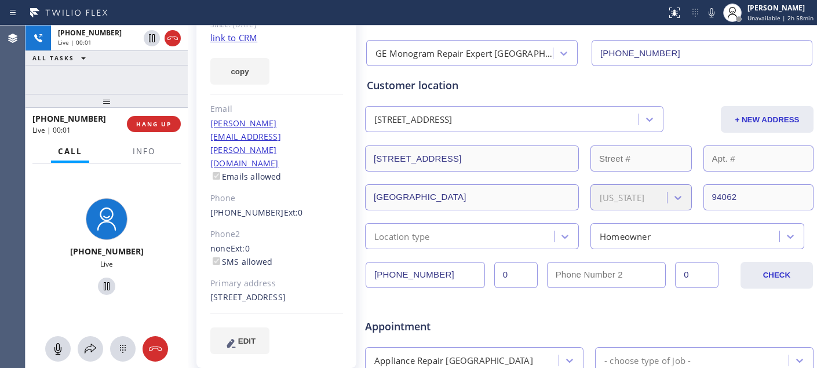
scroll to position [0, 0]
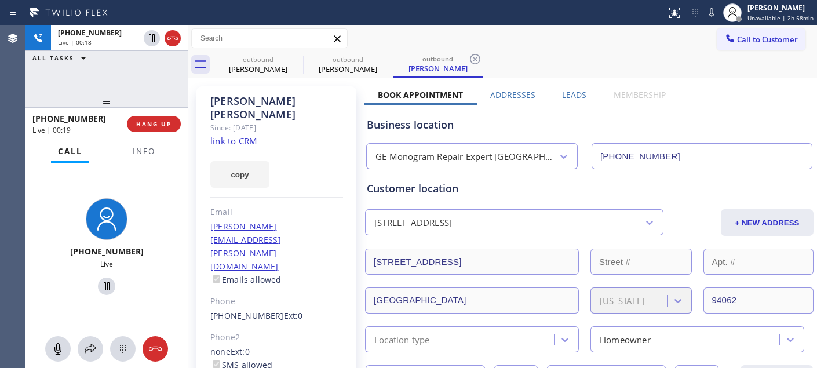
drag, startPoint x: 111, startPoint y: 96, endPoint x: 166, endPoint y: 16, distance: 97.4
click at [125, 52] on div "+16502741034 Live | 00:18 ALL TASKS ALL TASKS ACTIVE TASKS TASKS IN WRAP UP +16…" at bounding box center [107, 197] width 162 height 343
drag, startPoint x: 111, startPoint y: 102, endPoint x: 159, endPoint y: 20, distance: 94.8
click at [112, 83] on div "+16502741034 Live | 01:00 ALL TASKS ALL TASKS ACTIVE TASKS TASKS IN WRAP UP +16…" at bounding box center [107, 197] width 162 height 343
drag, startPoint x: 146, startPoint y: 96, endPoint x: 141, endPoint y: 68, distance: 28.1
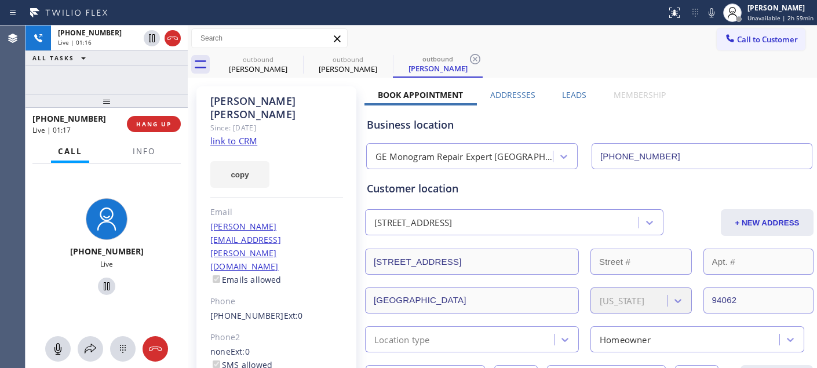
click at [141, 71] on div "+16502741034 Live | 01:16 ALL TASKS ALL TASKS ACTIVE TASKS TASKS IN WRAP UP +16…" at bounding box center [107, 197] width 162 height 343
click at [160, 121] on span "HANG UP" at bounding box center [153, 124] width 35 height 8
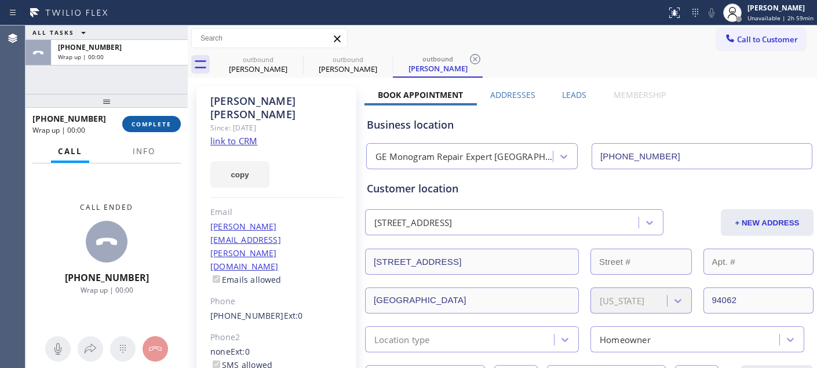
click at [161, 121] on span "COMPLETE" at bounding box center [152, 124] width 40 height 8
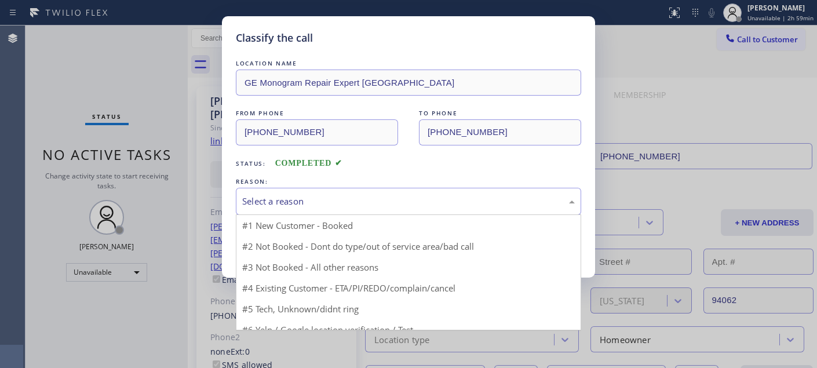
click at [389, 205] on div "Select a reason" at bounding box center [408, 201] width 333 height 13
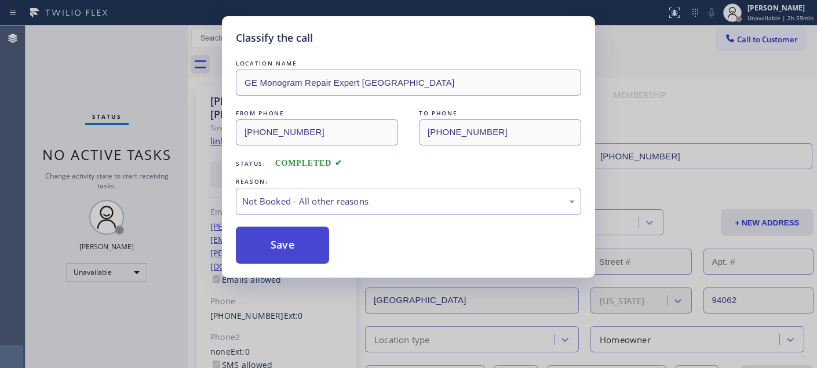
click at [296, 242] on button "Save" at bounding box center [282, 245] width 93 height 37
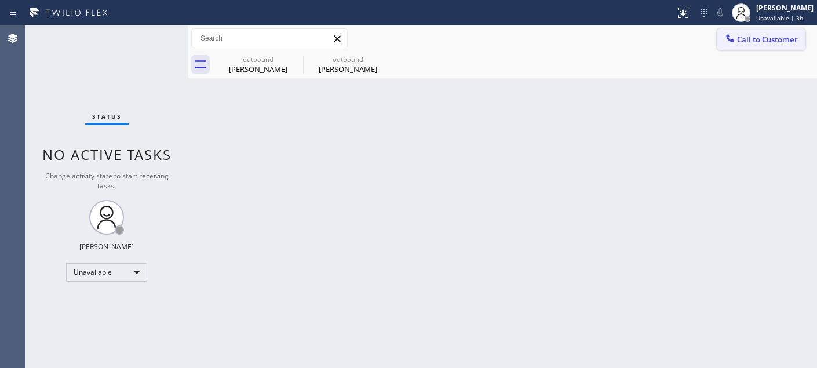
click at [777, 42] on span "Call to Customer" at bounding box center [767, 39] width 61 height 10
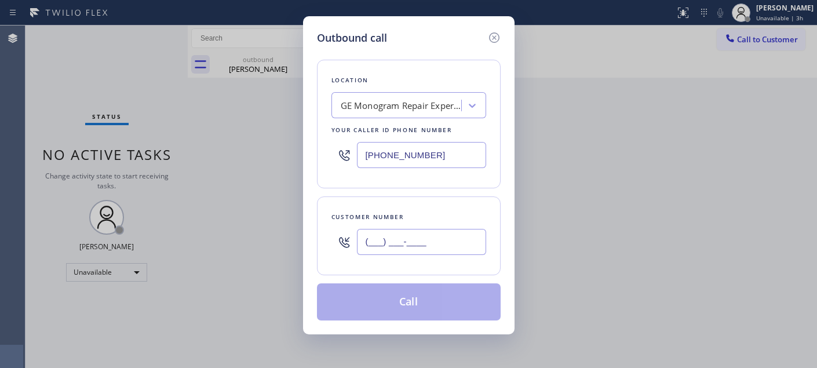
click at [450, 246] on input "(___) ___-____" at bounding box center [421, 242] width 129 height 26
paste input "310) 849-9320"
type input "(310) 849-9320"
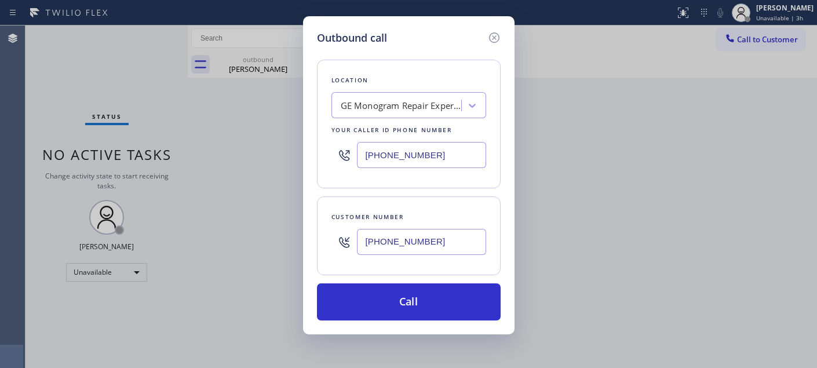
drag, startPoint x: 463, startPoint y: 150, endPoint x: 258, endPoint y: 152, distance: 204.6
click at [258, 152] on div "Outbound call Location GE Monogram Repair Expert San Mateo Your caller id phone…" at bounding box center [408, 184] width 817 height 368
paste input "818) 210-4516"
type input "(818) 210-4516"
drag, startPoint x: 334, startPoint y: 255, endPoint x: 328, endPoint y: 264, distance: 11.3
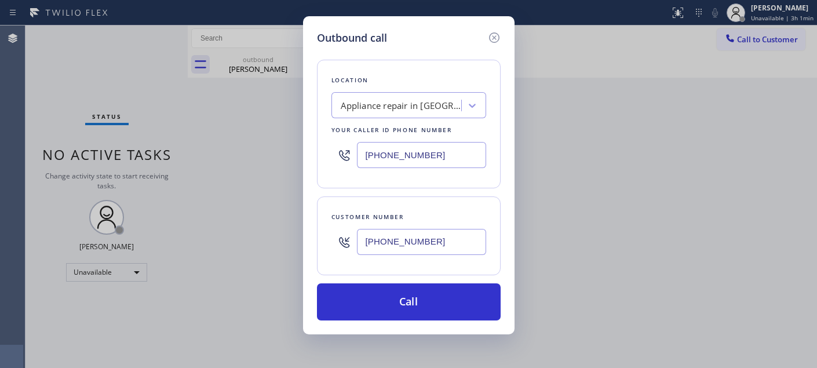
click at [284, 257] on div "Outbound call Location Appliance repair in Toluca Lake Your caller id phone num…" at bounding box center [408, 184] width 817 height 368
paste input "text"
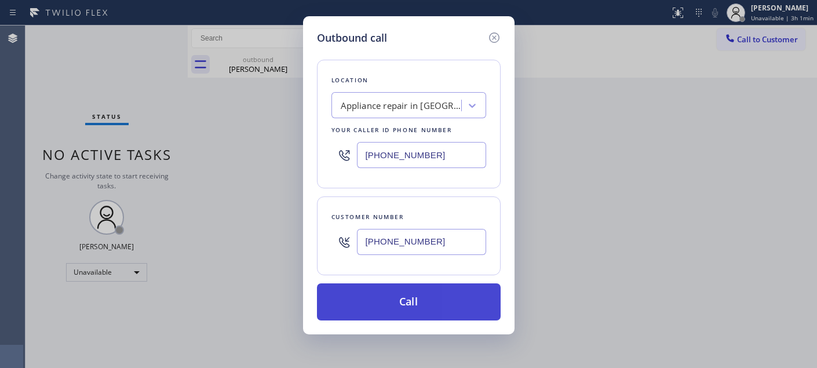
type input "(310) 849-9320"
click at [409, 288] on button "Call" at bounding box center [409, 301] width 184 height 37
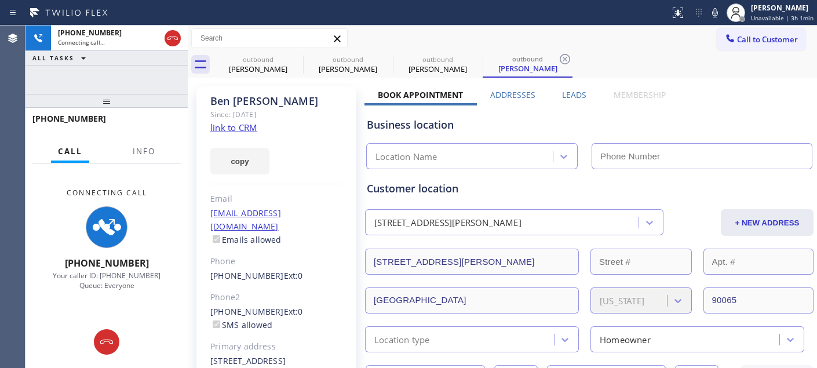
type input "(818) 210-4516"
click at [721, 6] on icon at bounding box center [715, 13] width 14 height 14
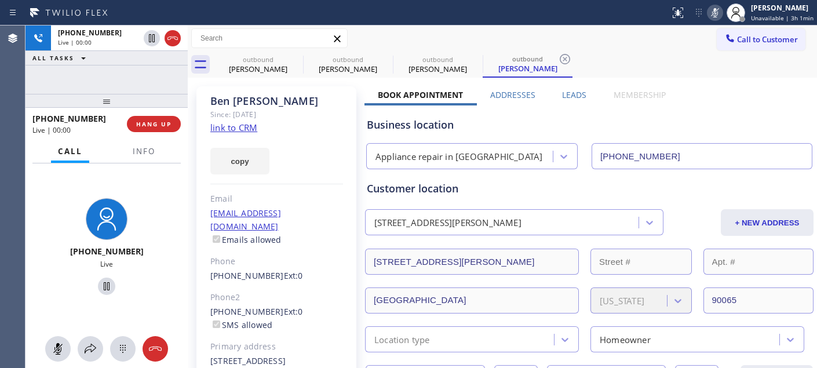
click at [715, 12] on icon at bounding box center [715, 12] width 6 height 9
click at [293, 59] on icon at bounding box center [296, 59] width 14 height 14
type input "(650) 679-7117"
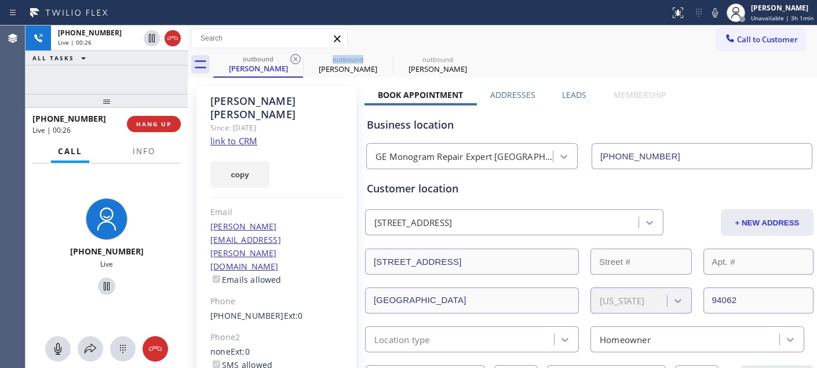
click at [293, 59] on icon at bounding box center [296, 59] width 14 height 14
type input "(818) 210-4516"
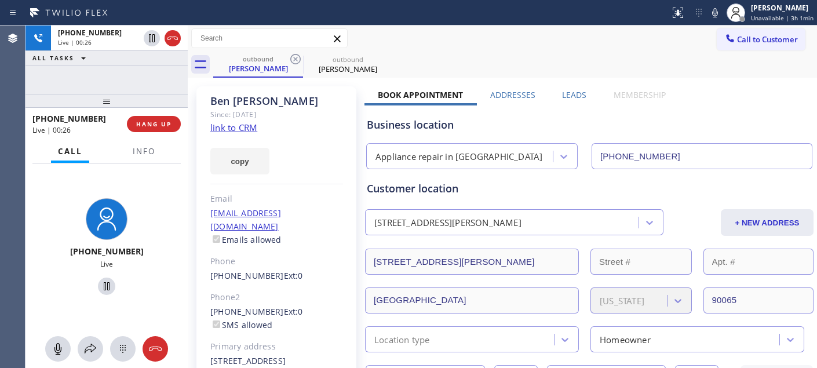
click at [525, 42] on div "Call to Customer Outbound call Location Appliance repair in Toluca Lake Your ca…" at bounding box center [503, 38] width 630 height 20
click at [143, 123] on span "HANG UP" at bounding box center [153, 124] width 35 height 8
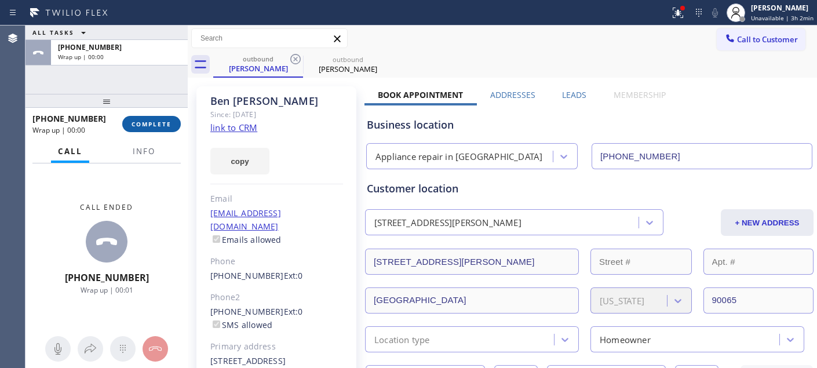
click at [170, 125] on span "COMPLETE" at bounding box center [152, 124] width 40 height 8
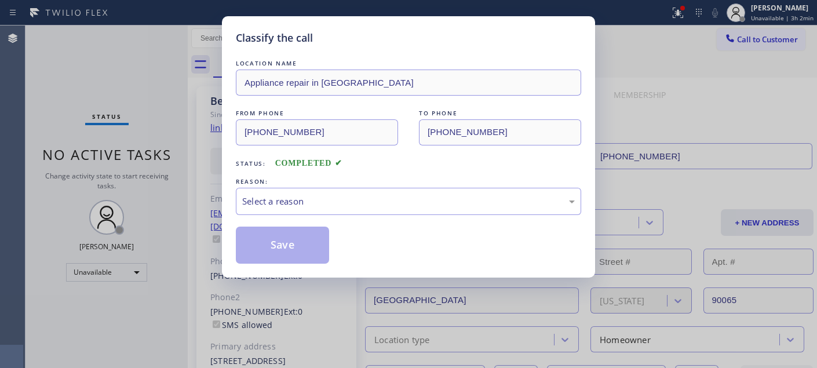
click at [323, 199] on div "Select a reason" at bounding box center [408, 201] width 333 height 13
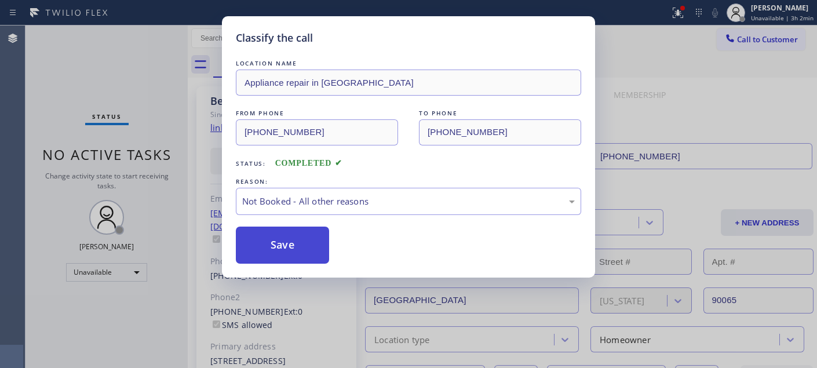
click at [301, 245] on button "Save" at bounding box center [282, 245] width 93 height 37
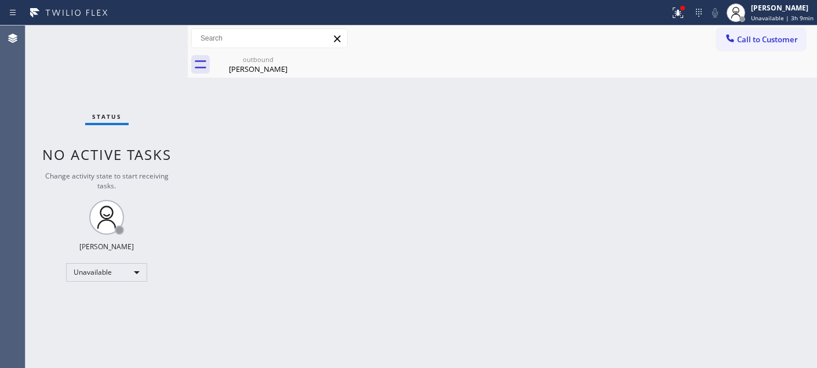
drag, startPoint x: 269, startPoint y: 106, endPoint x: 314, endPoint y: 82, distance: 50.8
click at [269, 106] on div "Back to Dashboard Change Sender ID Customers Technicians Select a contact Outbo…" at bounding box center [503, 197] width 630 height 343
click at [297, 57] on icon at bounding box center [295, 59] width 10 height 10
click at [294, 58] on icon at bounding box center [295, 59] width 10 height 10
click at [595, 178] on div "Back to Dashboard Change Sender ID Customers Technicians Select a contact Outbo…" at bounding box center [503, 197] width 630 height 343
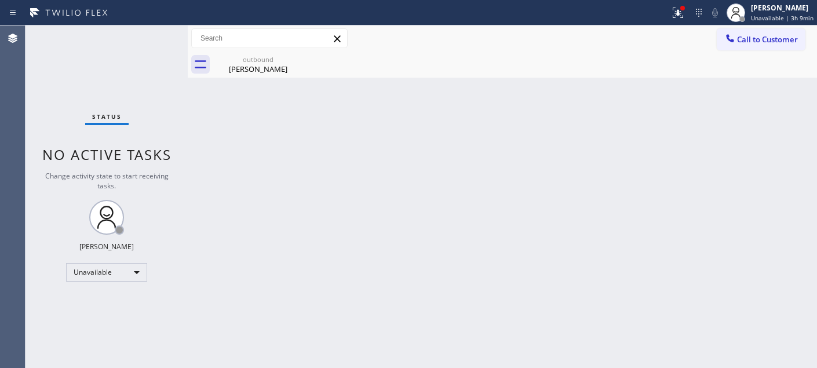
click at [284, 136] on div "Back to Dashboard Change Sender ID Customers Technicians Select a contact Outbo…" at bounding box center [503, 197] width 630 height 343
click at [88, 24] on div "Status report Issues detected These issues could affect your workflow. Please c…" at bounding box center [408, 13] width 817 height 26
click at [677, 8] on icon at bounding box center [675, 13] width 14 height 14
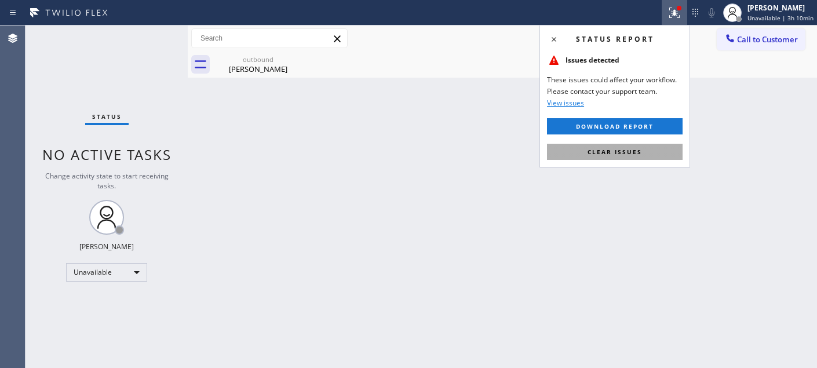
click at [576, 159] on button "Clear issues" at bounding box center [615, 152] width 136 height 16
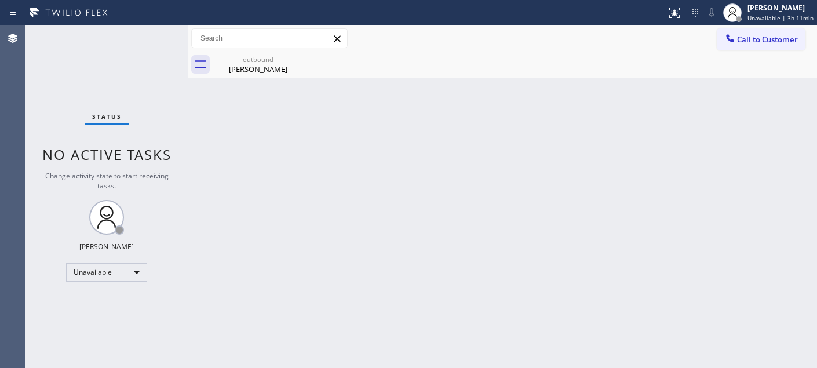
drag, startPoint x: 772, startPoint y: 46, endPoint x: 619, endPoint y: 128, distance: 173.2
click at [771, 46] on button "Call to Customer" at bounding box center [761, 39] width 89 height 22
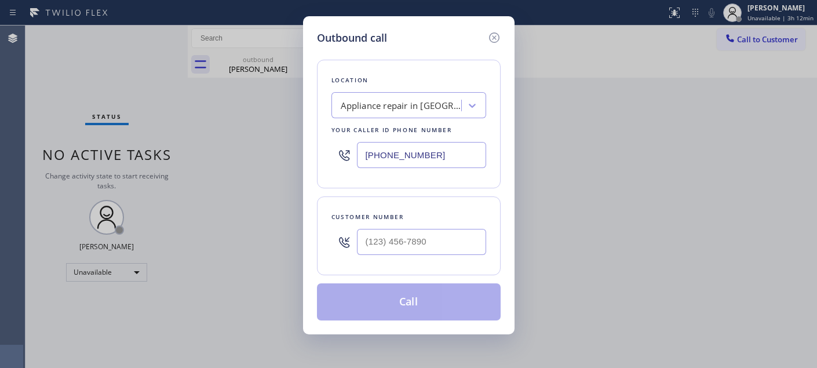
drag, startPoint x: 416, startPoint y: 158, endPoint x: 305, endPoint y: 151, distance: 110.3
click at [306, 152] on div "Outbound call Location Appliance repair in Toluca Lake Your caller id phone num…" at bounding box center [409, 175] width 212 height 318
paste input "323) 992-0823"
type input "(323) 992-0823"
click at [372, 244] on input "(___) ___-____" at bounding box center [421, 242] width 129 height 26
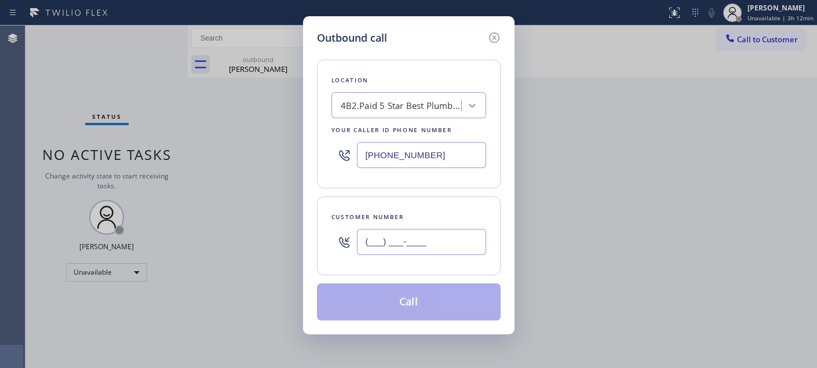
paste input "818) 590-1356"
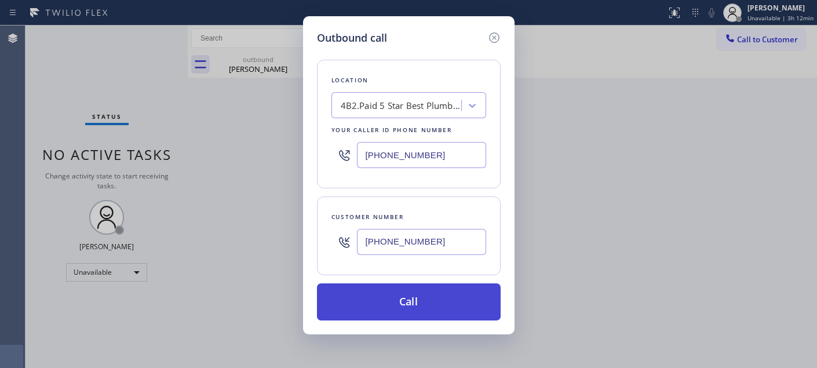
type input "(818) 590-1356"
click at [398, 297] on button "Call" at bounding box center [409, 301] width 184 height 37
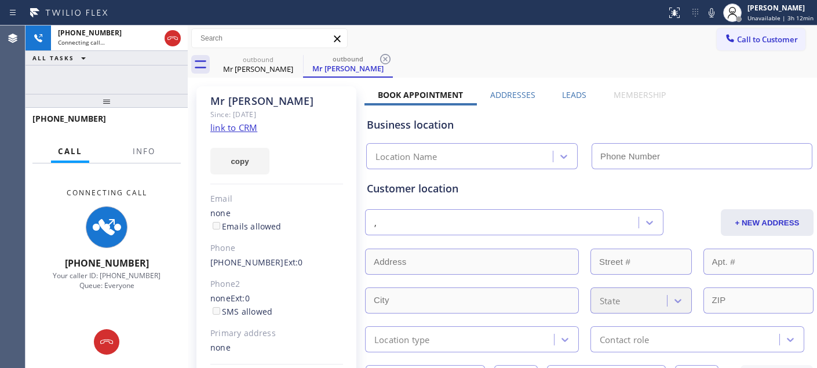
drag, startPoint x: 709, startPoint y: 10, endPoint x: 703, endPoint y: 16, distance: 8.2
click at [709, 10] on icon at bounding box center [712, 13] width 14 height 14
click at [479, 47] on div "Call to Customer Outbound call Location 5 Star Best Plumbing Your caller id pho…" at bounding box center [503, 38] width 630 height 20
type input "(323) 992-0823"
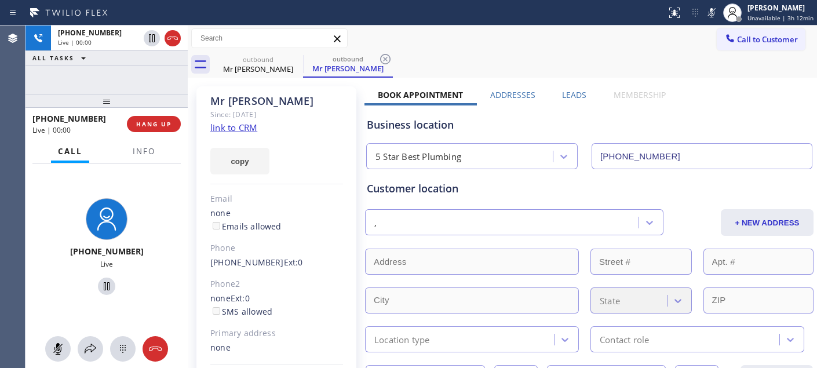
drag, startPoint x: 130, startPoint y: 105, endPoint x: 160, endPoint y: 97, distance: 30.5
click at [113, 39] on div "+18185901356 Live | 00:00 ALL TASKS ALL TASKS ACTIVE TASKS TASKS IN WRAP UP +18…" at bounding box center [107, 197] width 162 height 343
click at [161, 122] on span "HANG UP" at bounding box center [153, 124] width 35 height 8
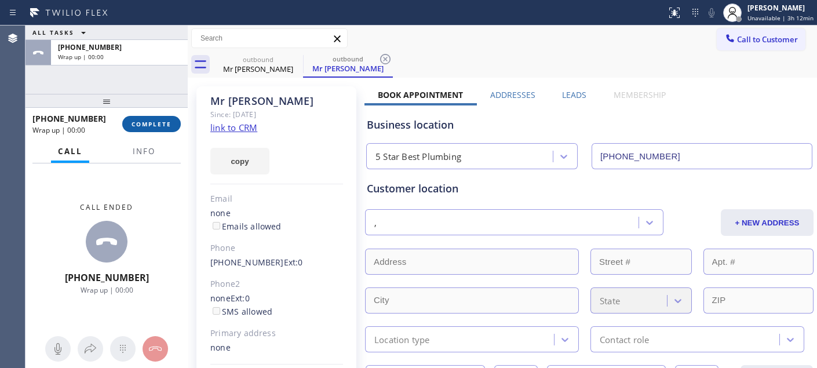
click at [165, 126] on span "COMPLETE" at bounding box center [152, 124] width 40 height 8
click at [268, 177] on div "Mr Jeff Since: 20 may 2020 link to CRM copy Email none Emails allowed Phone (81…" at bounding box center [277, 252] width 160 height 332
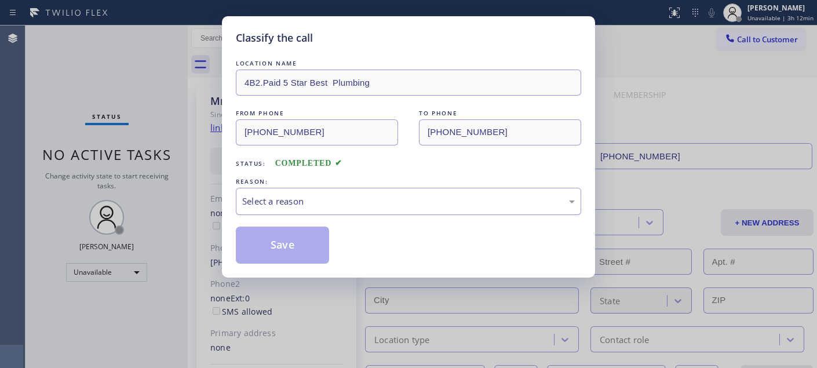
click at [275, 193] on div "Select a reason" at bounding box center [408, 201] width 345 height 27
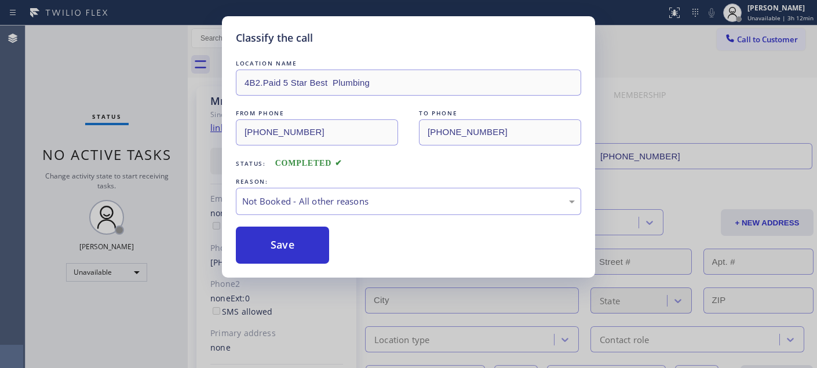
click at [268, 247] on button "Save" at bounding box center [282, 245] width 93 height 37
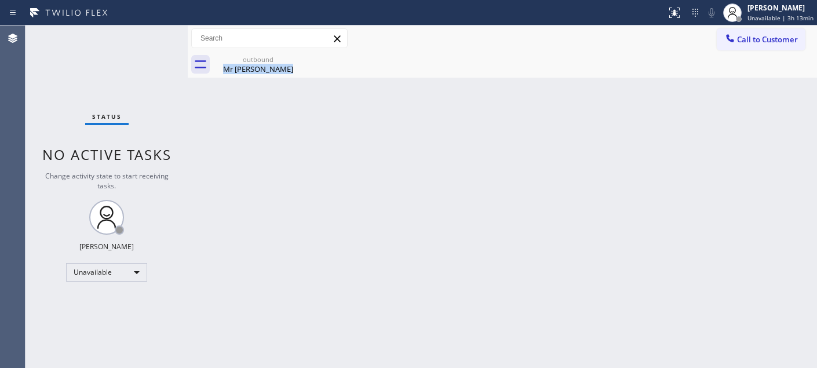
click at [247, 136] on div "Back to Dashboard Change Sender ID Customers Technicians Select a contact Outbo…" at bounding box center [503, 197] width 630 height 343
click at [766, 41] on span "Call to Customer" at bounding box center [767, 39] width 61 height 10
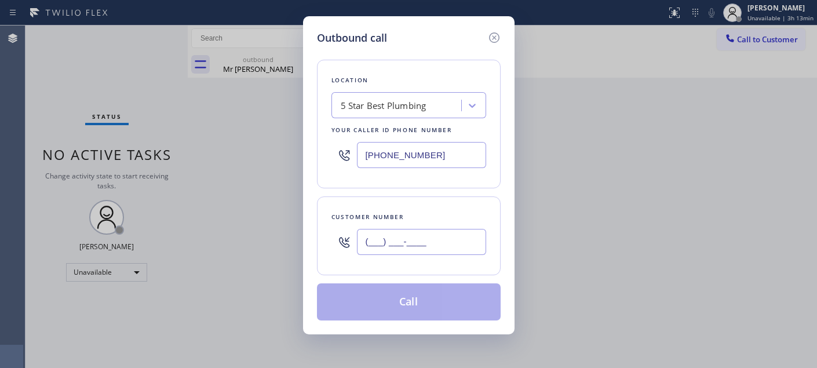
drag, startPoint x: 420, startPoint y: 248, endPoint x: 303, endPoint y: 248, distance: 117.1
click at [303, 248] on div "Outbound call Location 5 Star Best Plumbing Your caller id phone number (323) 9…" at bounding box center [409, 175] width 212 height 318
paste input "818) 590-1356"
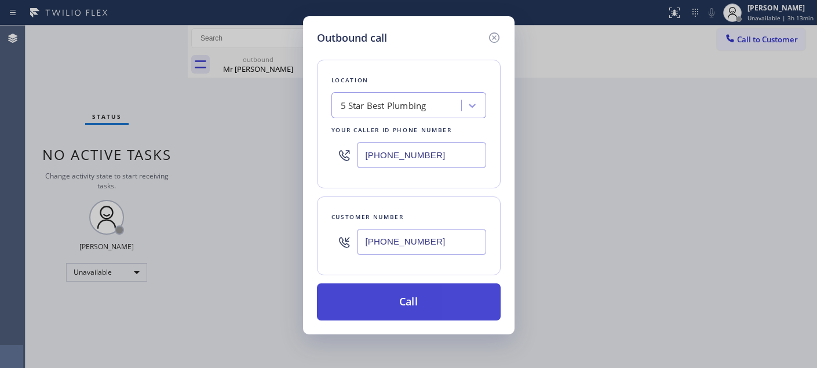
type input "(818) 590-1356"
drag, startPoint x: 432, startPoint y: 297, endPoint x: 450, endPoint y: 286, distance: 21.6
click at [432, 298] on button "Call" at bounding box center [409, 301] width 184 height 37
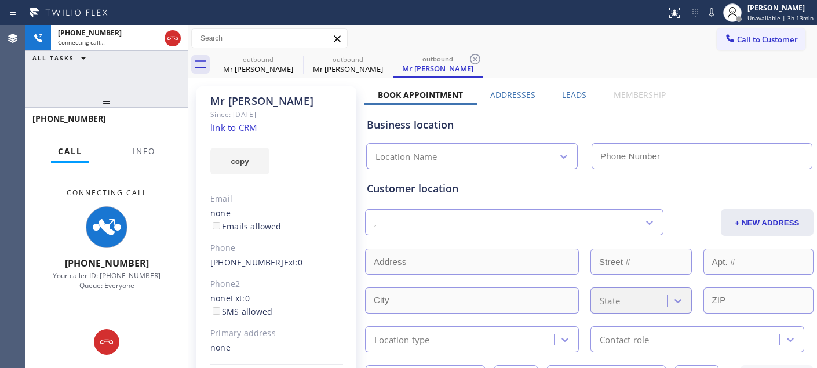
type input "(323) 992-0823"
click at [711, 8] on icon at bounding box center [712, 13] width 14 height 14
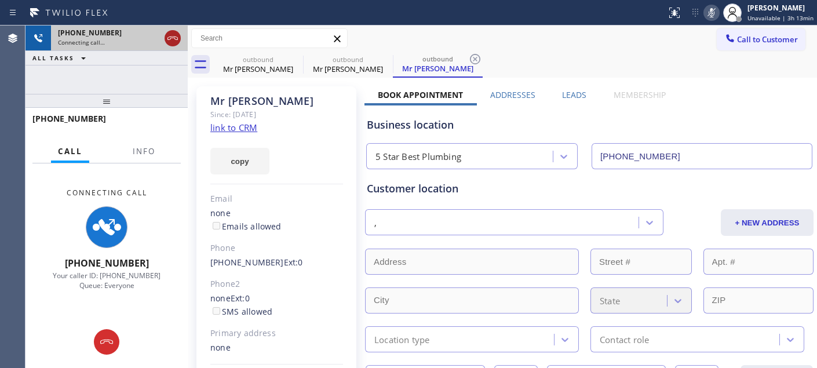
click at [177, 39] on icon at bounding box center [173, 38] width 10 height 3
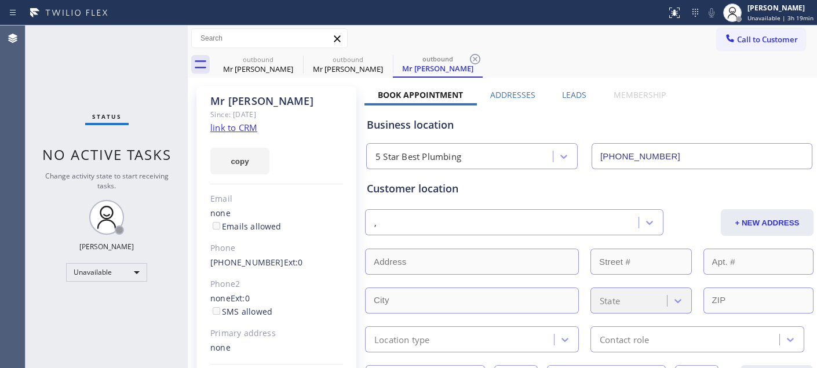
click at [758, 36] on span "Call to Customer" at bounding box center [767, 39] width 61 height 10
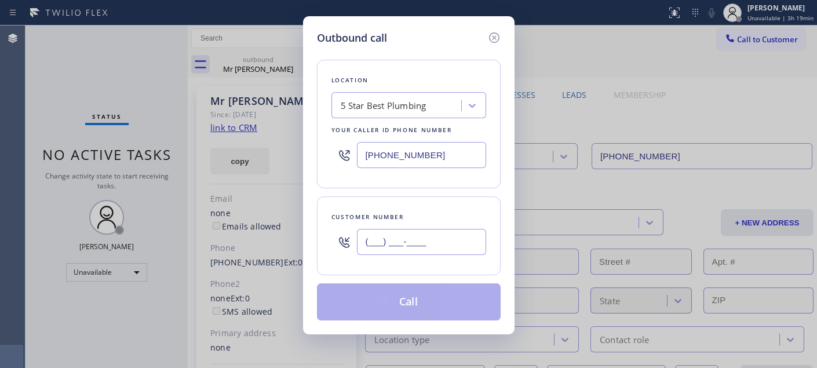
click at [424, 235] on input "(___) ___-____" at bounding box center [421, 242] width 129 height 26
paste input "310) 658-4100"
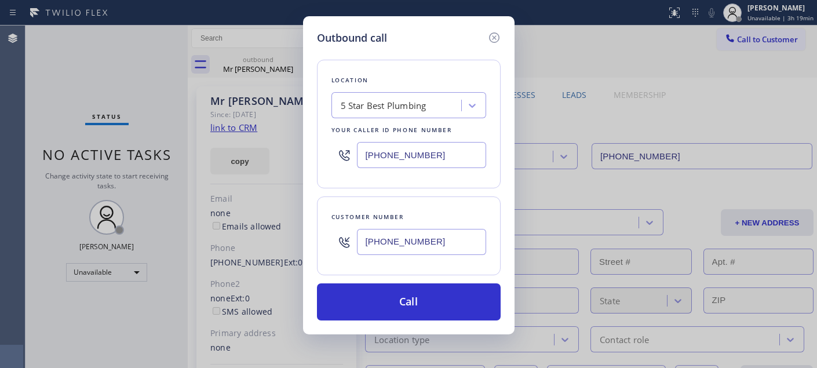
type input "(310) 658-4100"
drag, startPoint x: 435, startPoint y: 148, endPoint x: 348, endPoint y: 237, distance: 123.8
click at [24, 161] on div "Outbound call Location 5 Star Best Plumbing Your caller id phone number (323) 9…" at bounding box center [408, 184] width 817 height 368
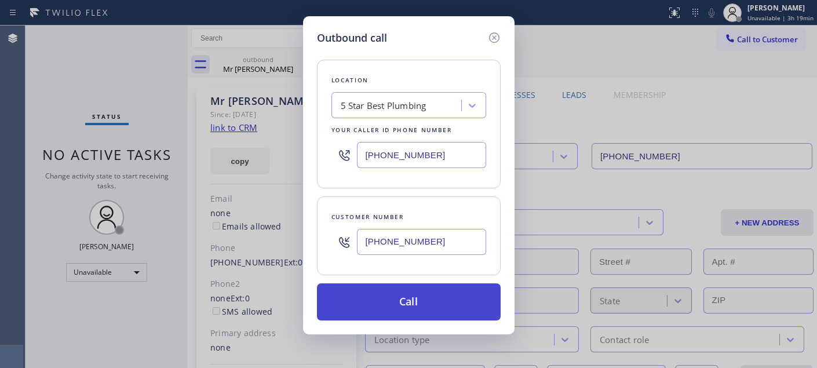
paste input "202) 410-0024"
type input "(202) 410-0024"
click at [388, 314] on button "Call" at bounding box center [409, 301] width 184 height 37
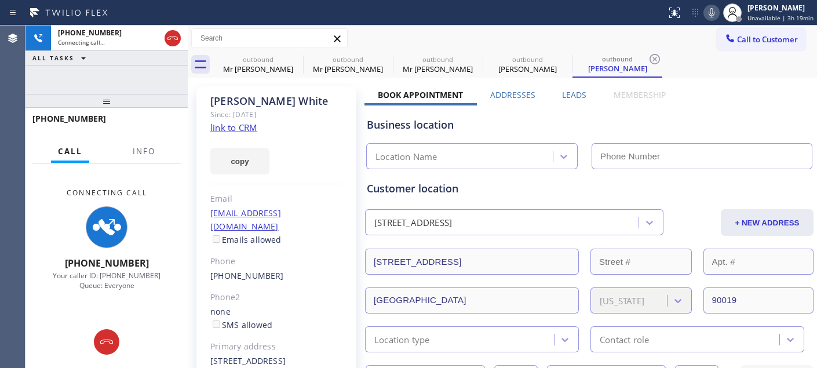
click at [712, 14] on icon at bounding box center [712, 12] width 6 height 9
click at [0, 0] on icon at bounding box center [0, 0] width 0 height 0
click at [380, 59] on icon at bounding box center [385, 59] width 10 height 10
click at [0, 0] on icon at bounding box center [0, 0] width 0 height 0
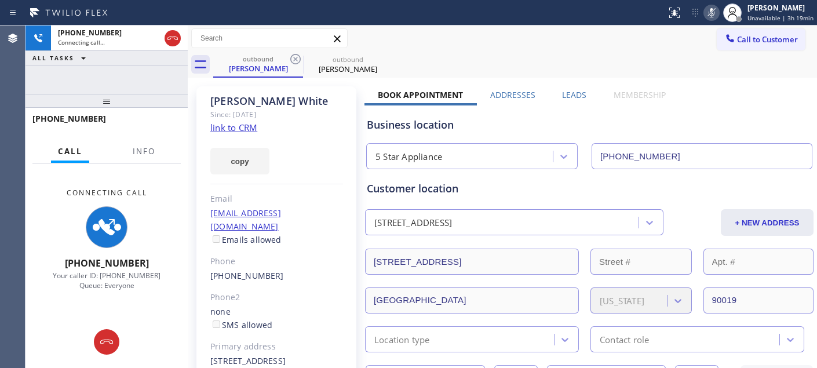
type input "(202) 410-0024"
click at [294, 59] on icon at bounding box center [295, 59] width 10 height 10
click at [528, 42] on div "Call to Customer Outbound call Location 5 Star Appliance Your caller id phone n…" at bounding box center [503, 38] width 630 height 20
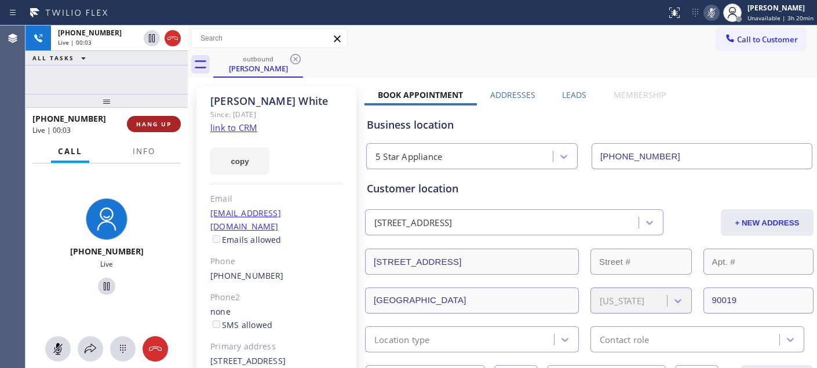
click at [157, 125] on span "HANG UP" at bounding box center [153, 124] width 35 height 8
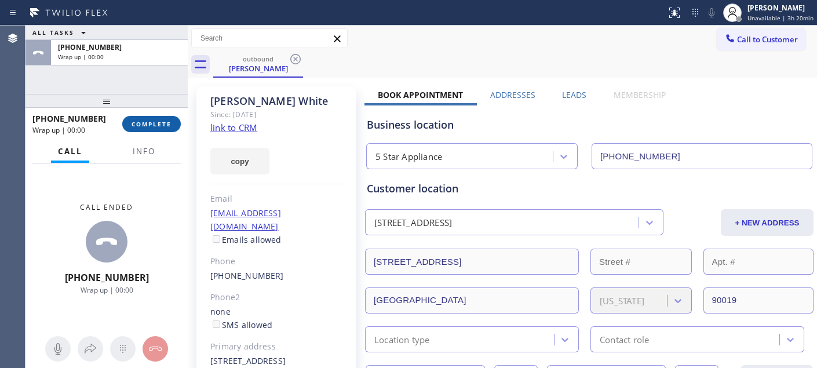
click at [159, 120] on span "COMPLETE" at bounding box center [152, 124] width 40 height 8
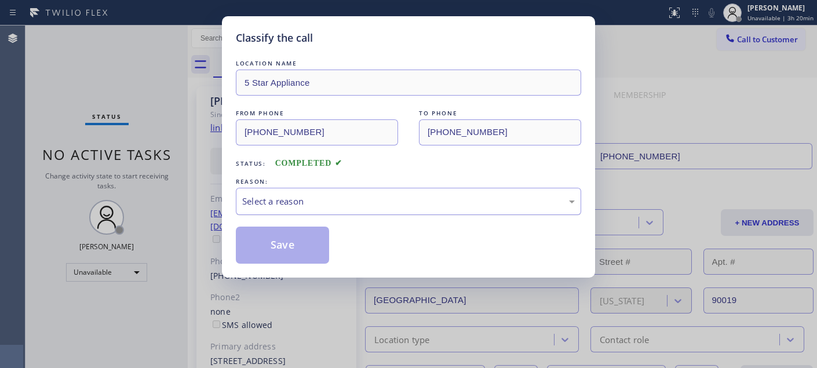
click at [376, 208] on div "Select a reason" at bounding box center [408, 201] width 333 height 13
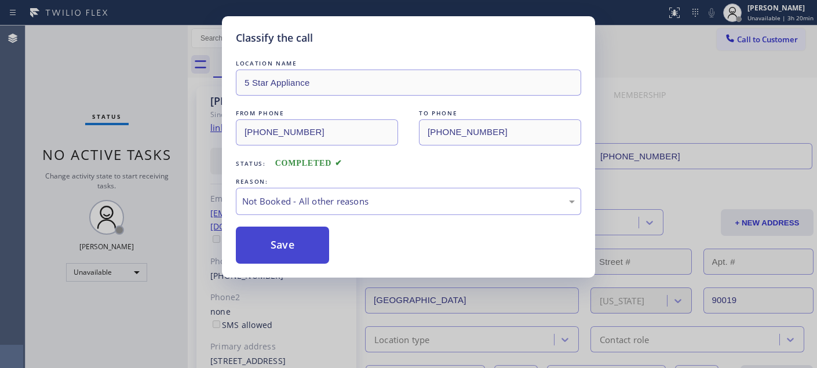
click at [308, 250] on button "Save" at bounding box center [282, 245] width 93 height 37
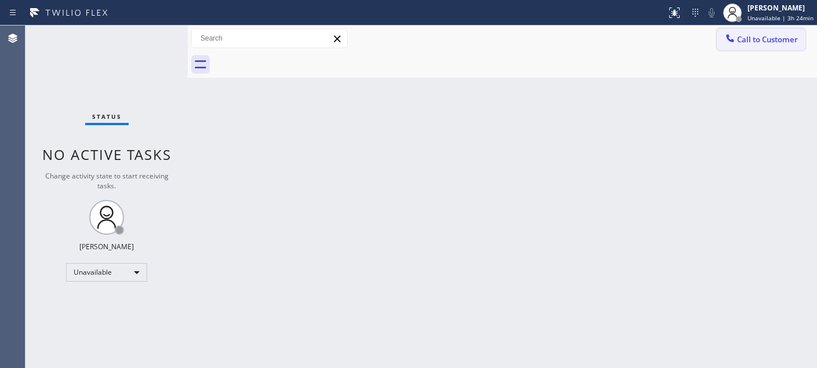
click at [748, 39] on span "Call to Customer" at bounding box center [767, 39] width 61 height 10
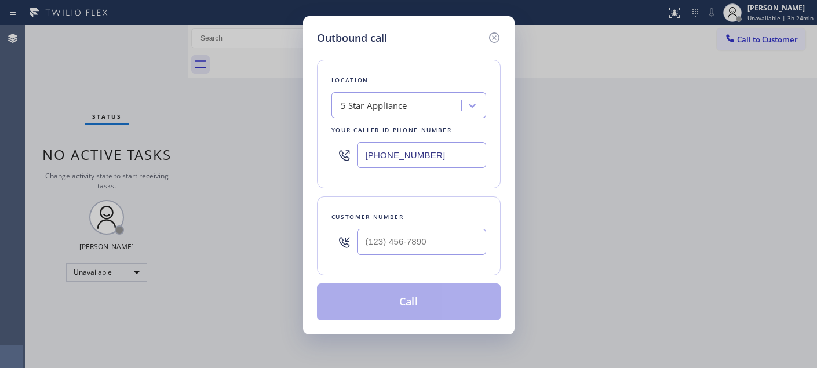
drag, startPoint x: 434, startPoint y: 155, endPoint x: 435, endPoint y: 150, distance: 5.9
click at [434, 155] on input "(202) 410-0024" at bounding box center [421, 155] width 129 height 26
paste input "text"
drag, startPoint x: 436, startPoint y: 160, endPoint x: 332, endPoint y: 119, distance: 111.6
click at [297, 155] on div "Outbound call Location 5 Star Appliance Your caller id phone number (202) 410-0…" at bounding box center [408, 184] width 817 height 368
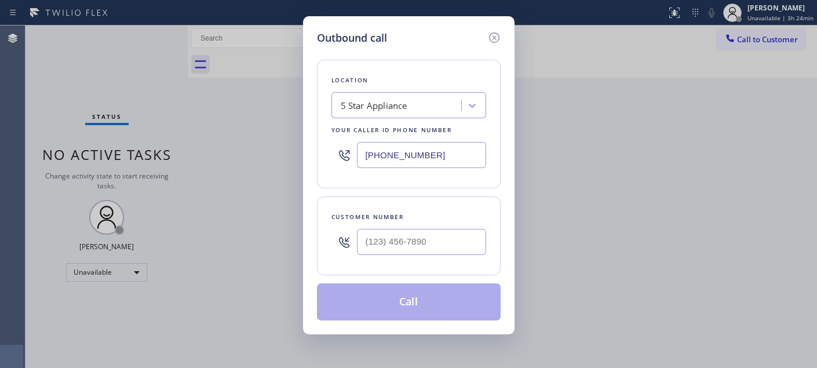
paste input "424) 772-4226"
type input "(424) 772-4226"
drag, startPoint x: 364, startPoint y: 239, endPoint x: 300, endPoint y: 238, distance: 64.4
click at [299, 239] on div "Outbound call Location Rancho Palos Verdes AC and Heating Pro Your caller id ph…" at bounding box center [408, 184] width 817 height 368
paste input "310) 634-6406"
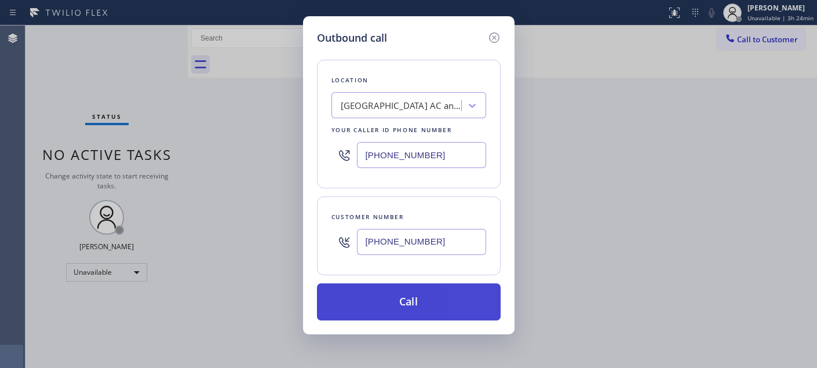
type input "(310) 634-6406"
click at [420, 297] on button "Call" at bounding box center [409, 301] width 184 height 37
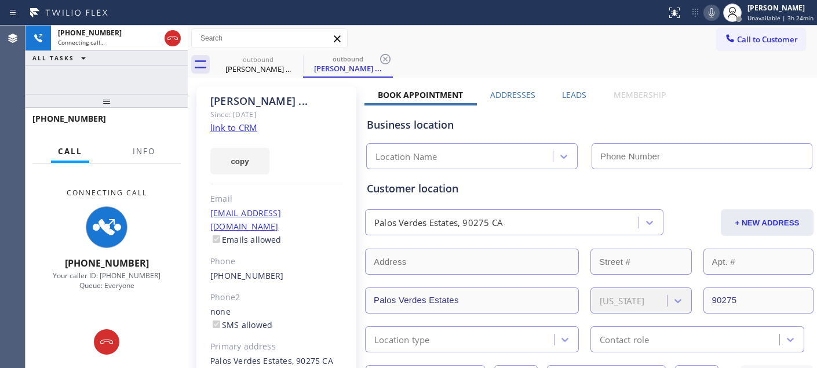
type input "(424) 772-4226"
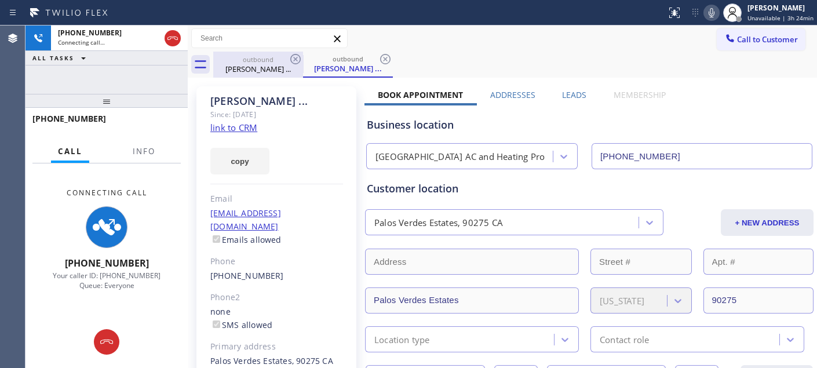
drag, startPoint x: 112, startPoint y: 109, endPoint x: 250, endPoint y: 57, distance: 147.5
click at [114, 77] on div "+13106346406 Connecting call… ALL TASKS ALL TASKS ACTIVE TASKS TASKS IN WRAP UP…" at bounding box center [107, 197] width 162 height 343
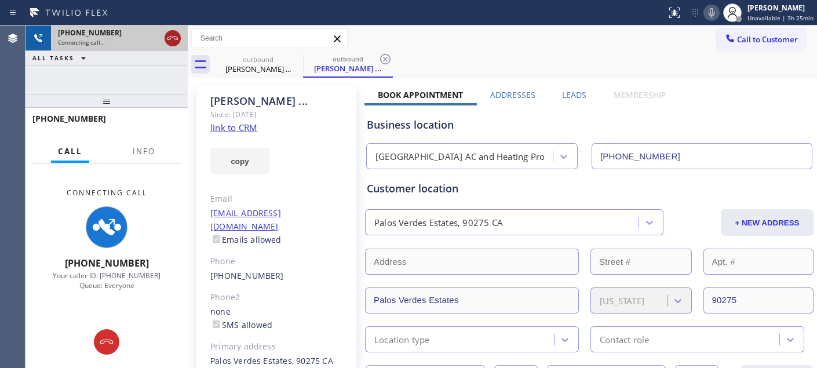
click at [172, 39] on icon at bounding box center [173, 38] width 14 height 14
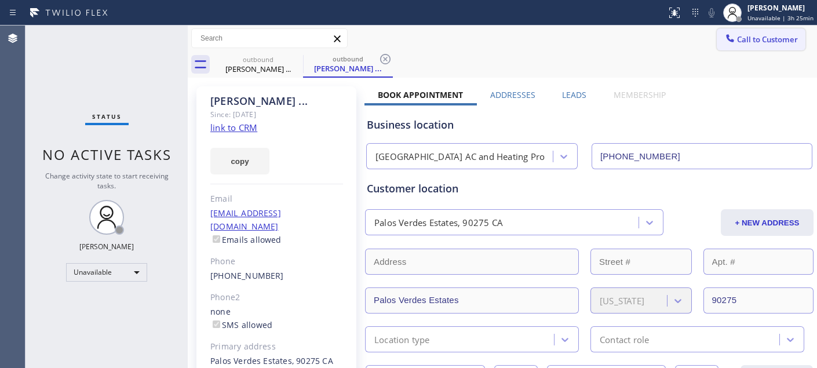
drag, startPoint x: 750, startPoint y: 32, endPoint x: 465, endPoint y: 187, distance: 323.7
click at [750, 33] on button "Call to Customer" at bounding box center [761, 39] width 89 height 22
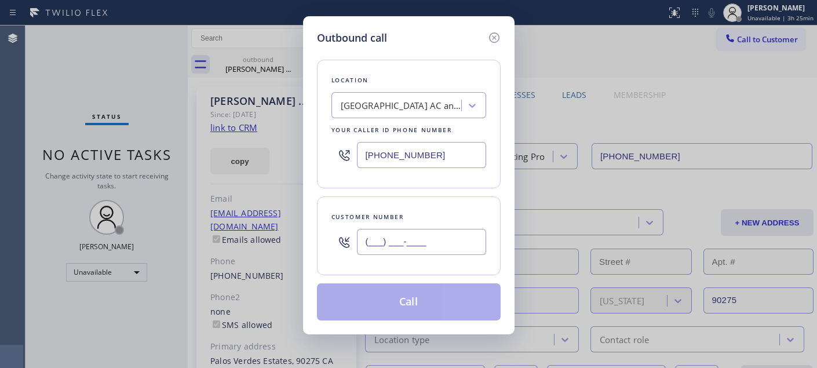
click at [408, 246] on input "(___) ___-____" at bounding box center [421, 242] width 129 height 26
paste input "310) 634-6406"
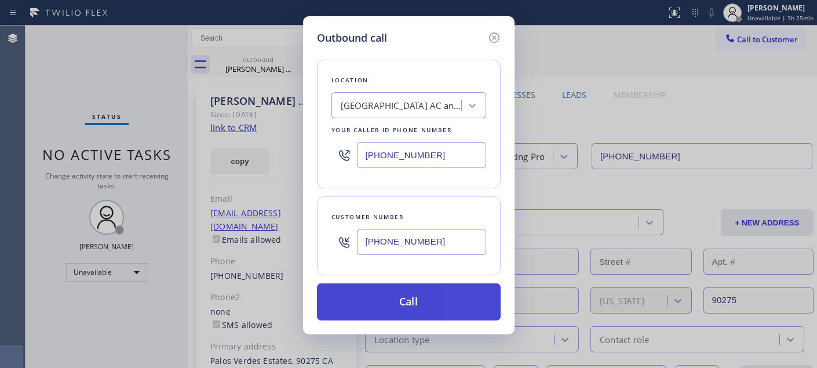
type input "(310) 634-6406"
click at [446, 302] on button "Call" at bounding box center [409, 301] width 184 height 37
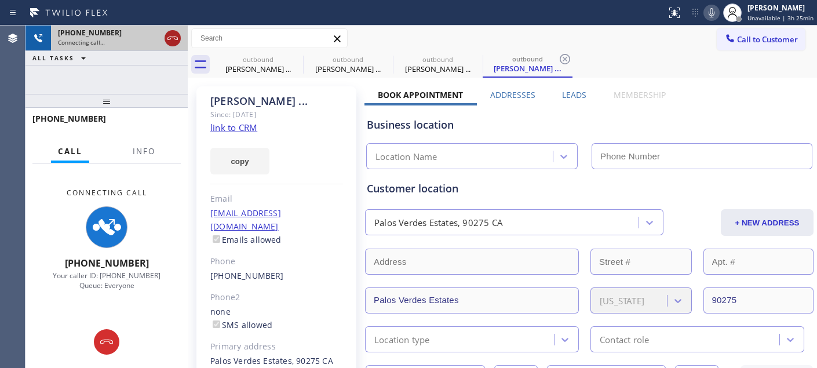
type input "(424) 772-4226"
click at [176, 36] on icon at bounding box center [173, 38] width 14 height 14
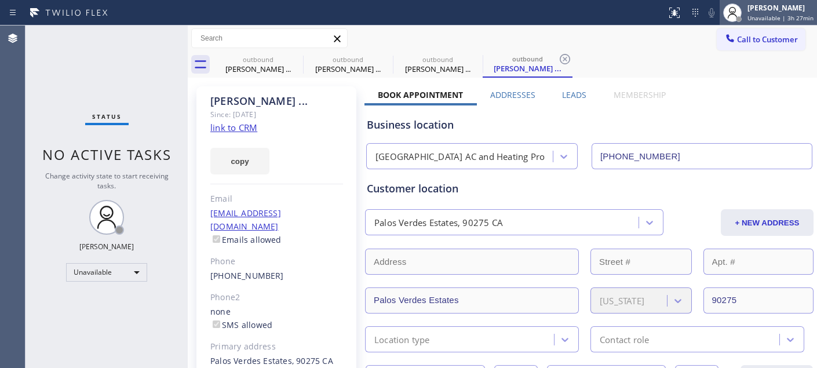
click at [752, 6] on div "[PERSON_NAME]" at bounding box center [781, 8] width 66 height 10
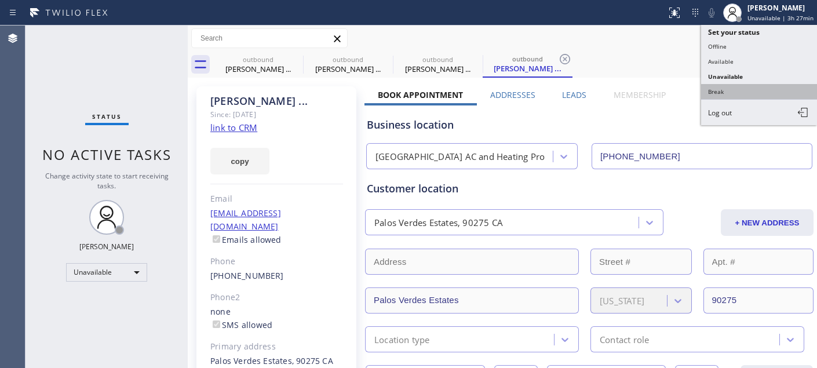
click at [718, 85] on button "Break" at bounding box center [759, 91] width 116 height 15
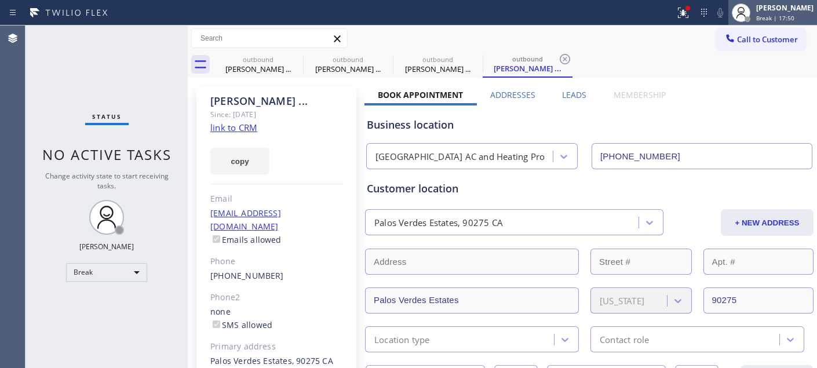
click at [778, 7] on div "[PERSON_NAME]" at bounding box center [784, 8] width 57 height 10
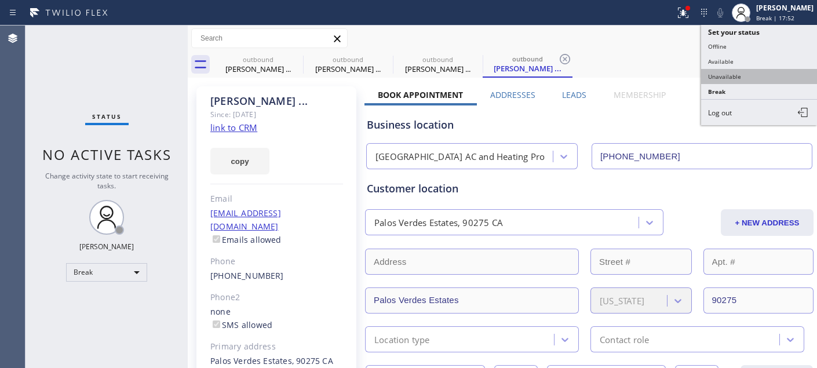
click at [754, 79] on button "Unavailable" at bounding box center [759, 76] width 116 height 15
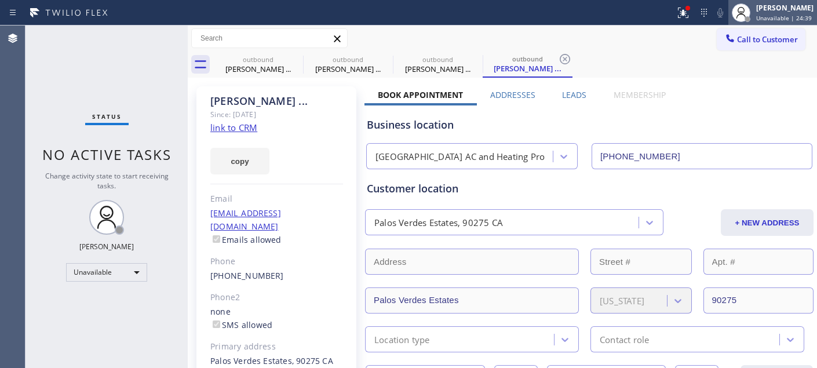
click at [769, 6] on div "[PERSON_NAME]" at bounding box center [784, 8] width 57 height 10
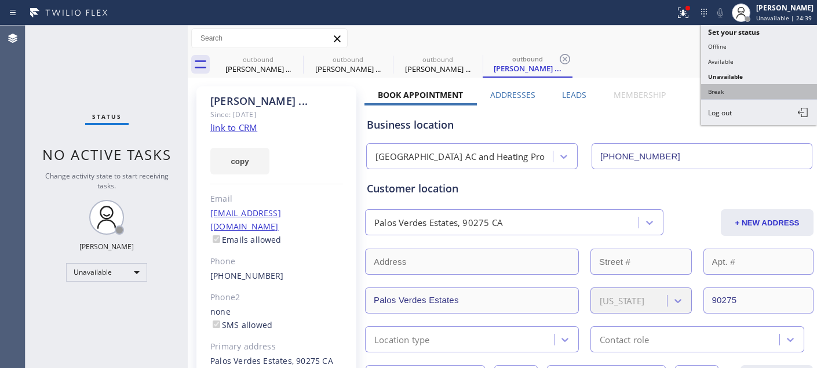
click at [759, 90] on button "Break" at bounding box center [759, 91] width 116 height 15
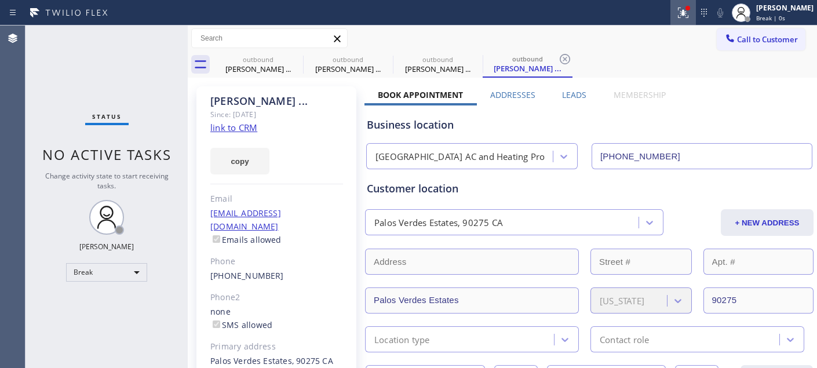
click at [676, 12] on icon at bounding box center [683, 13] width 14 height 14
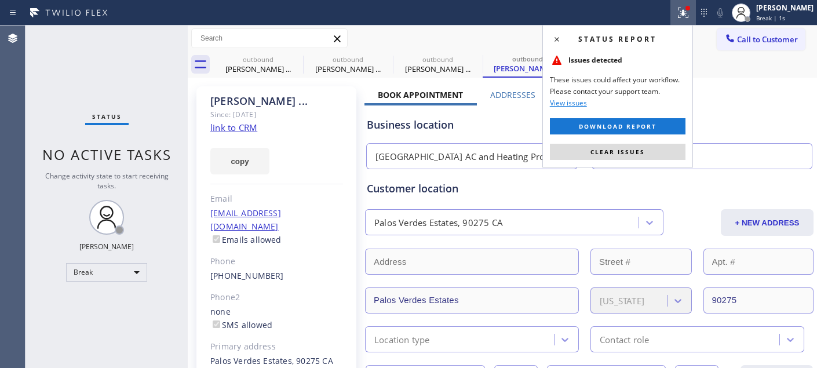
click at [612, 151] on span "Clear issues" at bounding box center [618, 152] width 54 height 8
